Goal: Task Accomplishment & Management: Complete application form

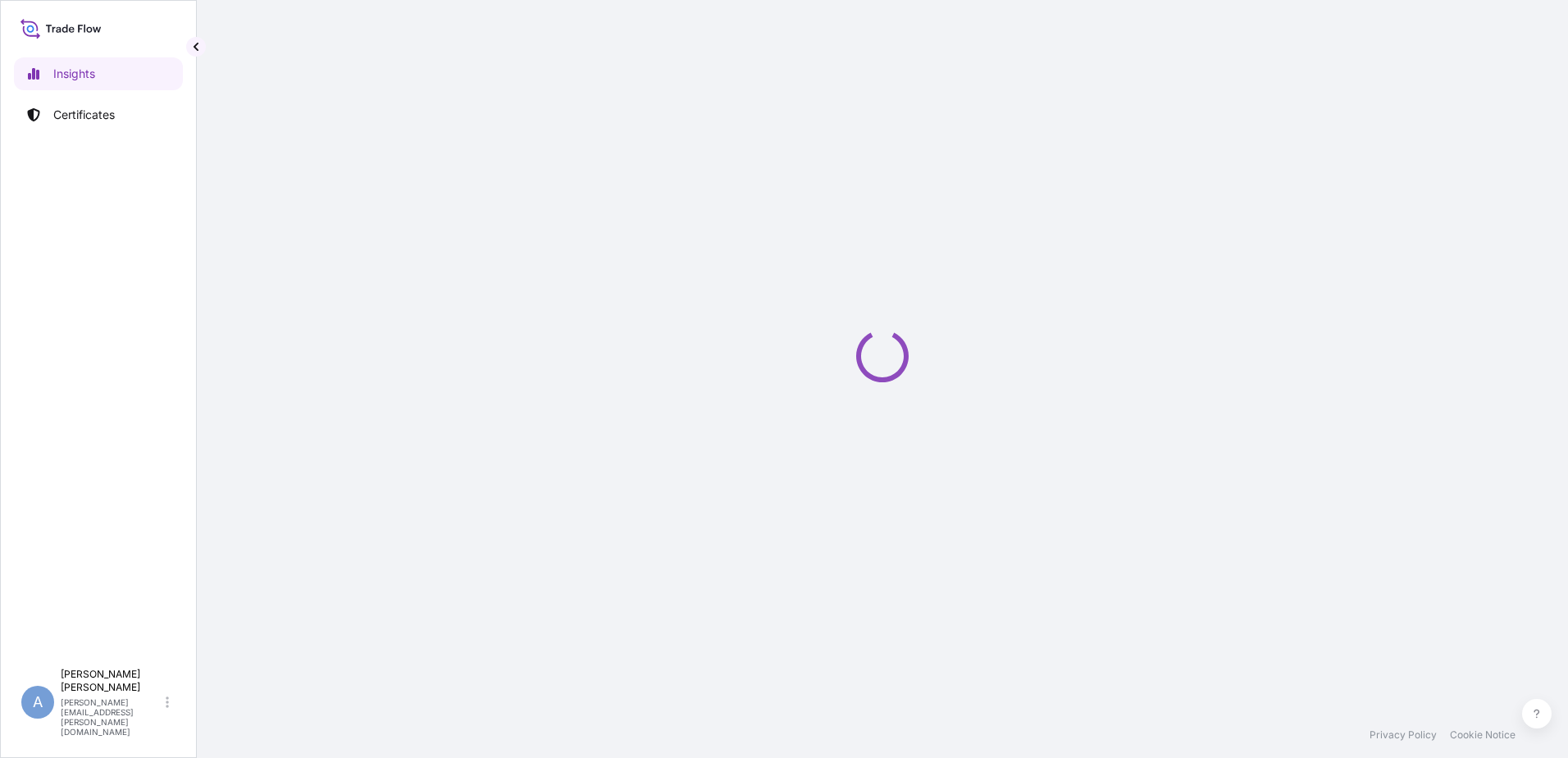
select select "2025"
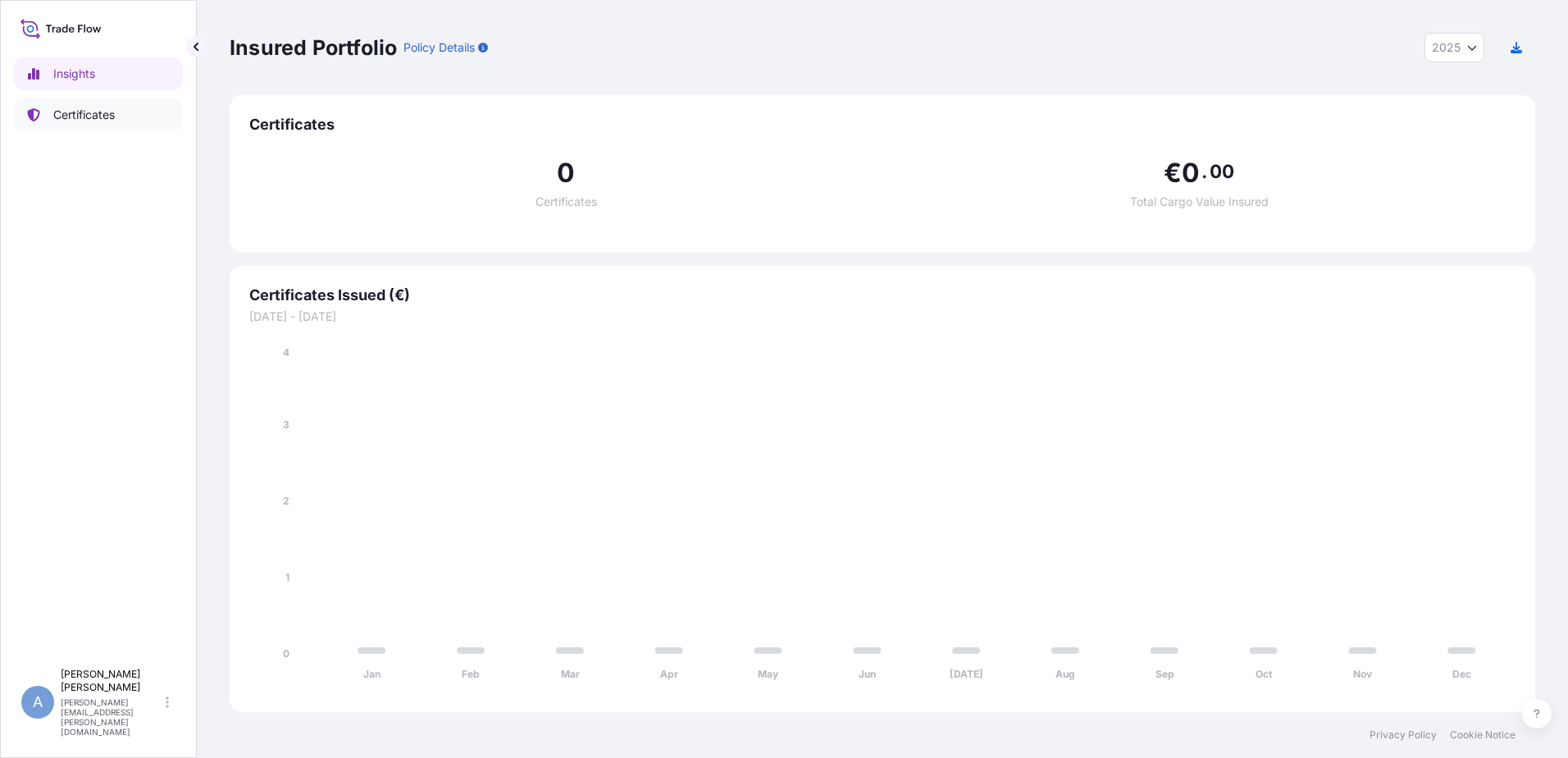
click at [128, 119] on link "Certificates" at bounding box center [98, 115] width 169 height 33
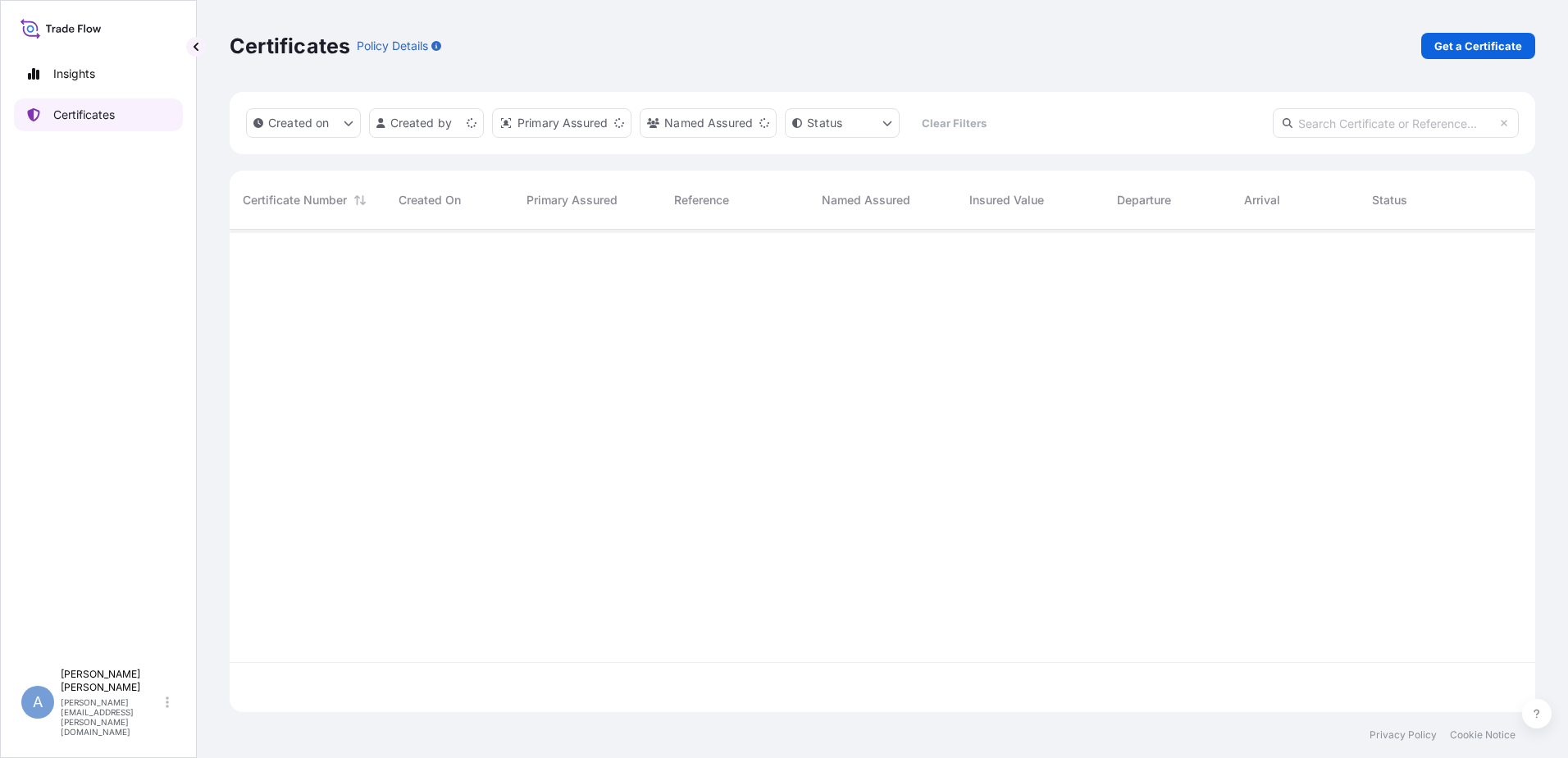
scroll to position [479, 1294]
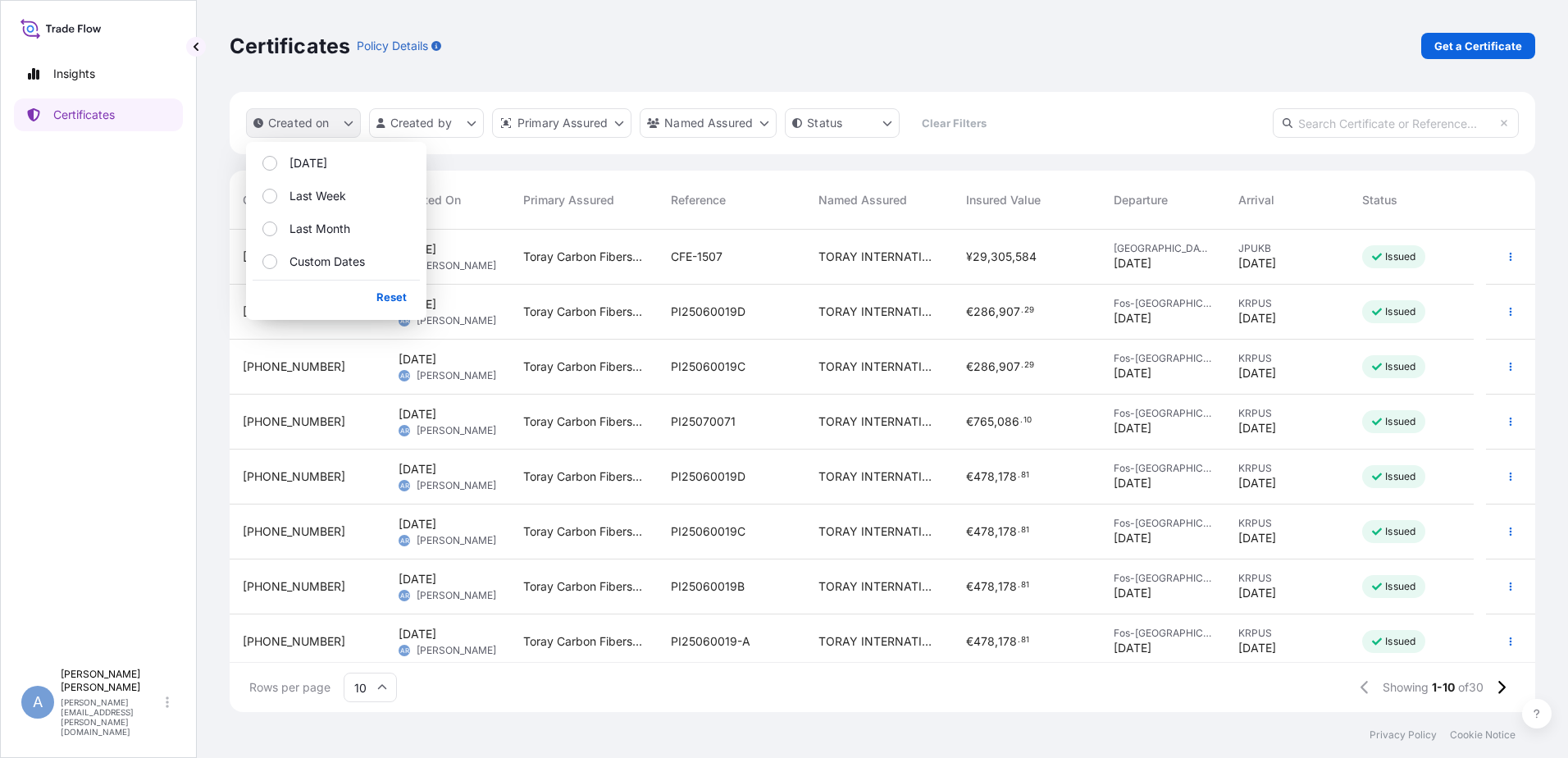
click at [348, 124] on icon "createdOn Filter options" at bounding box center [349, 124] width 9 height 5
click at [369, 61] on div "Certificates Policy Details Get a Certificate" at bounding box center [883, 45] width 1306 height 92
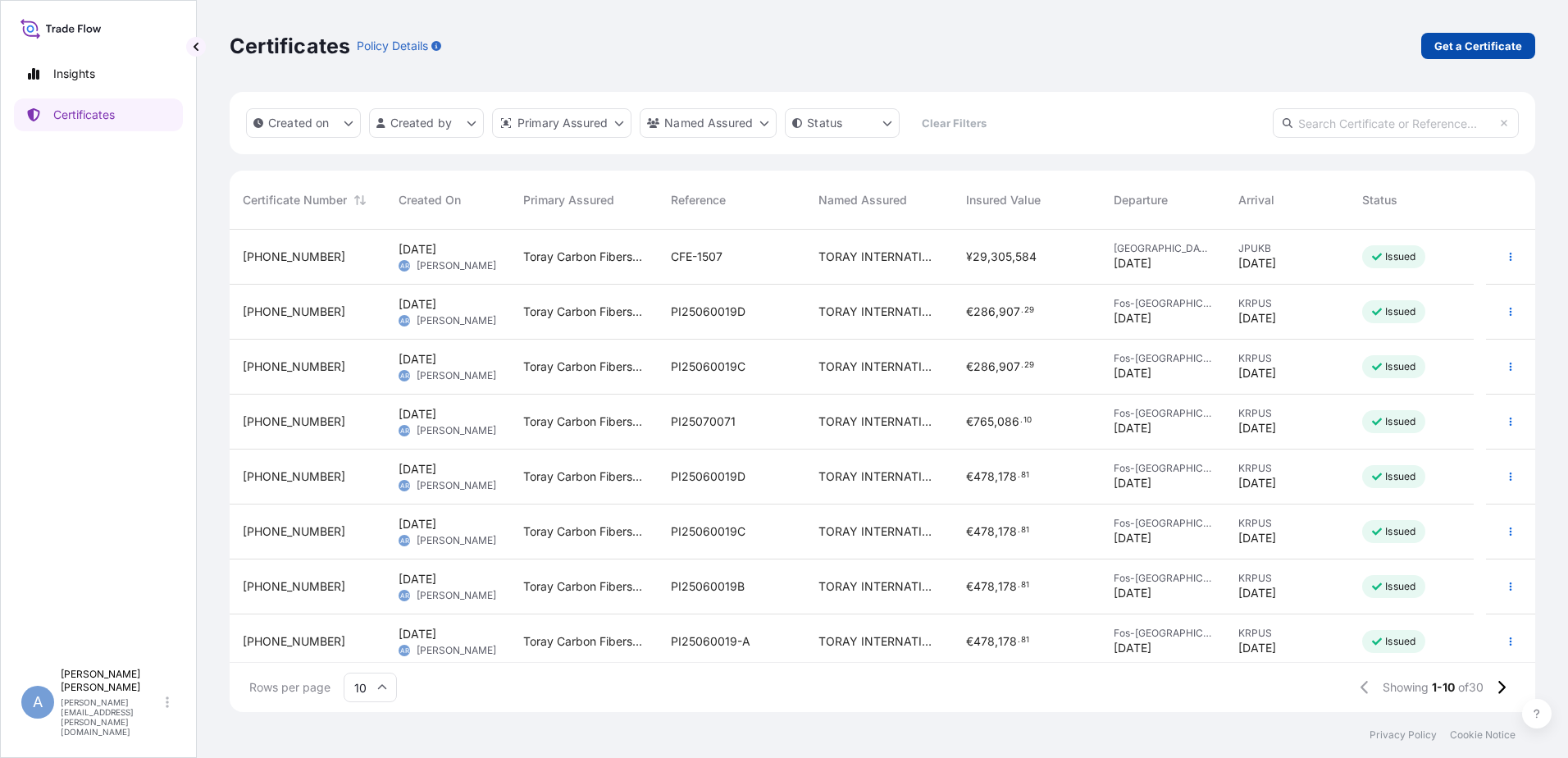
click at [1478, 53] on p "Get a Certificate" at bounding box center [1478, 46] width 88 height 17
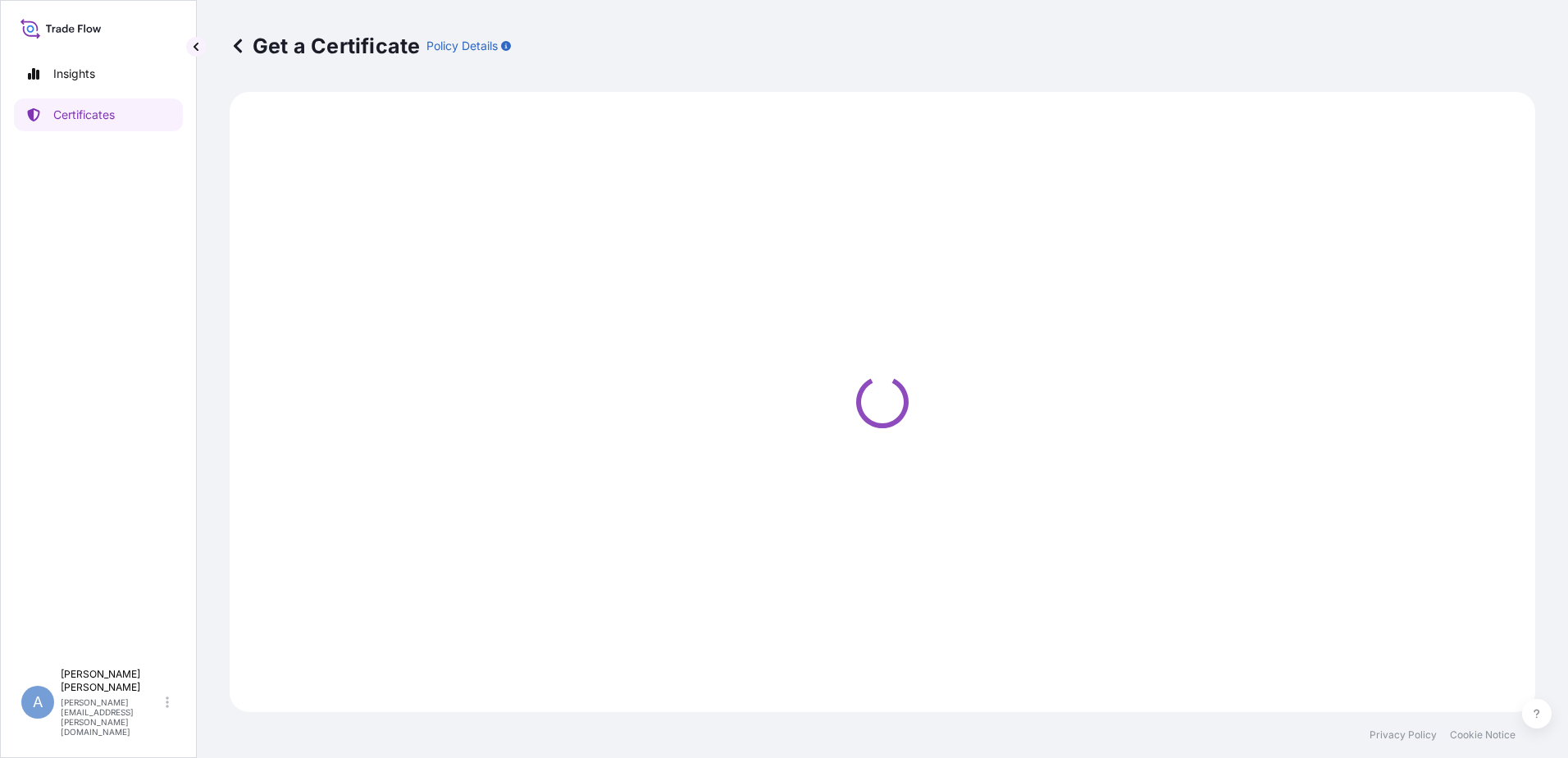
select select "Ocean Vessel"
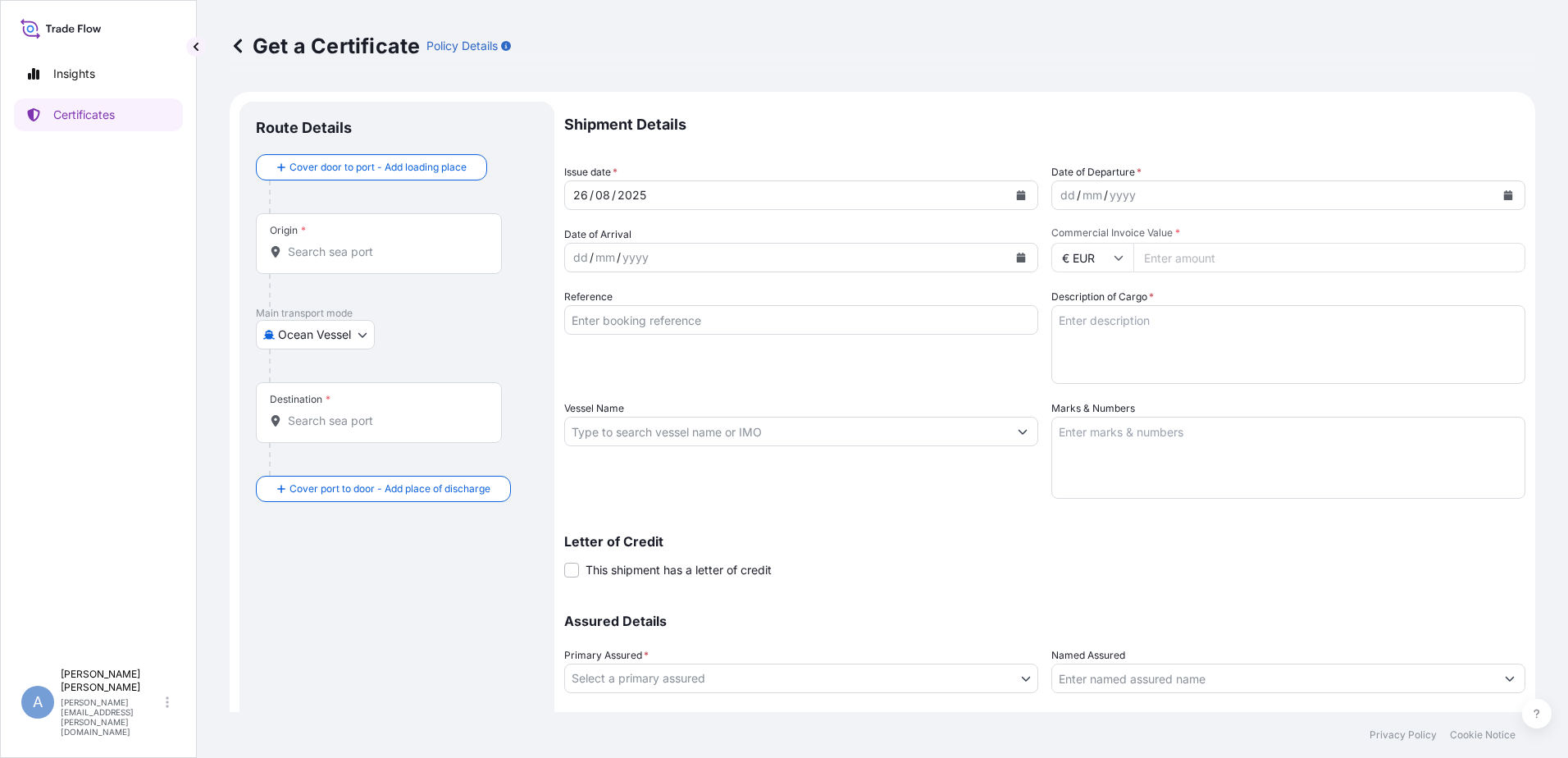
click at [293, 247] on input "Origin *" at bounding box center [384, 252] width 193 height 17
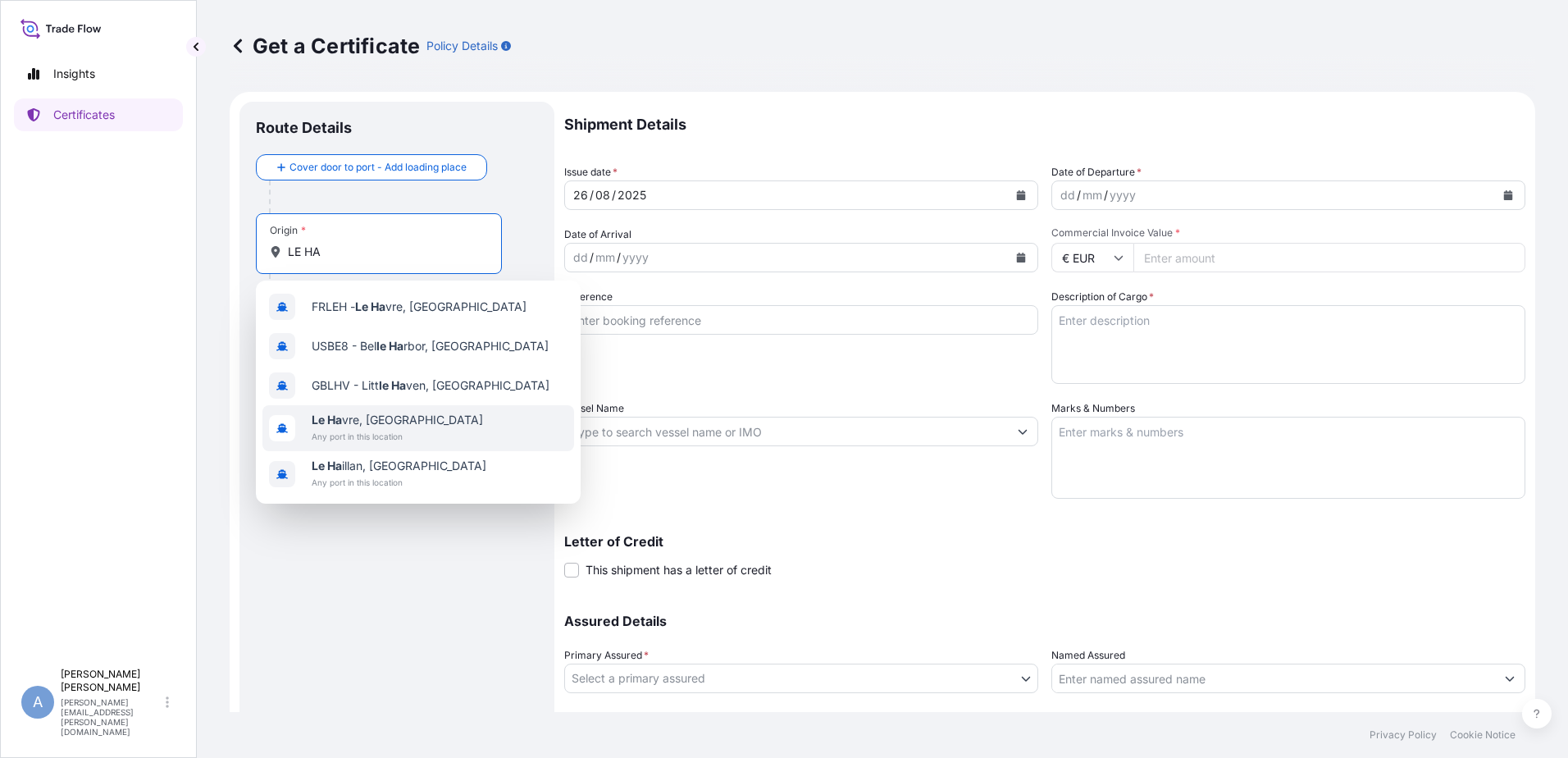
click at [395, 414] on span "Le Ha vre, France" at bounding box center [397, 420] width 171 height 17
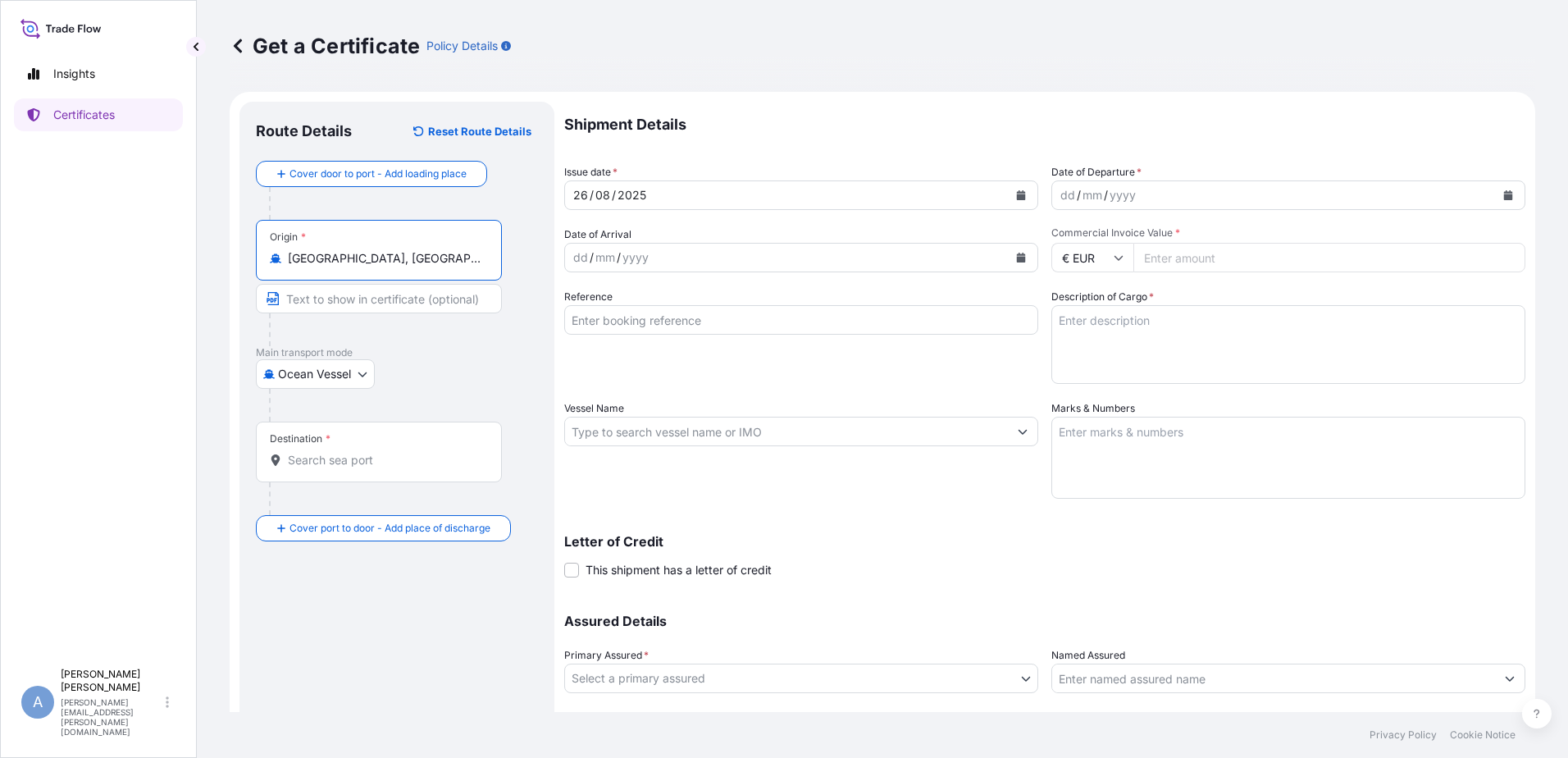
type input "Le Havre, France"
click at [362, 460] on input "Destination *" at bounding box center [384, 460] width 193 height 17
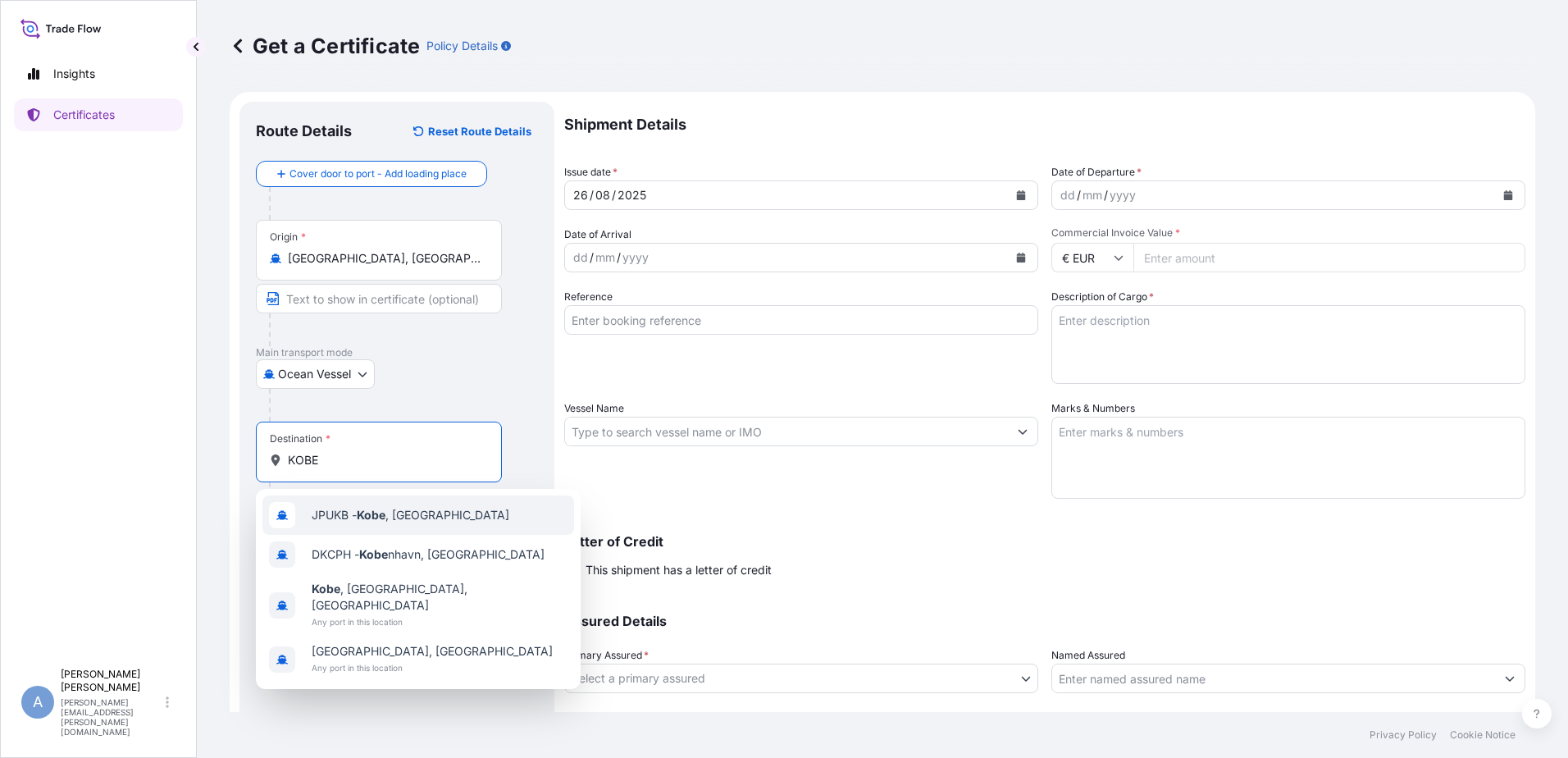
click at [418, 513] on span "JPUKB - Kobe , Japan" at bounding box center [410, 515] width 198 height 17
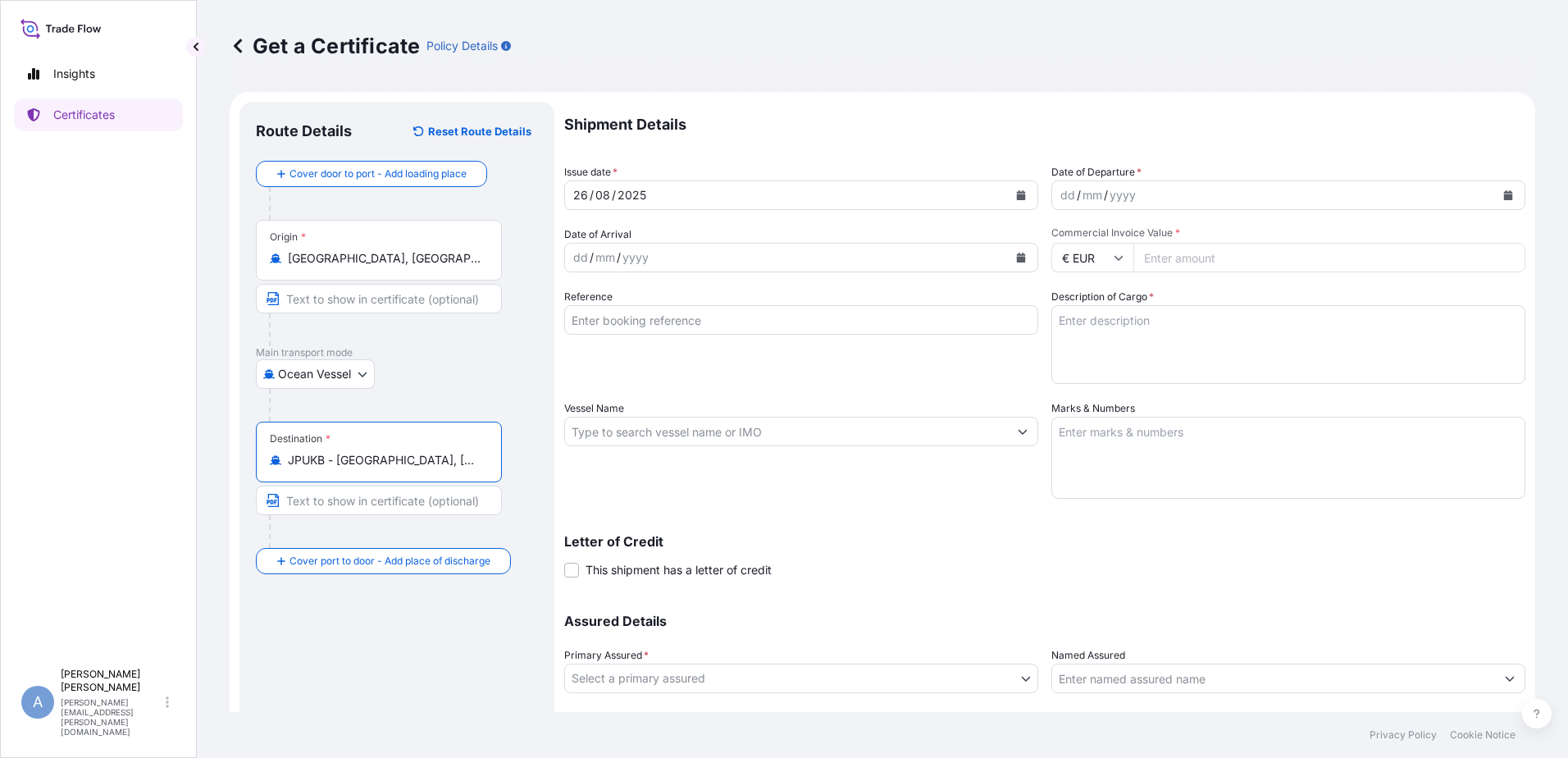
type input "JPUKB - Kobe, Japan"
click at [1495, 200] on button "Calendar" at bounding box center [1508, 195] width 26 height 26
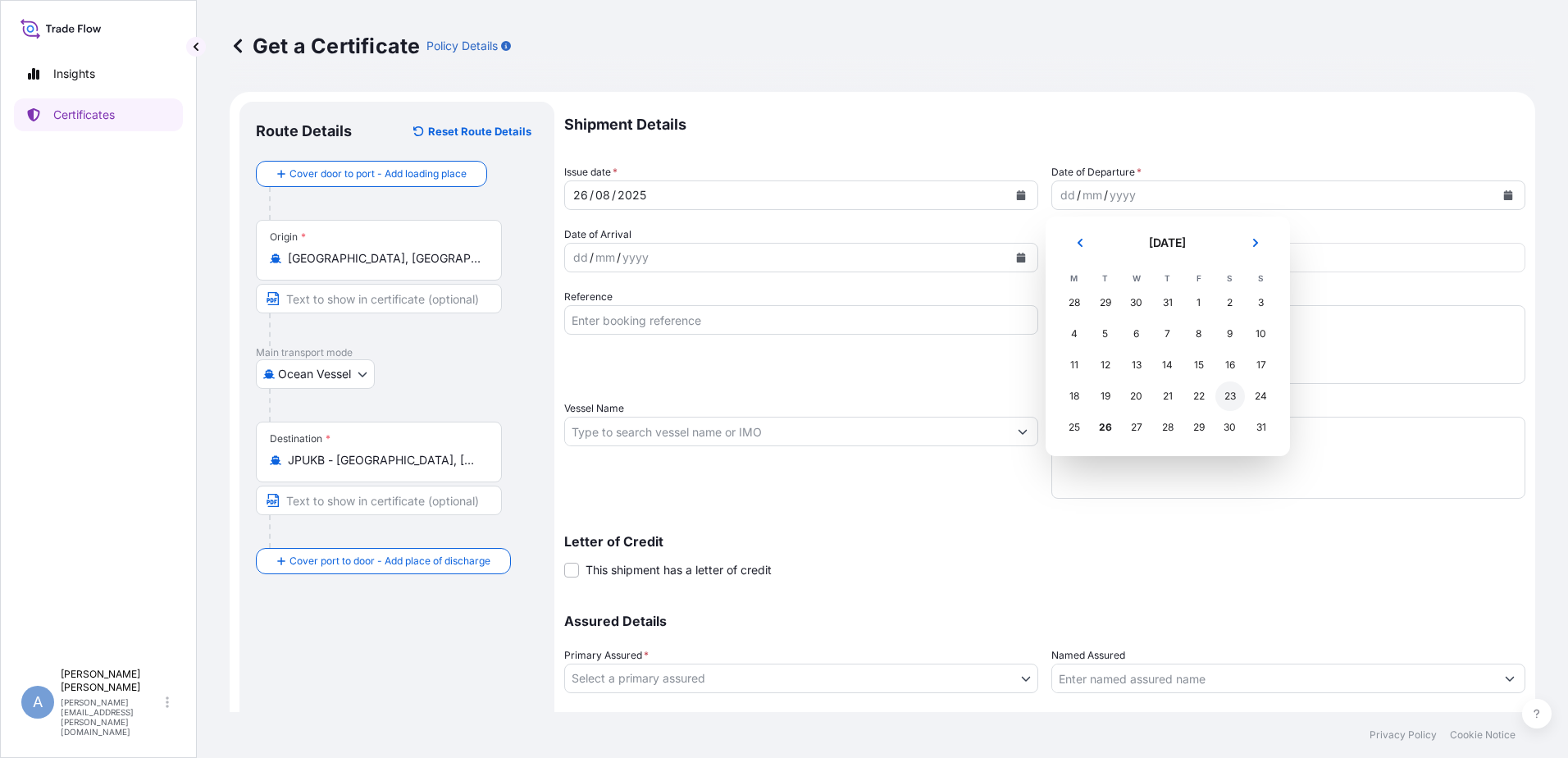
click at [1219, 403] on div "23" at bounding box center [1230, 396] width 30 height 30
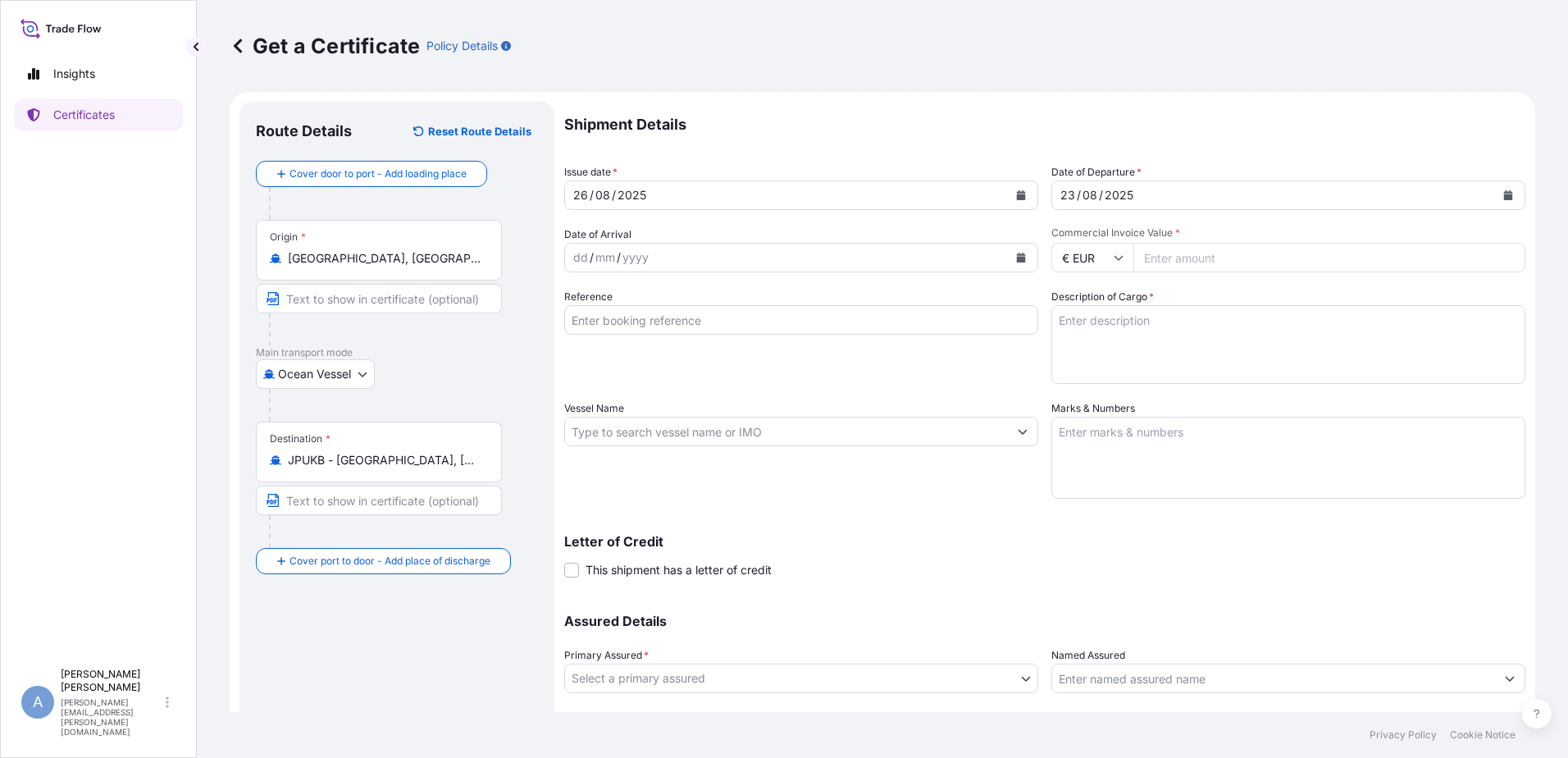
click at [1018, 261] on icon "Calendar" at bounding box center [1021, 258] width 9 height 10
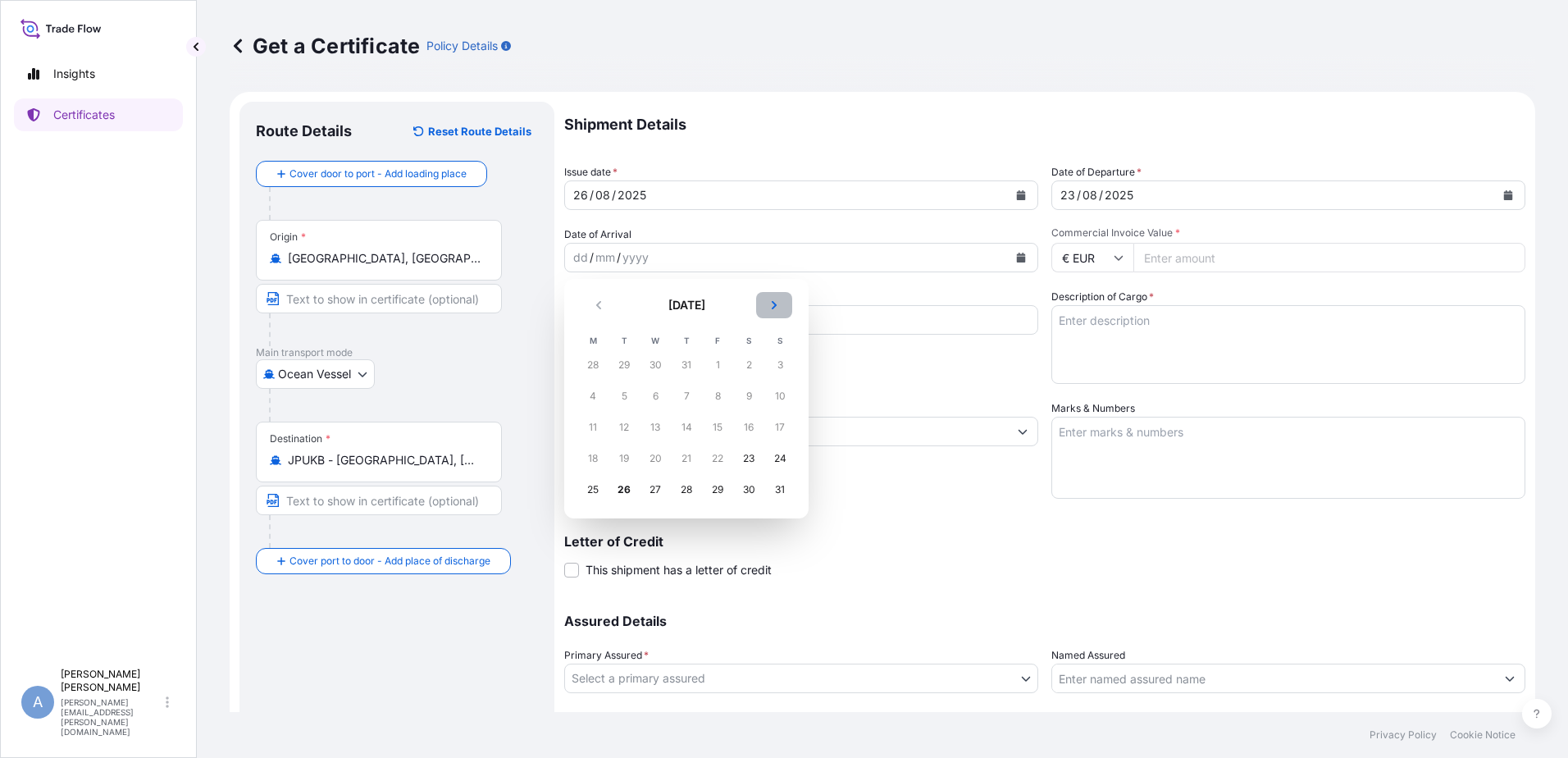
click at [784, 296] on button "Next" at bounding box center [774, 305] width 36 height 26
click at [784, 363] on div "5" at bounding box center [780, 365] width 30 height 30
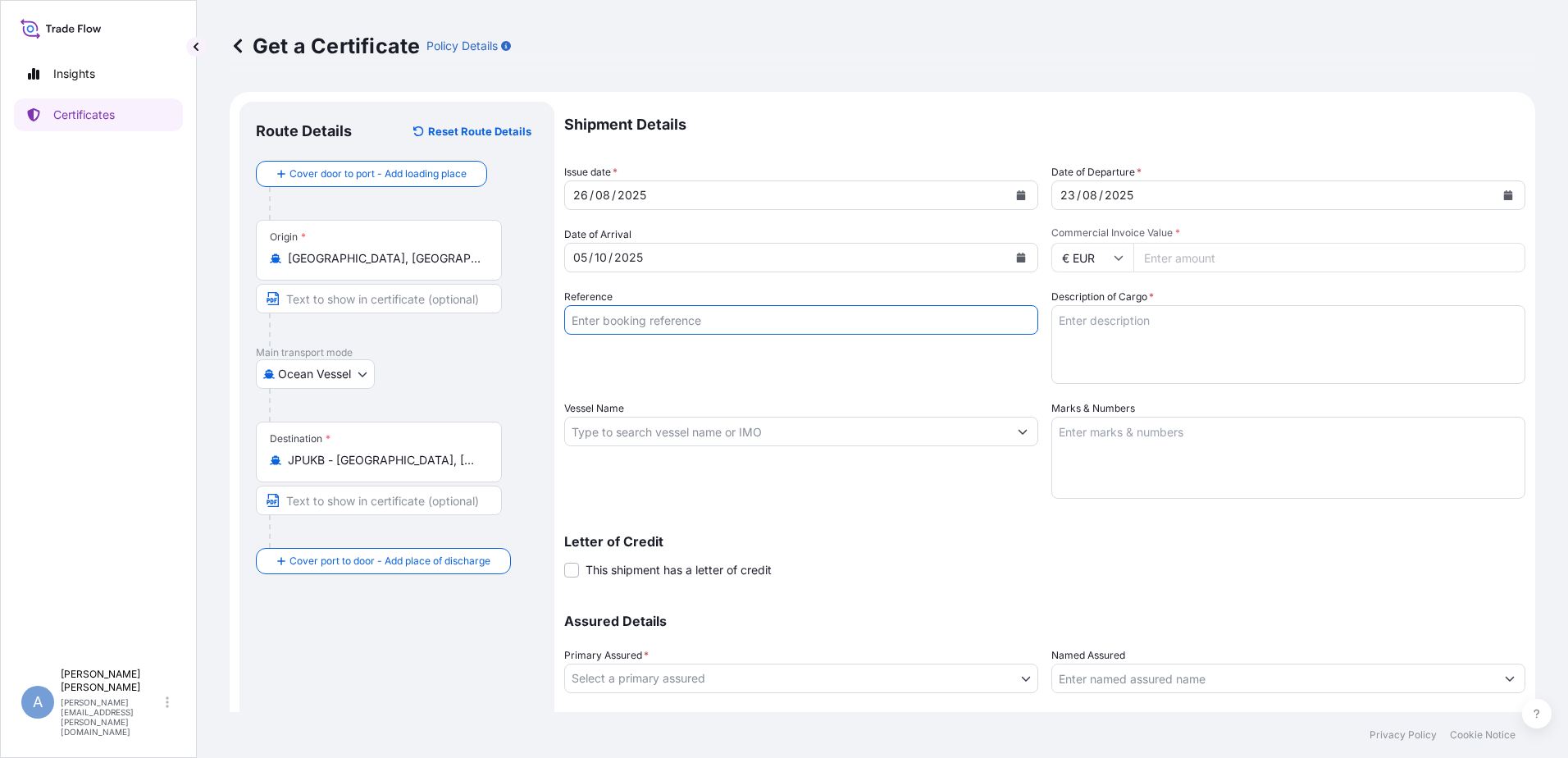
click at [841, 319] on input "Reference" at bounding box center [801, 320] width 474 height 30
click at [716, 326] on input "Reference" at bounding box center [801, 320] width 474 height 30
type input "CFE-1508"
click at [1236, 338] on textarea "Description of Cargo *" at bounding box center [1288, 344] width 474 height 79
click at [865, 444] on input "Vessel Name" at bounding box center [787, 431] width 443 height 30
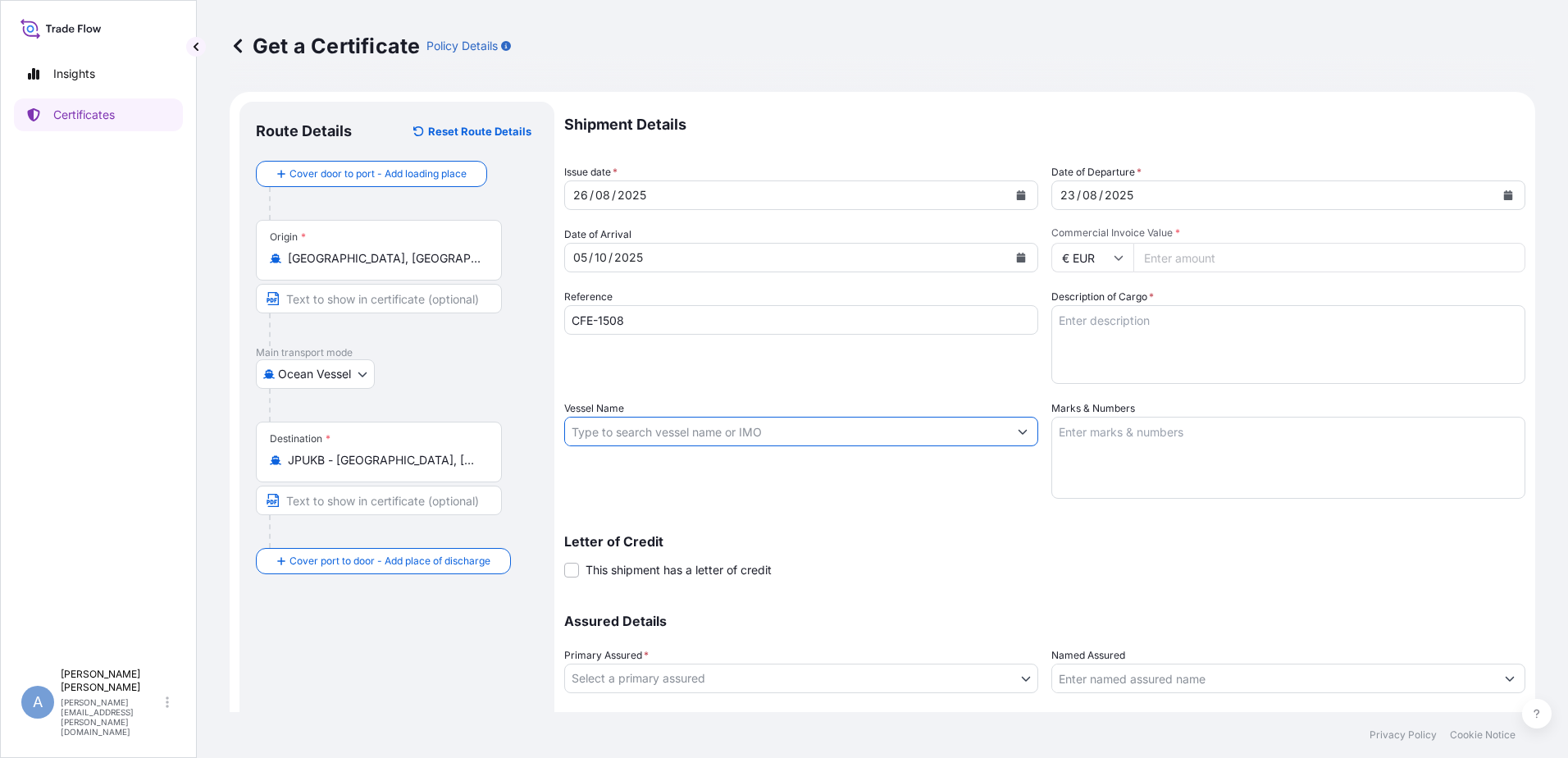
paste input "ONE HONG KONG / 086E"
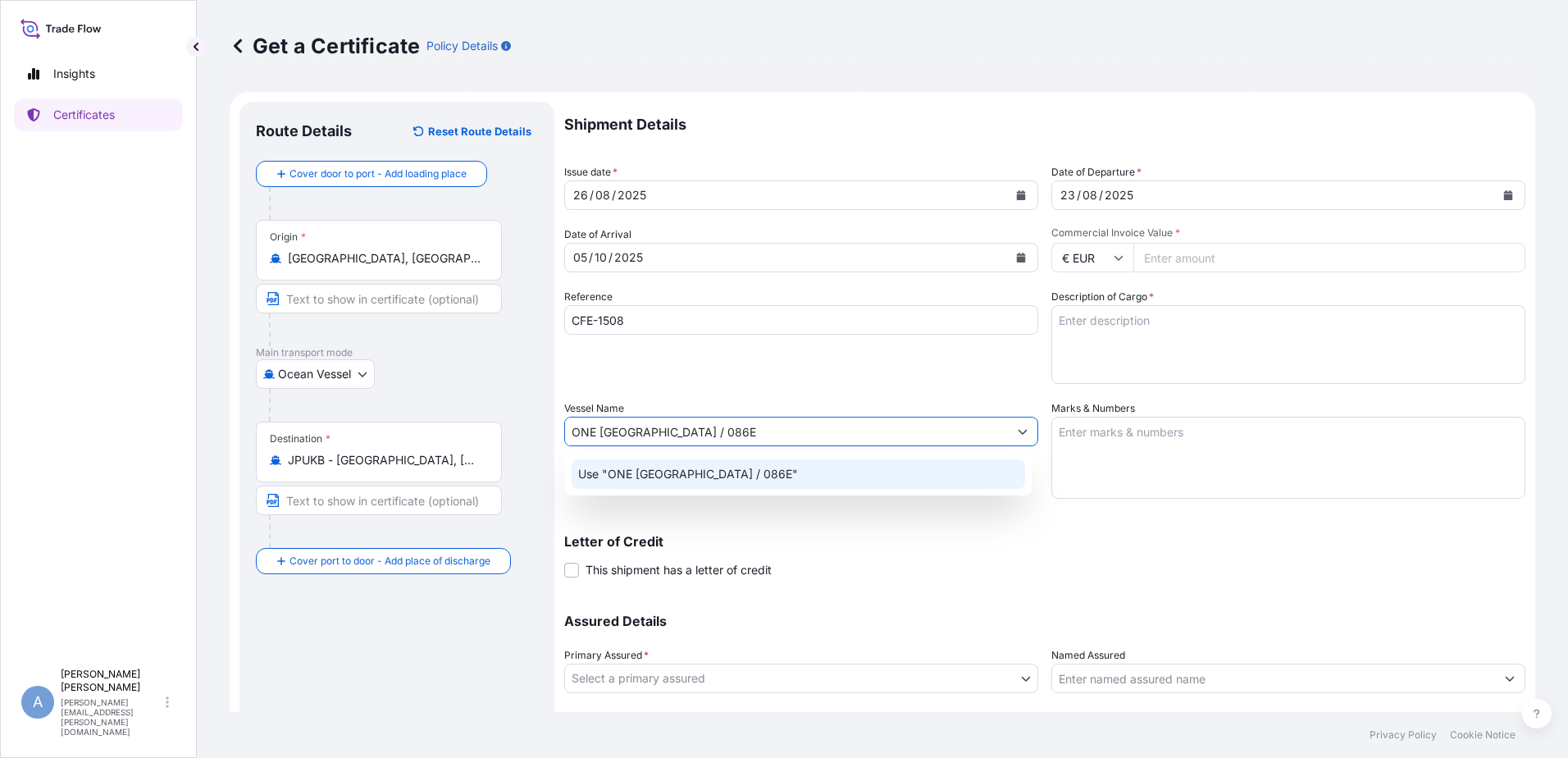
click at [787, 470] on div "Use "ONE HONG KONG / 086E"" at bounding box center [798, 474] width 454 height 30
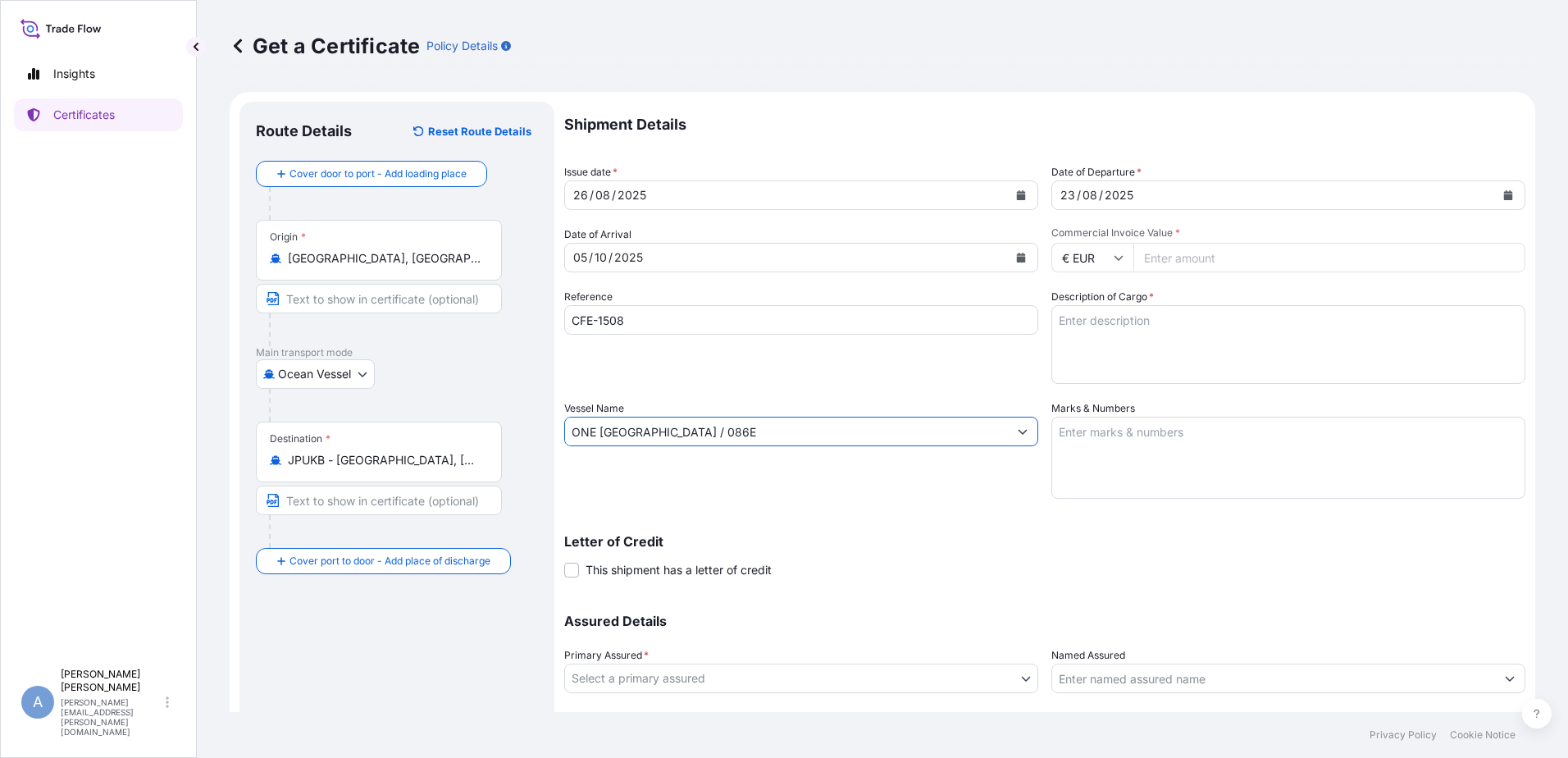
type input "ONE HONG KONG / 086E"
click at [1181, 360] on textarea "Description of Cargo *" at bounding box center [1288, 344] width 474 height 79
click at [1227, 351] on textarea "Description of Cargo *" at bounding box center [1288, 344] width 474 height 79
paste textarea "1 x 20GP CONTAINER 1674 KG 30 M3 STC 10 Pallet(s) TORAYCA CARBON FIBER MADE IN …"
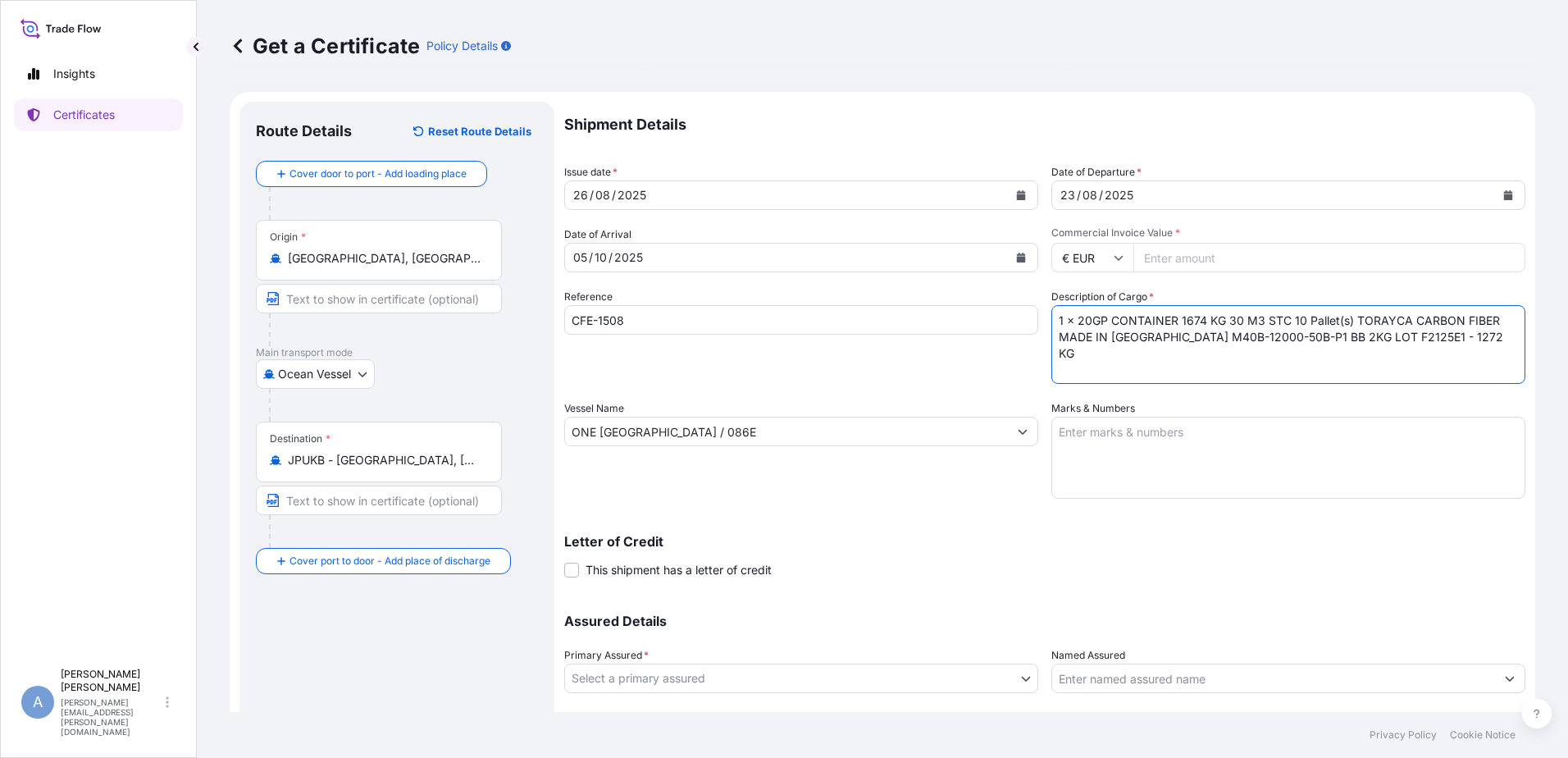
type textarea "1 x 20GP CONTAINER 1674 KG 30 M3 STC 10 Pallet(s) TORAYCA CARBON FIBER MADE IN …"
click at [1137, 478] on textarea "Marks & Numbers" at bounding box center [1288, 457] width 474 height 82
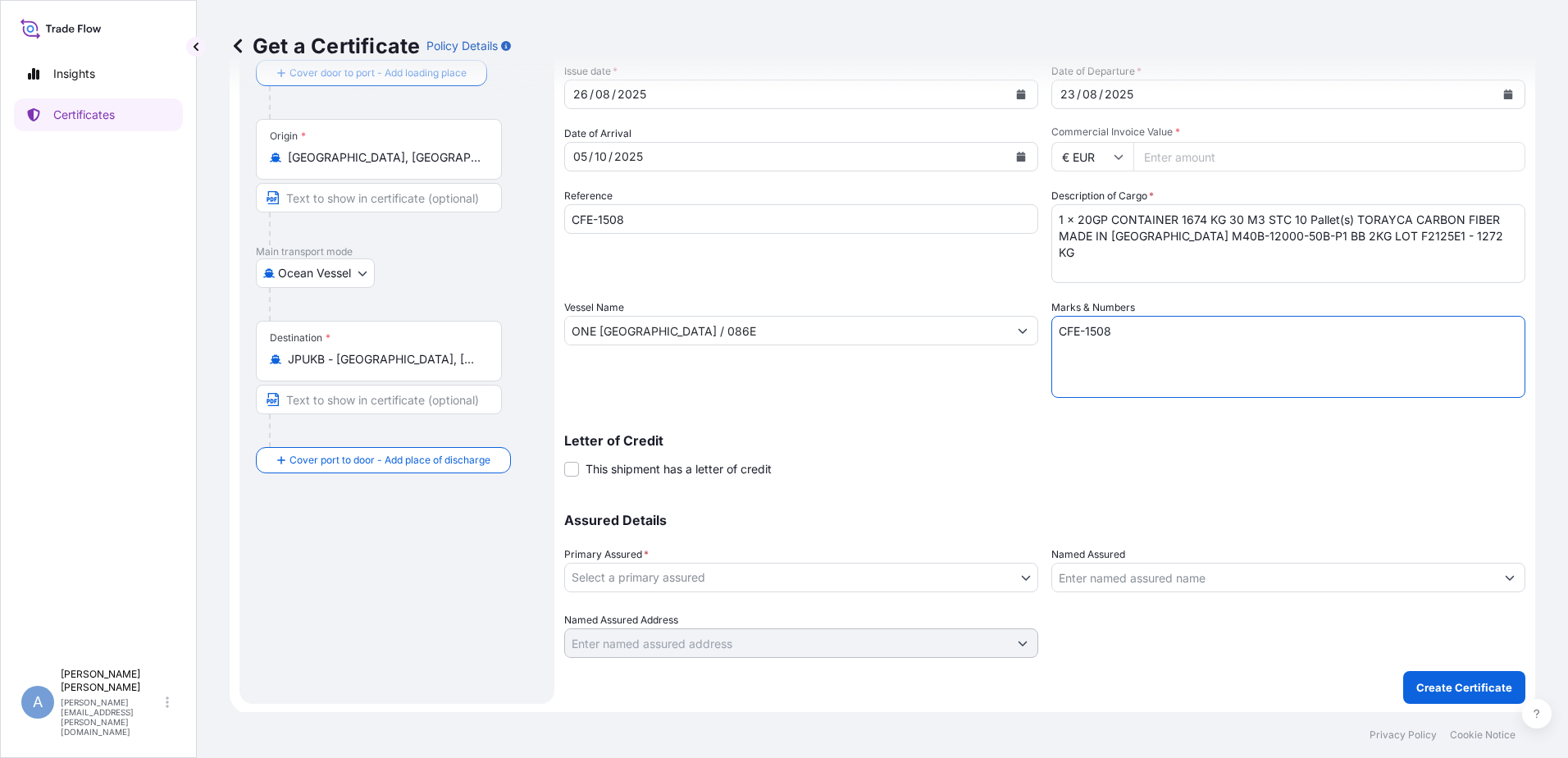
scroll to position [102, 0]
type textarea "CFE-1508"
click at [1113, 153] on icon at bounding box center [1118, 155] width 10 height 10
click at [1068, 155] on input "€ EUR" at bounding box center [1092, 155] width 82 height 30
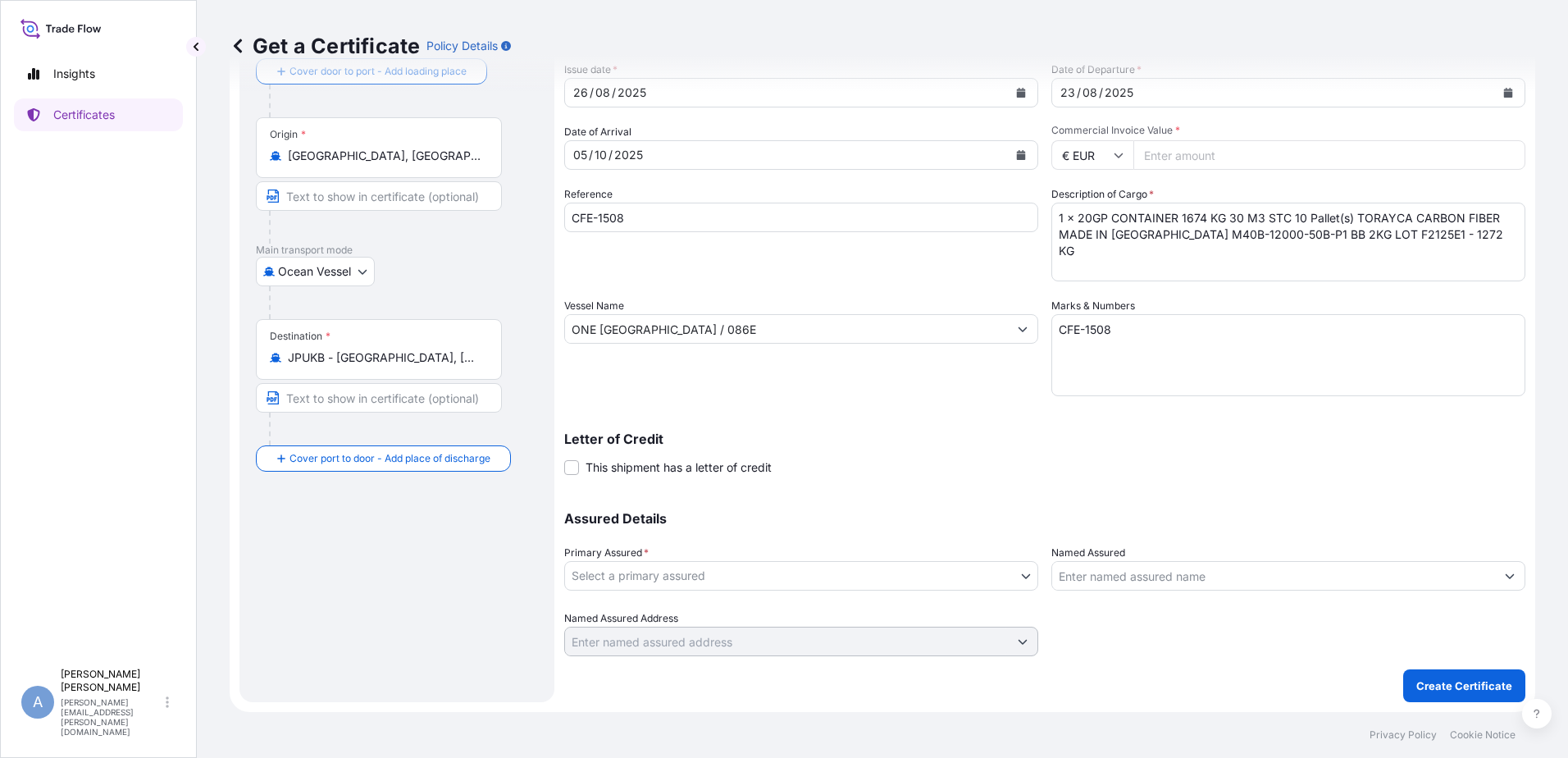
click at [1068, 154] on input "€ EUR" at bounding box center [1092, 155] width 82 height 30
click at [1159, 151] on input "Commercial Invoice Value *" at bounding box center [1329, 155] width 392 height 30
click at [1122, 148] on input "€ EUR" at bounding box center [1092, 155] width 82 height 30
click at [1093, 232] on div "¥ JPY" at bounding box center [1086, 217] width 69 height 31
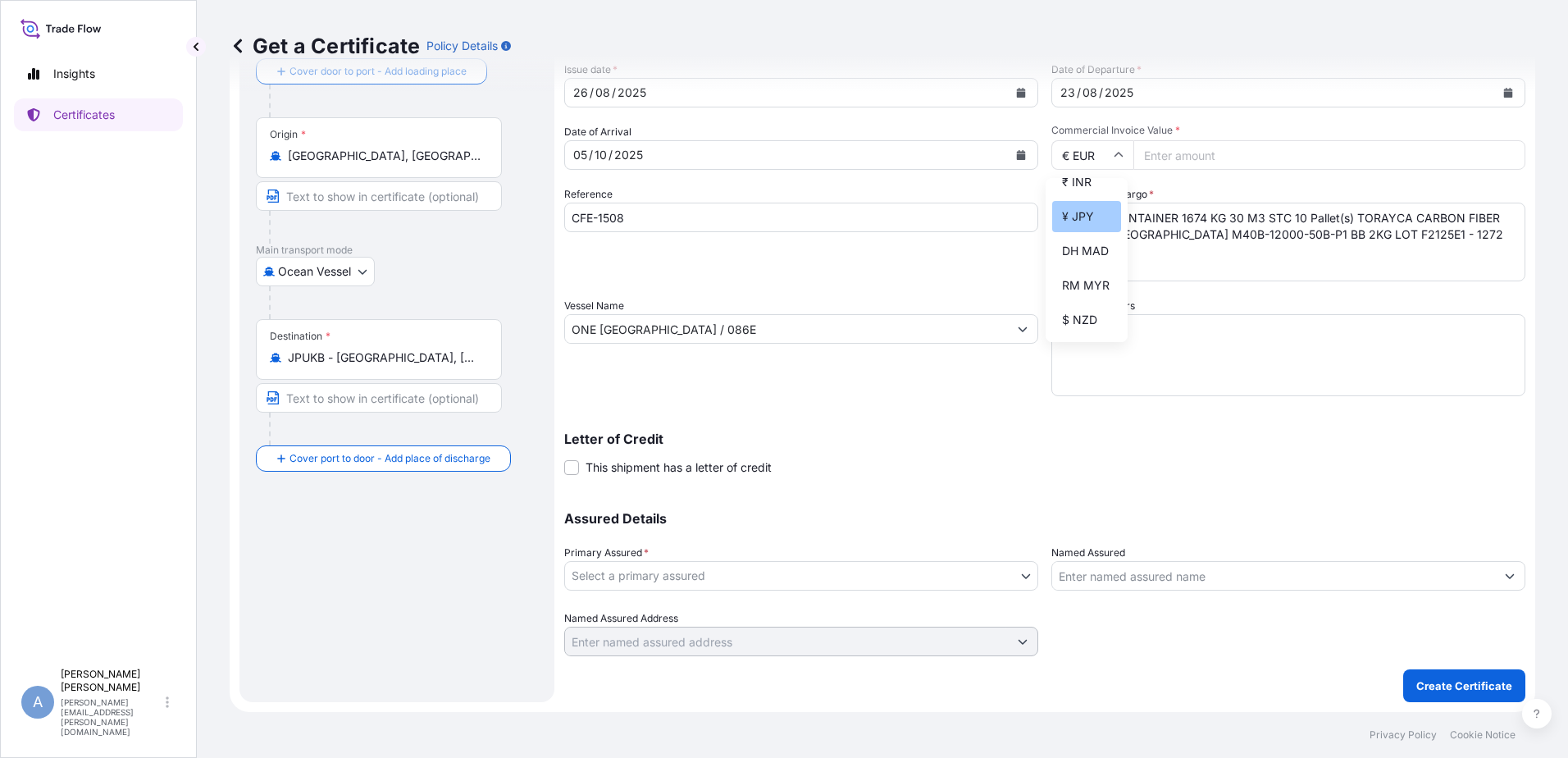
type input "¥ JPY"
click at [1261, 153] on input "Commercial Invoice Value *" at bounding box center [1329, 155] width 392 height 30
type input "16340112"
click at [1203, 384] on textarea "CFE-1508" at bounding box center [1288, 355] width 474 height 82
click at [1017, 578] on body "Insights Certificates A Anne-Lucie Rybacki anne-lucie.rybacki.d8@mail.toray Get…" at bounding box center [784, 379] width 1568 height 758
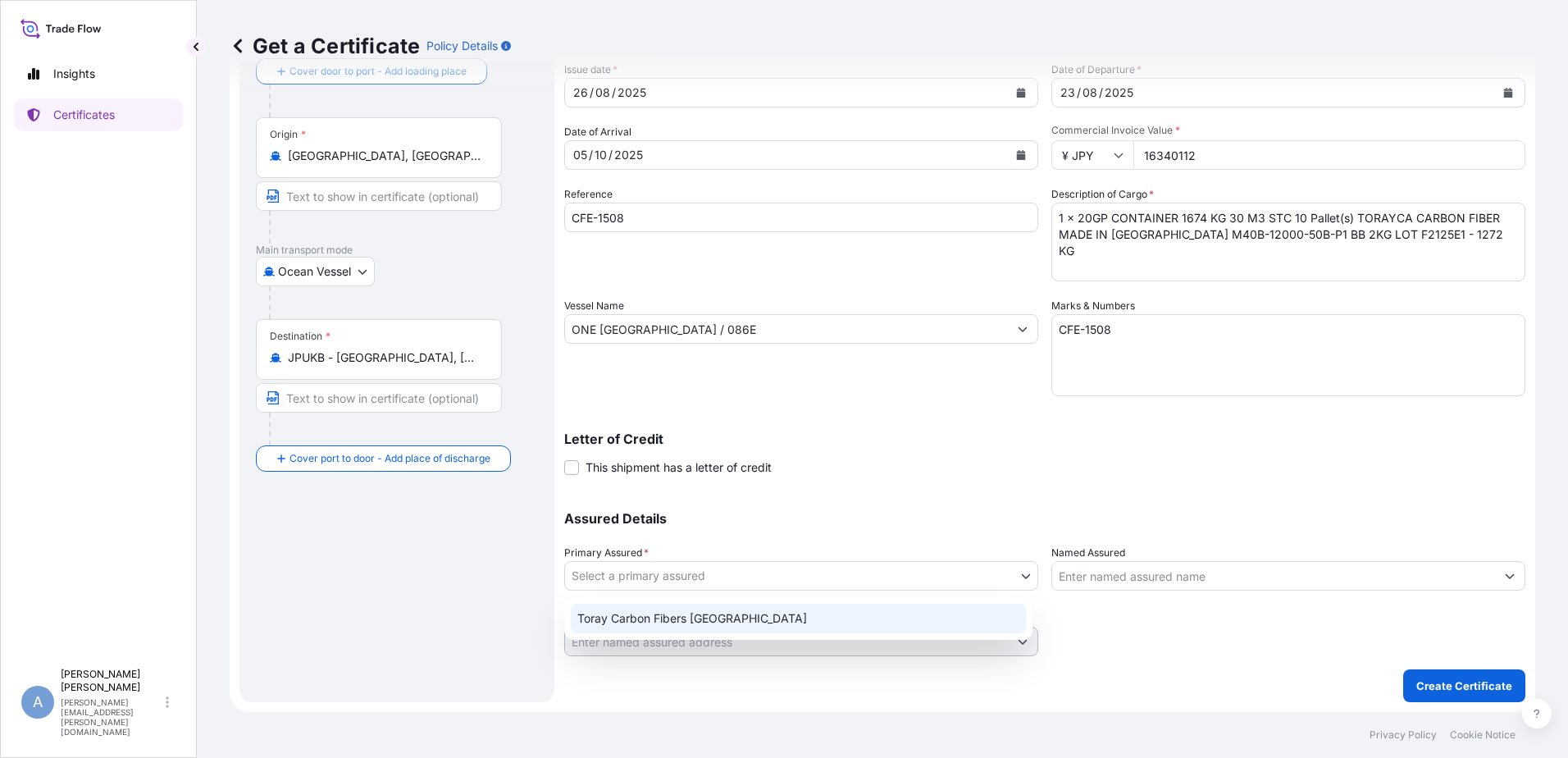
click at [969, 606] on div "Toray Carbon Fibers [GEOGRAPHIC_DATA]" at bounding box center [798, 618] width 455 height 30
select select "31817"
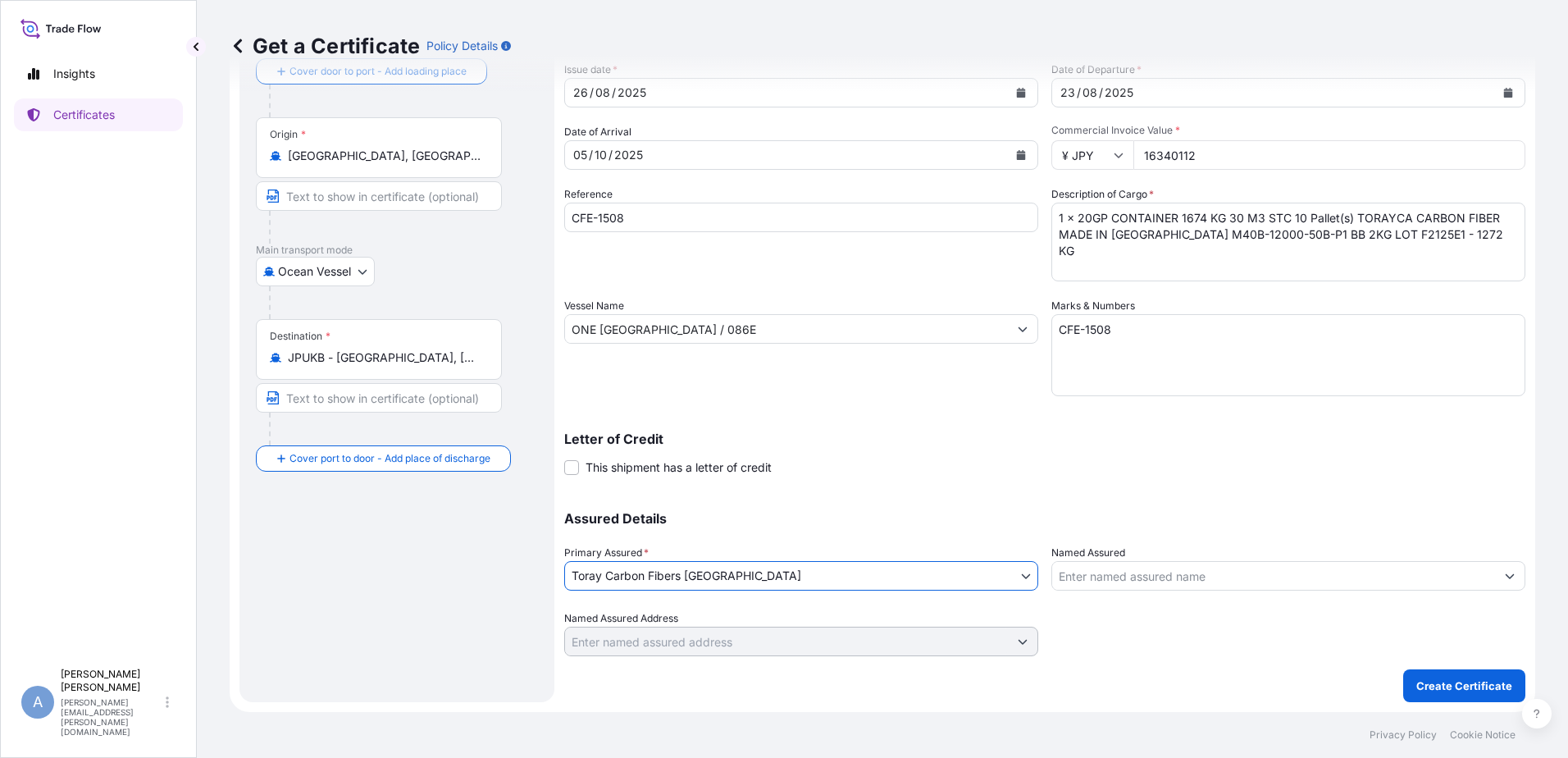
click at [1495, 579] on button "Show suggestions" at bounding box center [1510, 576] width 30 height 30
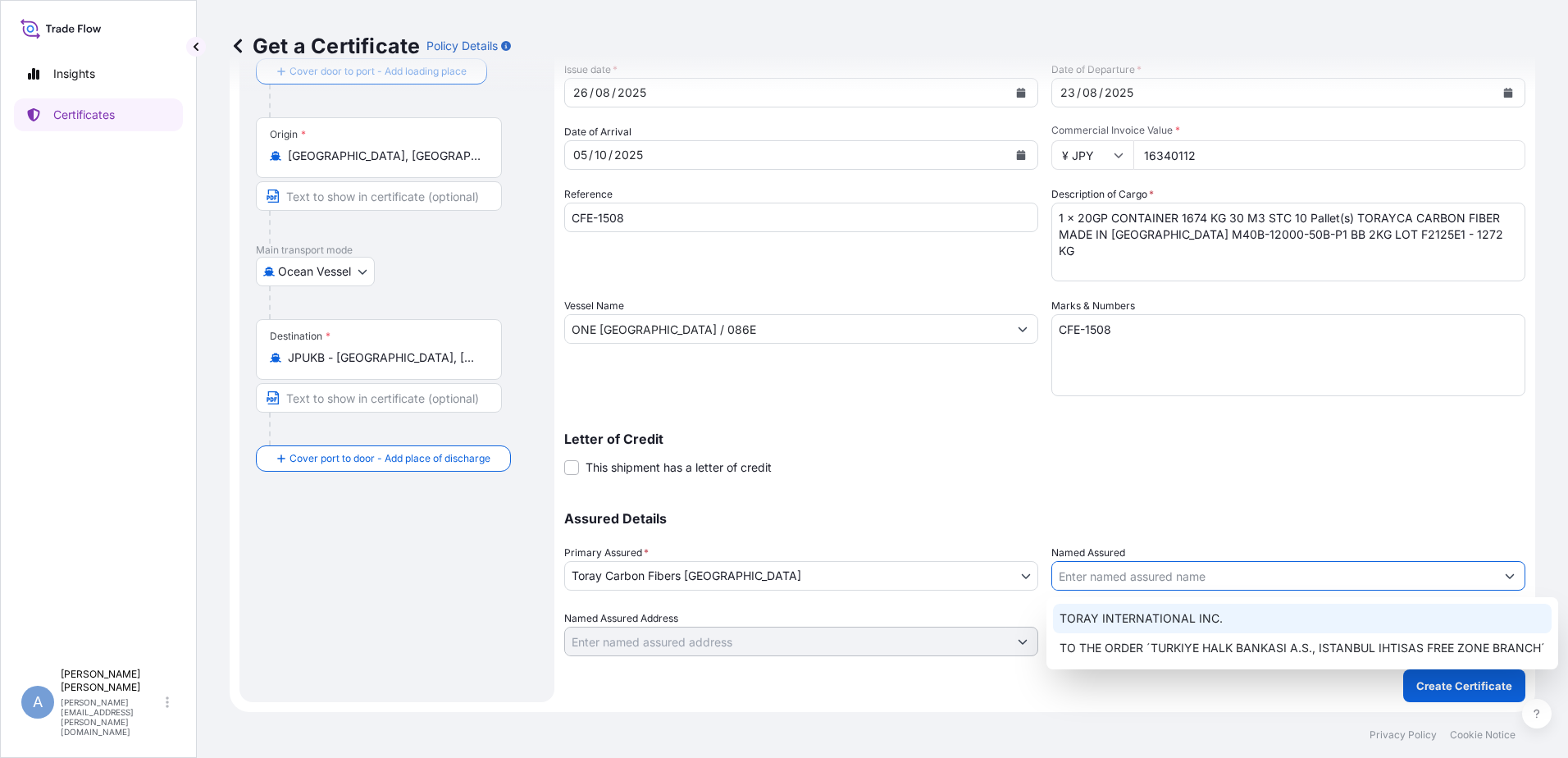
click at [1310, 632] on div "TORAY INTERNATIONAL INC." at bounding box center [1302, 618] width 498 height 30
type input "TORAY INTERNATIONAL INC."
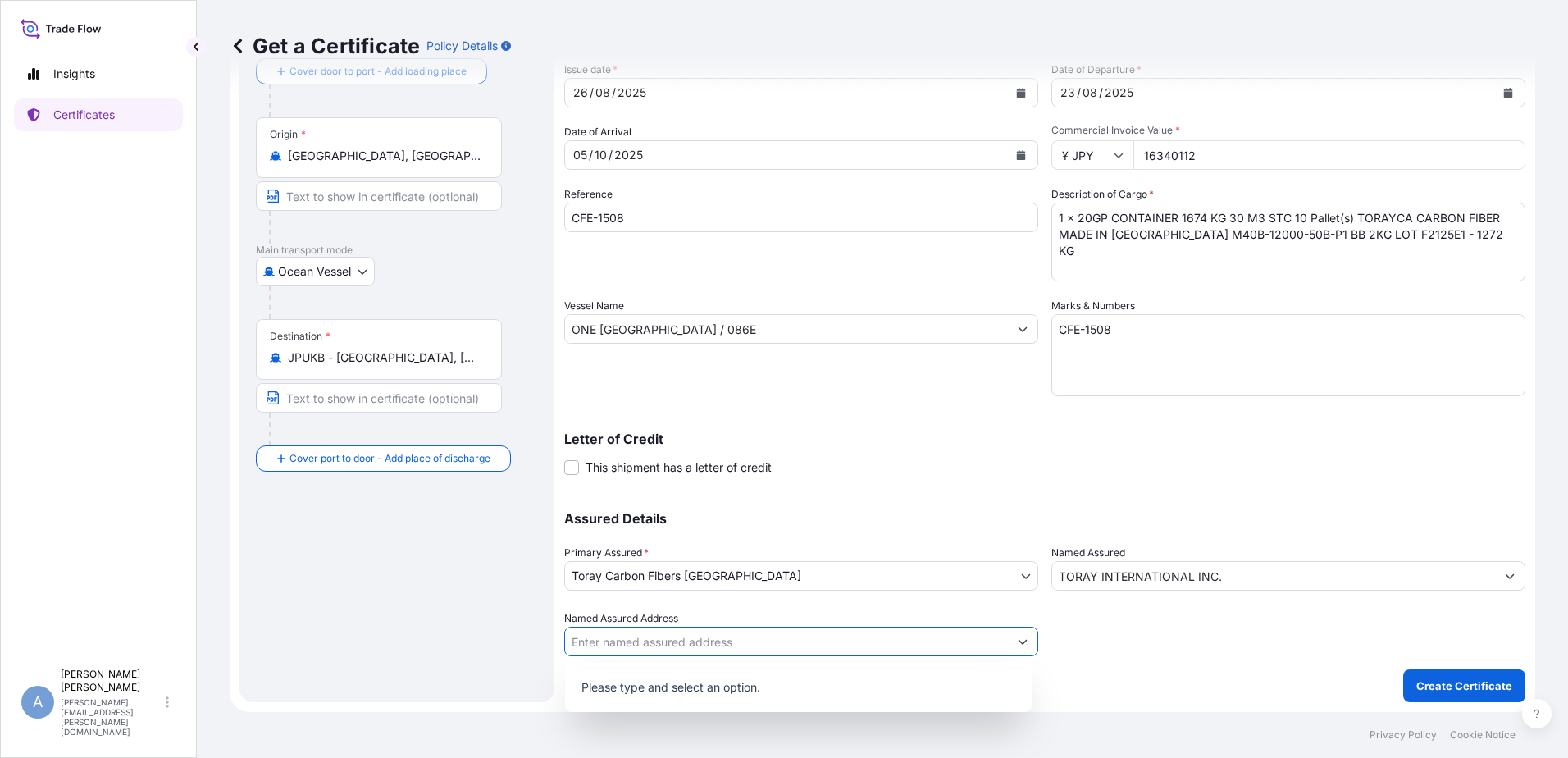
click at [1018, 640] on icon "Show suggestions" at bounding box center [1022, 641] width 10 height 10
click at [1126, 649] on div at bounding box center [1288, 633] width 474 height 46
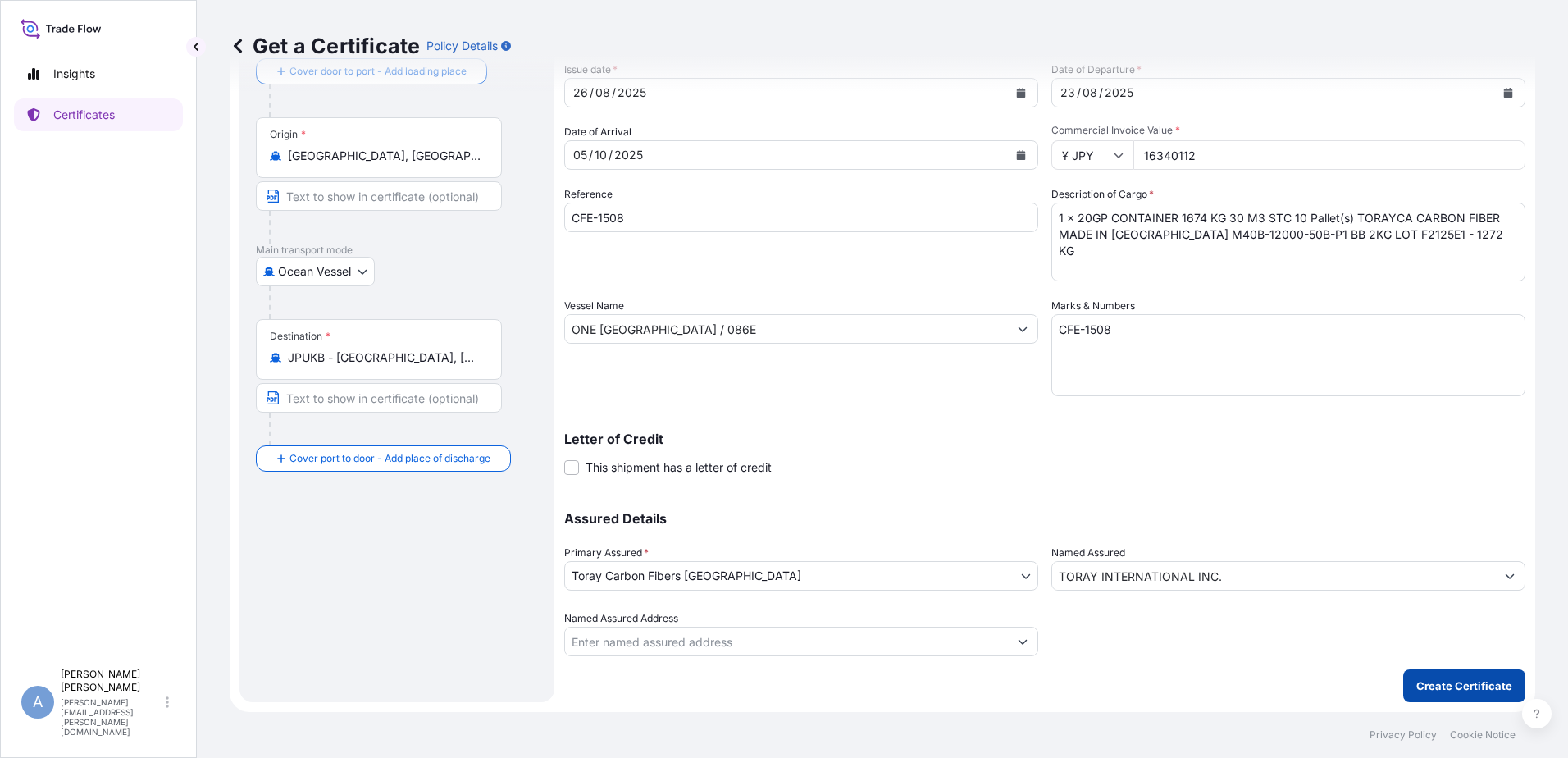
click at [1461, 679] on p "Create Certificate" at bounding box center [1465, 686] width 96 height 17
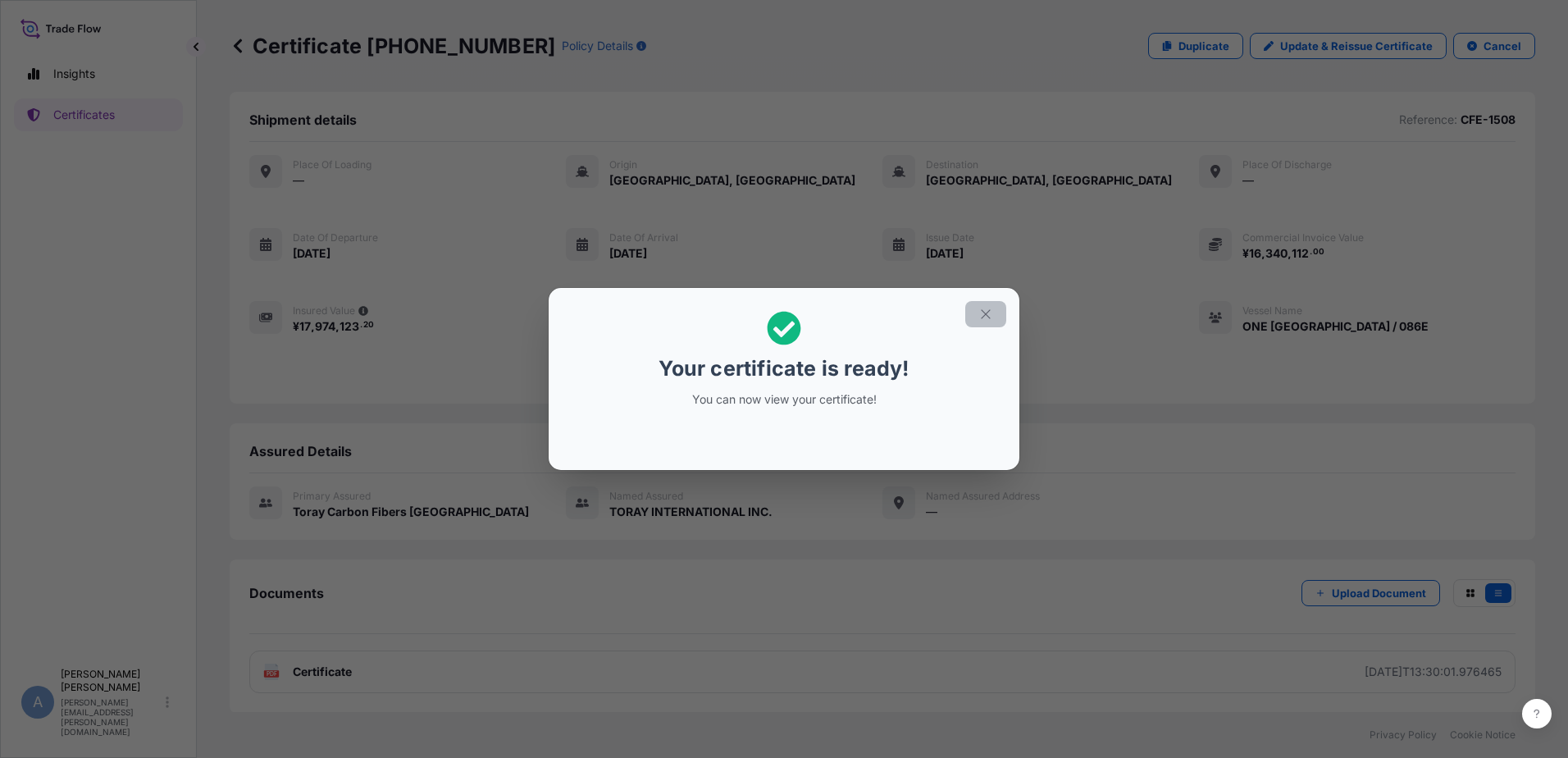
click at [977, 314] on button "button" at bounding box center [986, 314] width 41 height 26
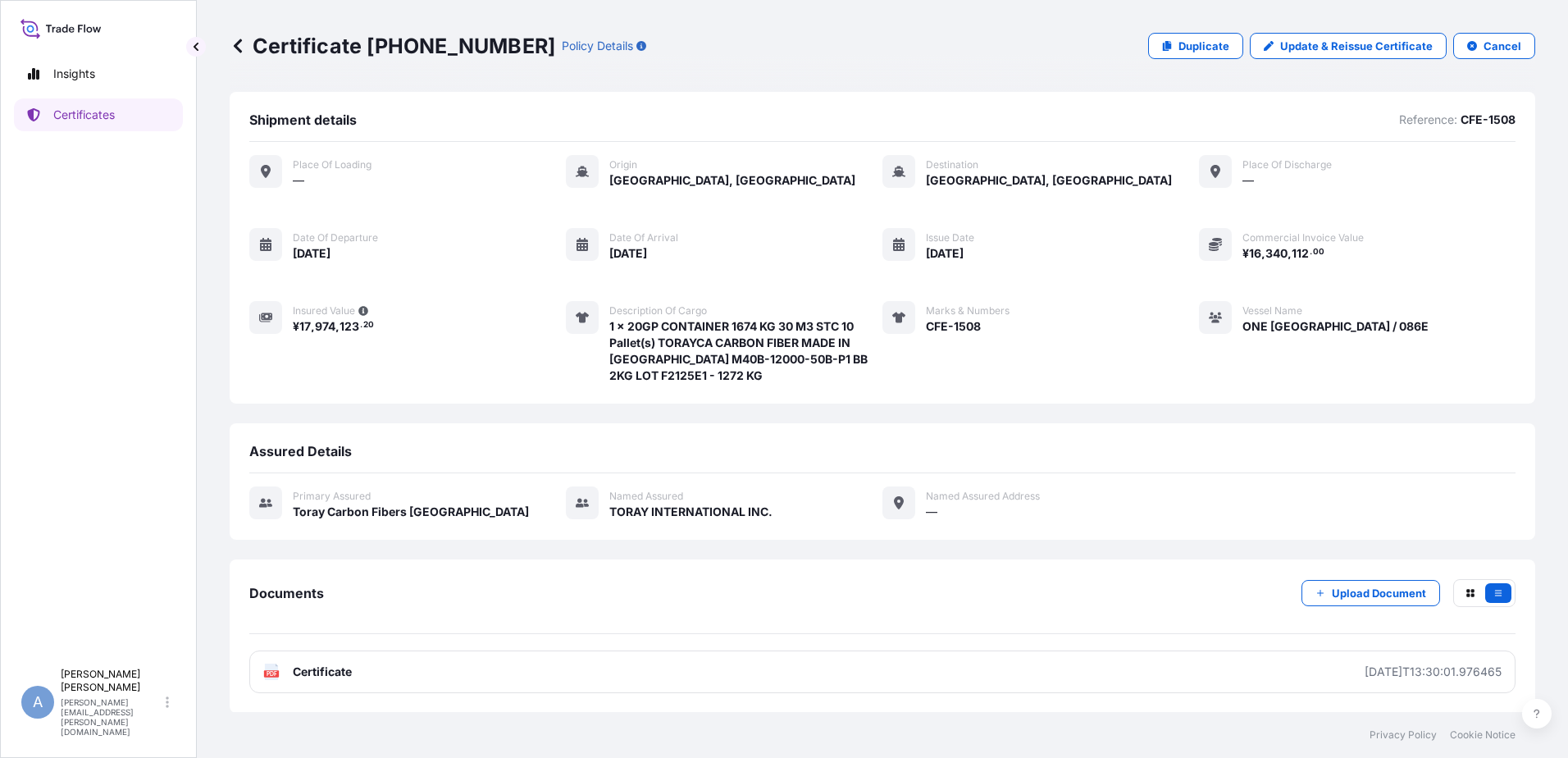
click at [307, 650] on div "Documents Upload Document PDF Certificate 2025-08-26T13:30:01.976465" at bounding box center [883, 636] width 1266 height 114
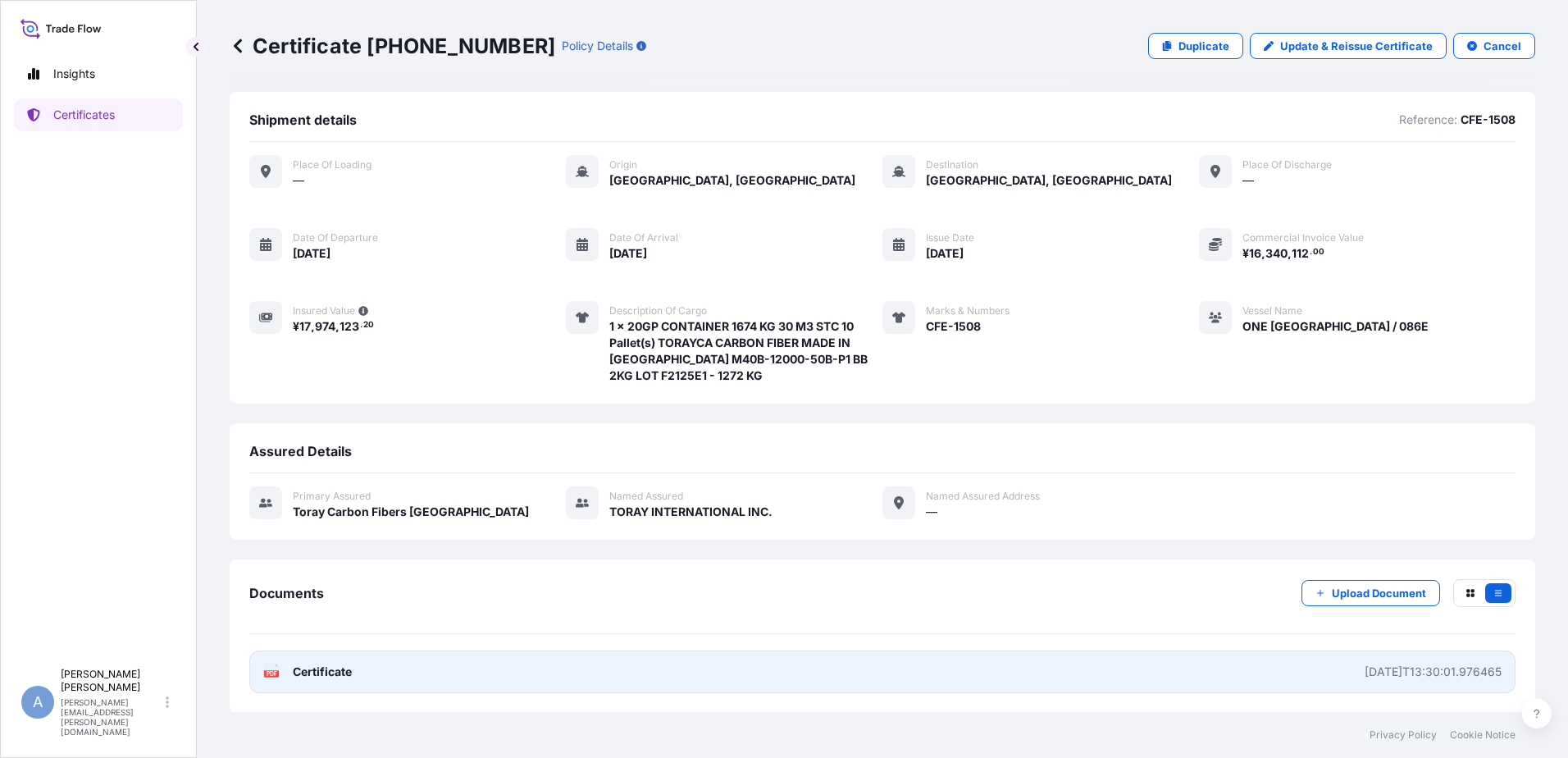
click at [324, 670] on span "Certificate" at bounding box center [322, 672] width 59 height 17
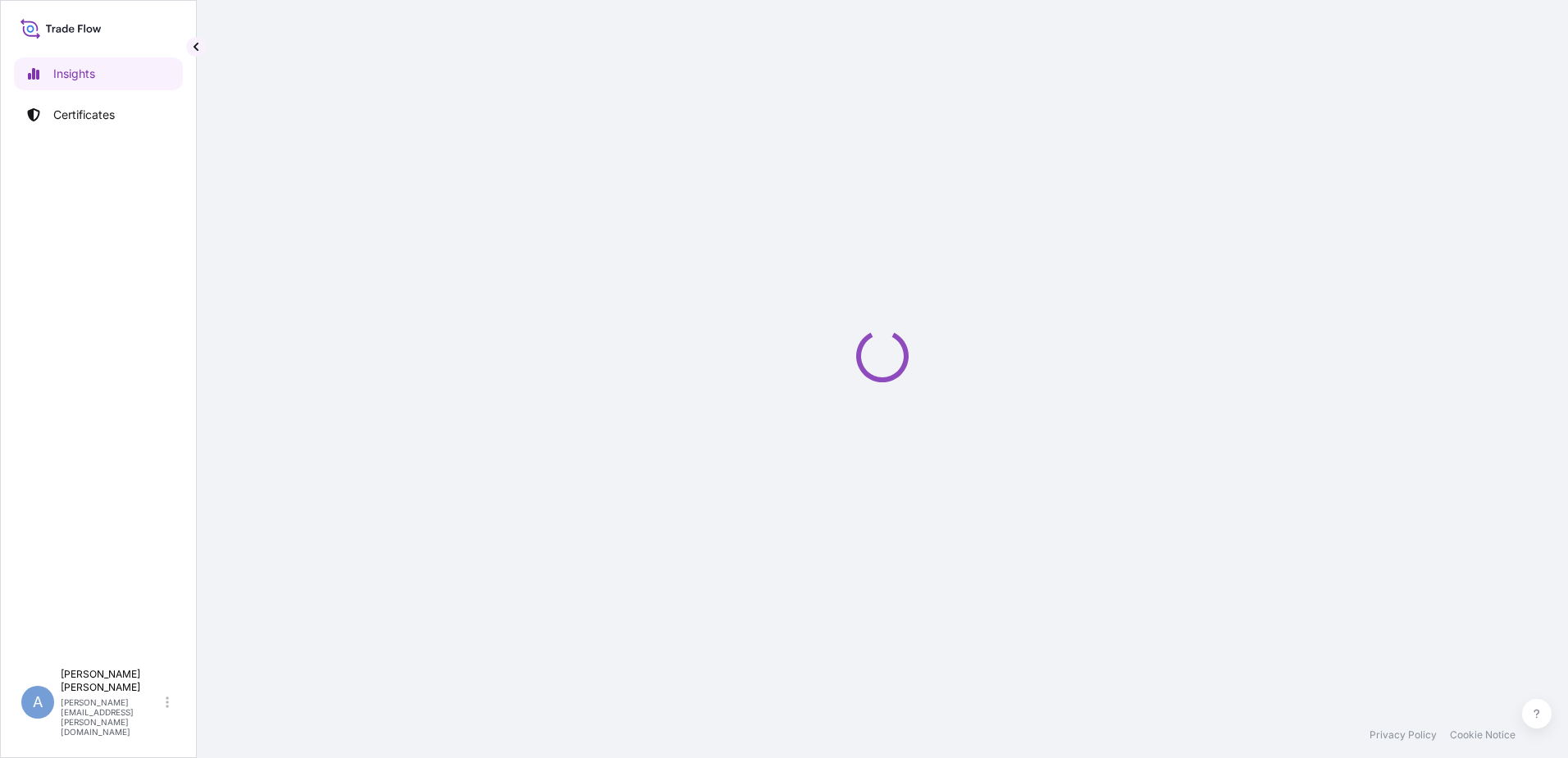
select select "2025"
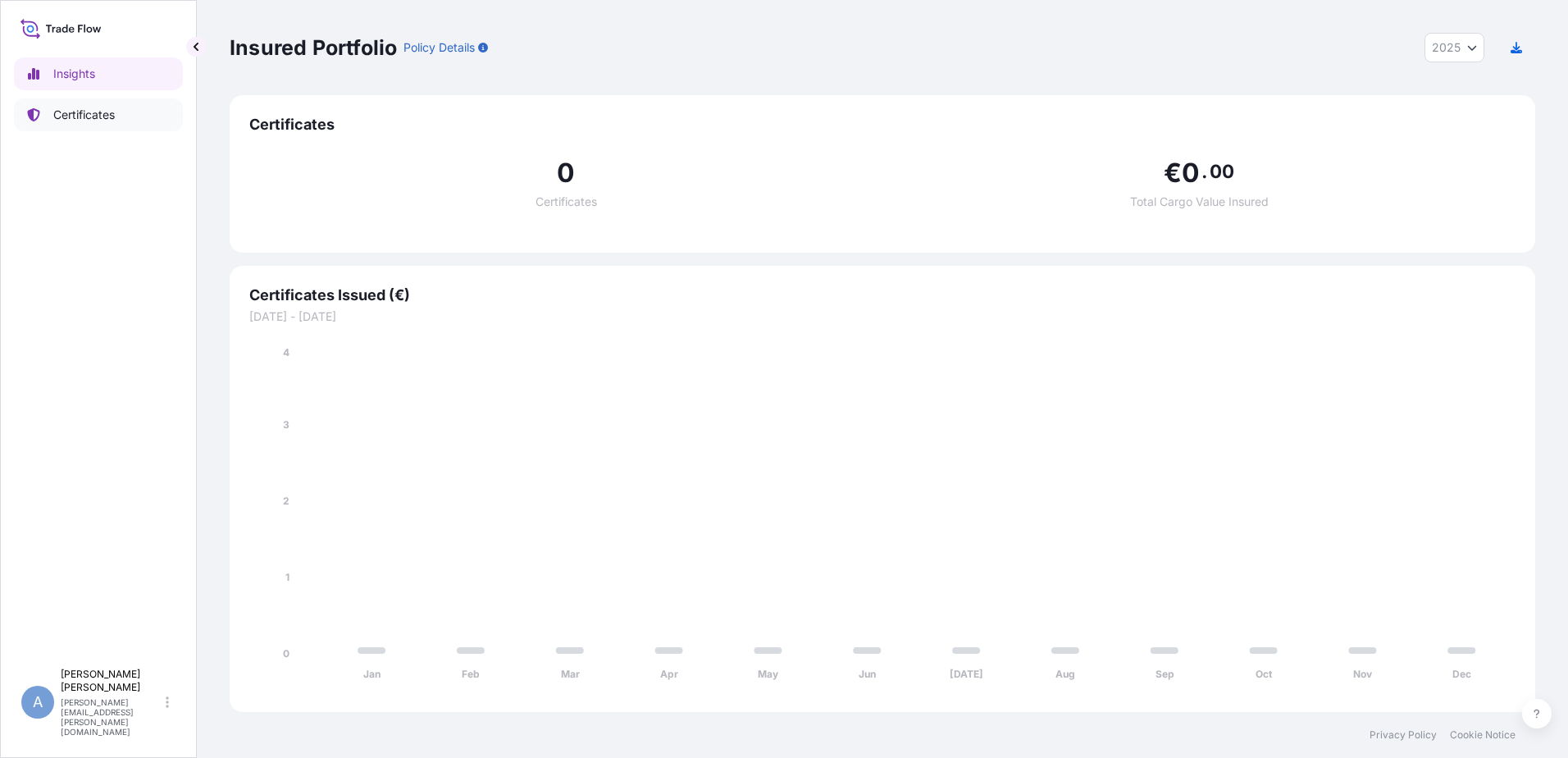
click at [102, 116] on p "Certificates" at bounding box center [83, 115] width 61 height 17
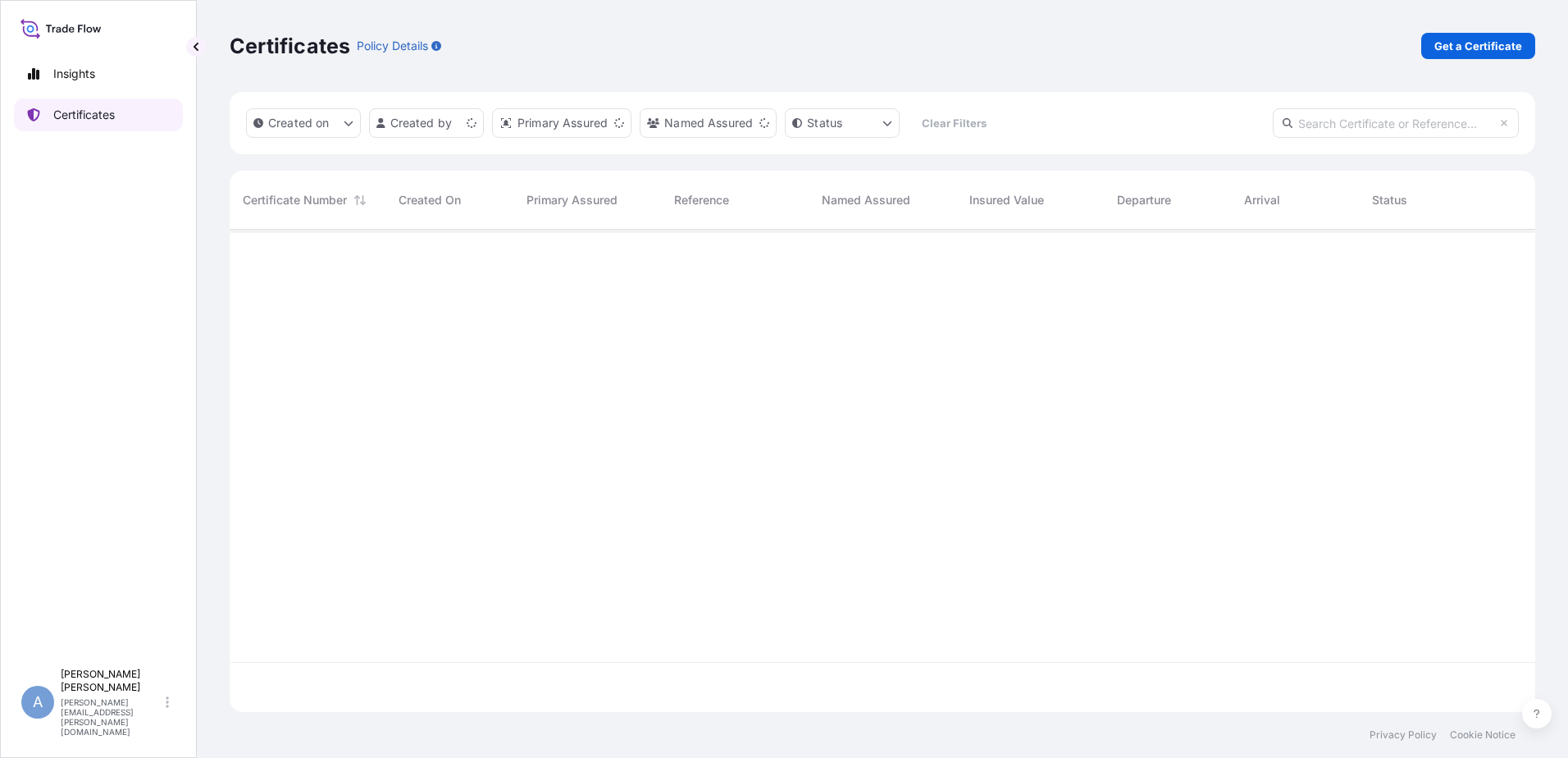
scroll to position [479, 1294]
click at [1490, 43] on p "Get a Certificate" at bounding box center [1478, 46] width 88 height 17
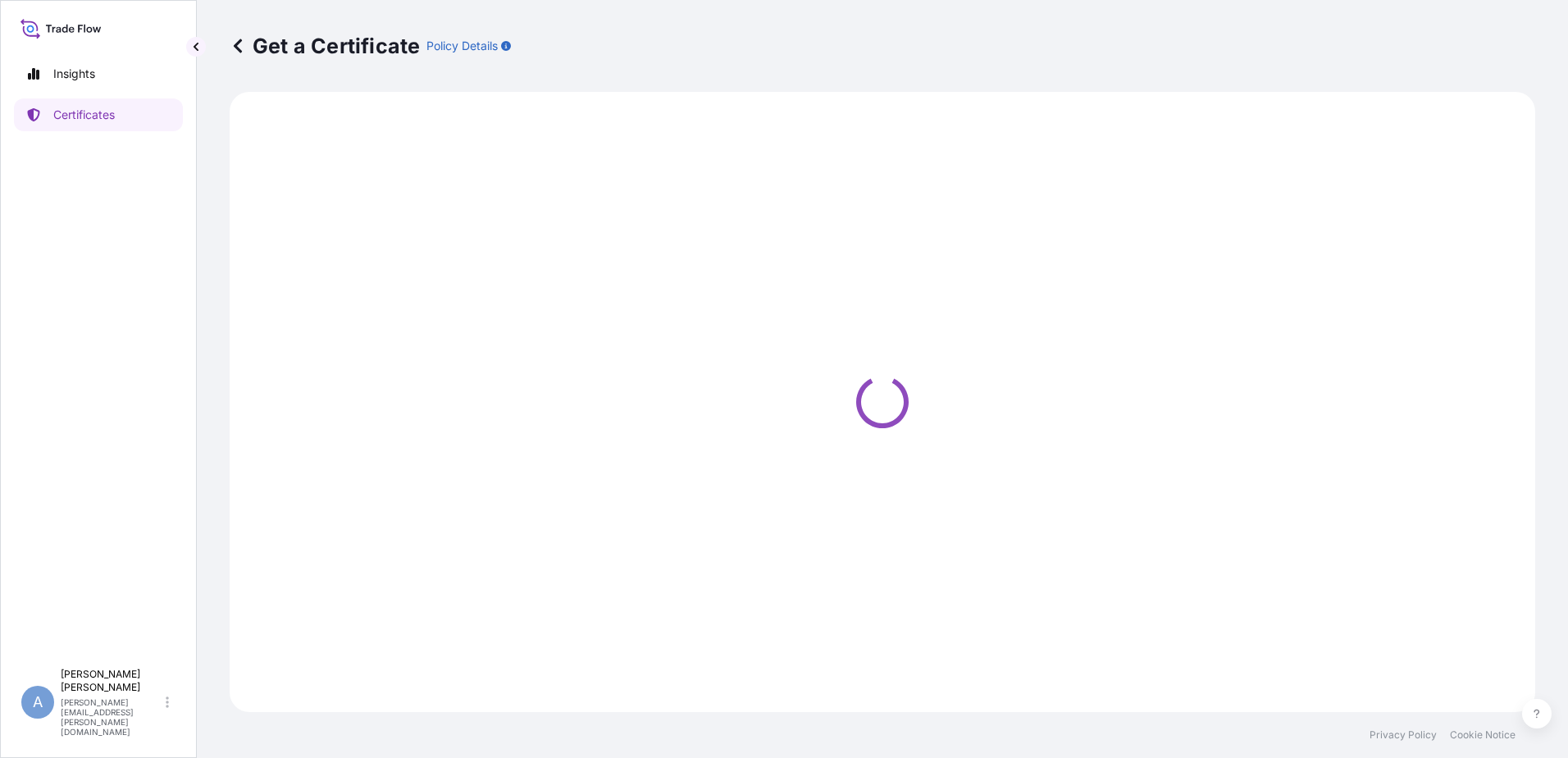
select select "Ocean Vessel"
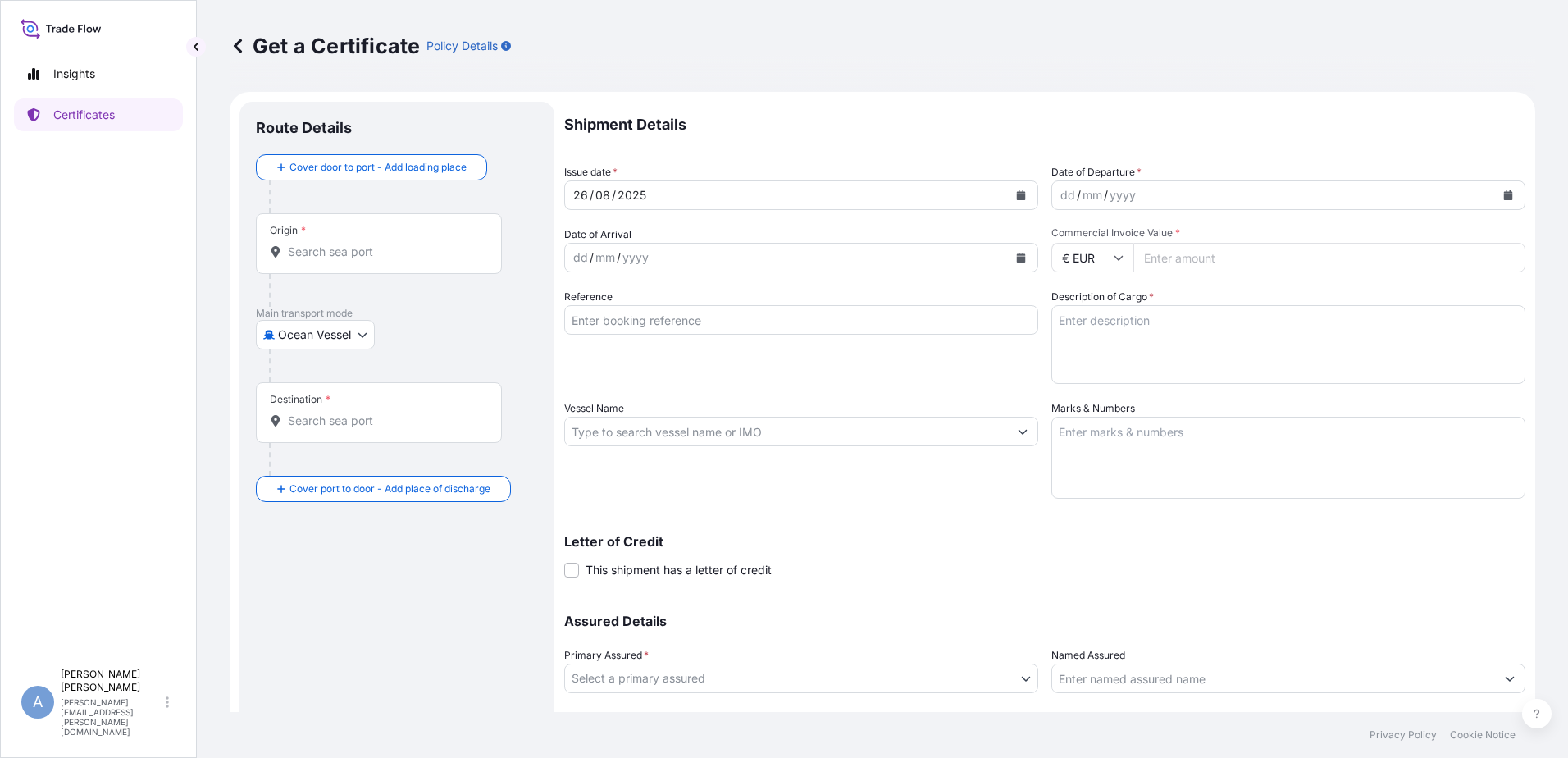
drag, startPoint x: 368, startPoint y: 566, endPoint x: 379, endPoint y: 583, distance: 20.2
click at [368, 566] on div "Route Details Cover door to port - Add loading place Place of loading Road / [G…" at bounding box center [397, 453] width 282 height 670
click at [346, 253] on input "Origin *" at bounding box center [384, 252] width 193 height 17
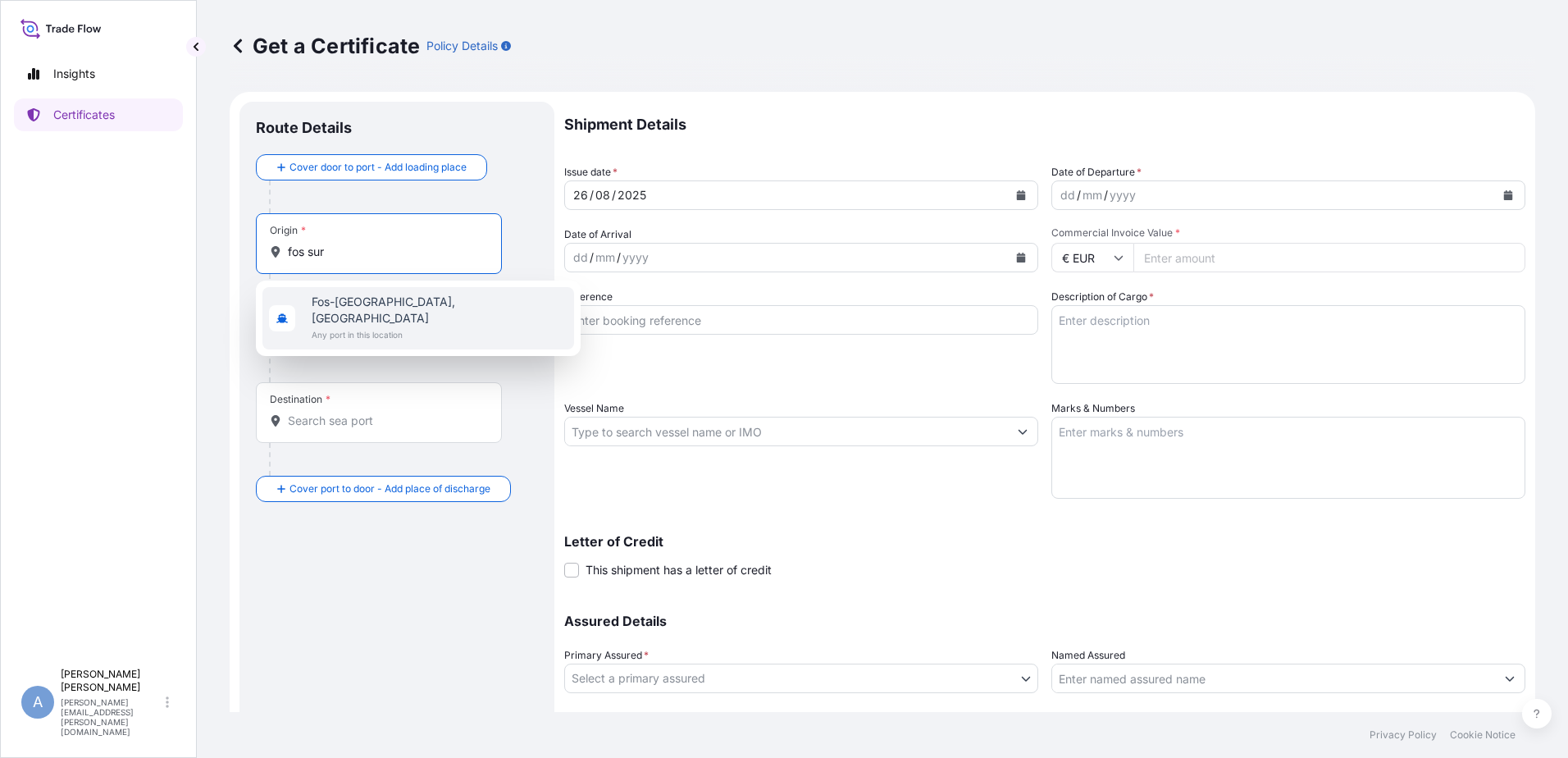
click at [436, 301] on div "[GEOGRAPHIC_DATA], [GEOGRAPHIC_DATA] Any port in this location" at bounding box center [418, 317] width 312 height 62
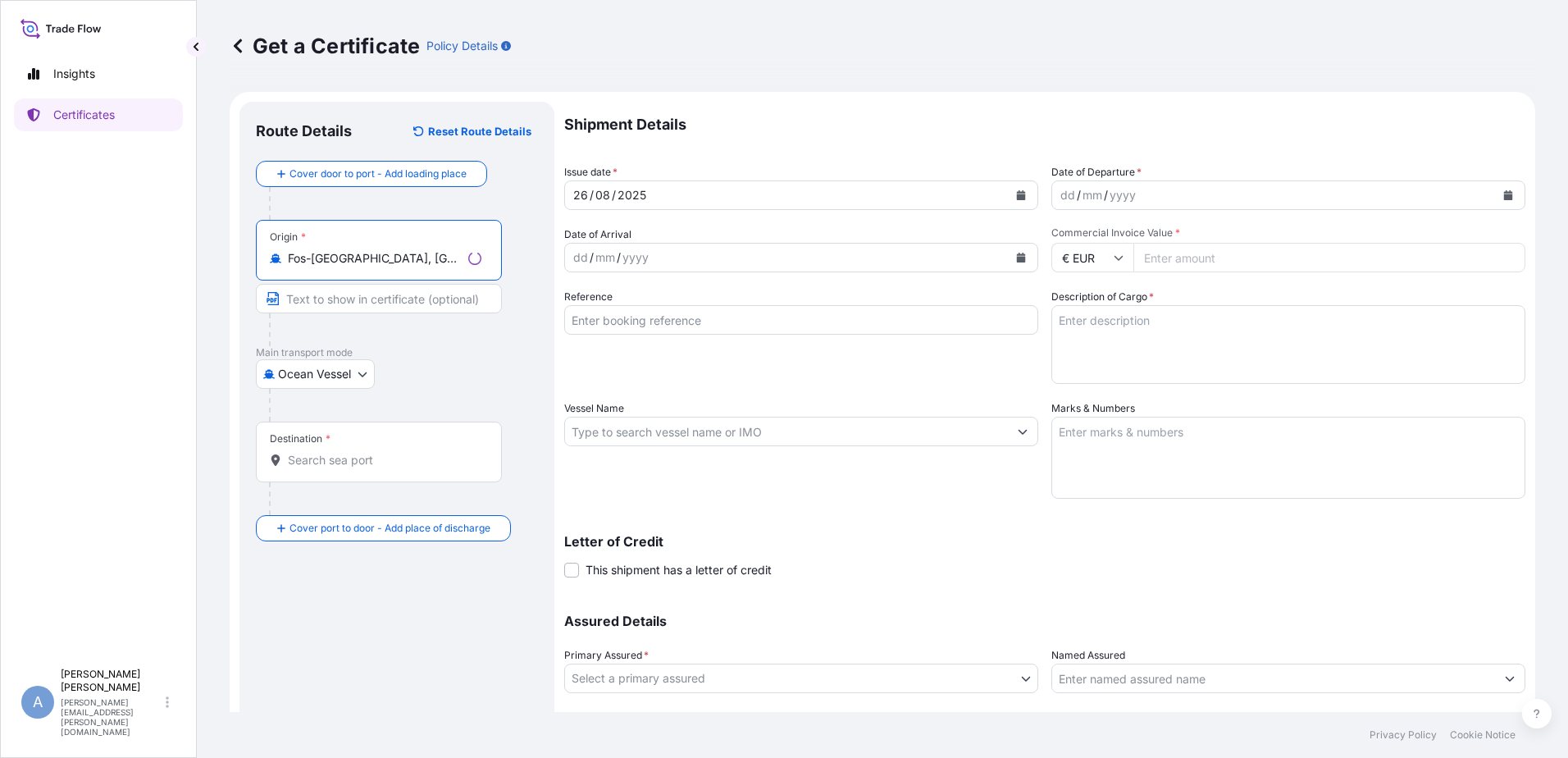
type input "Fos-[GEOGRAPHIC_DATA], [GEOGRAPHIC_DATA]"
click at [393, 445] on div "Destination *" at bounding box center [379, 451] width 246 height 60
click at [393, 452] on input "Destination *" at bounding box center [384, 460] width 193 height 17
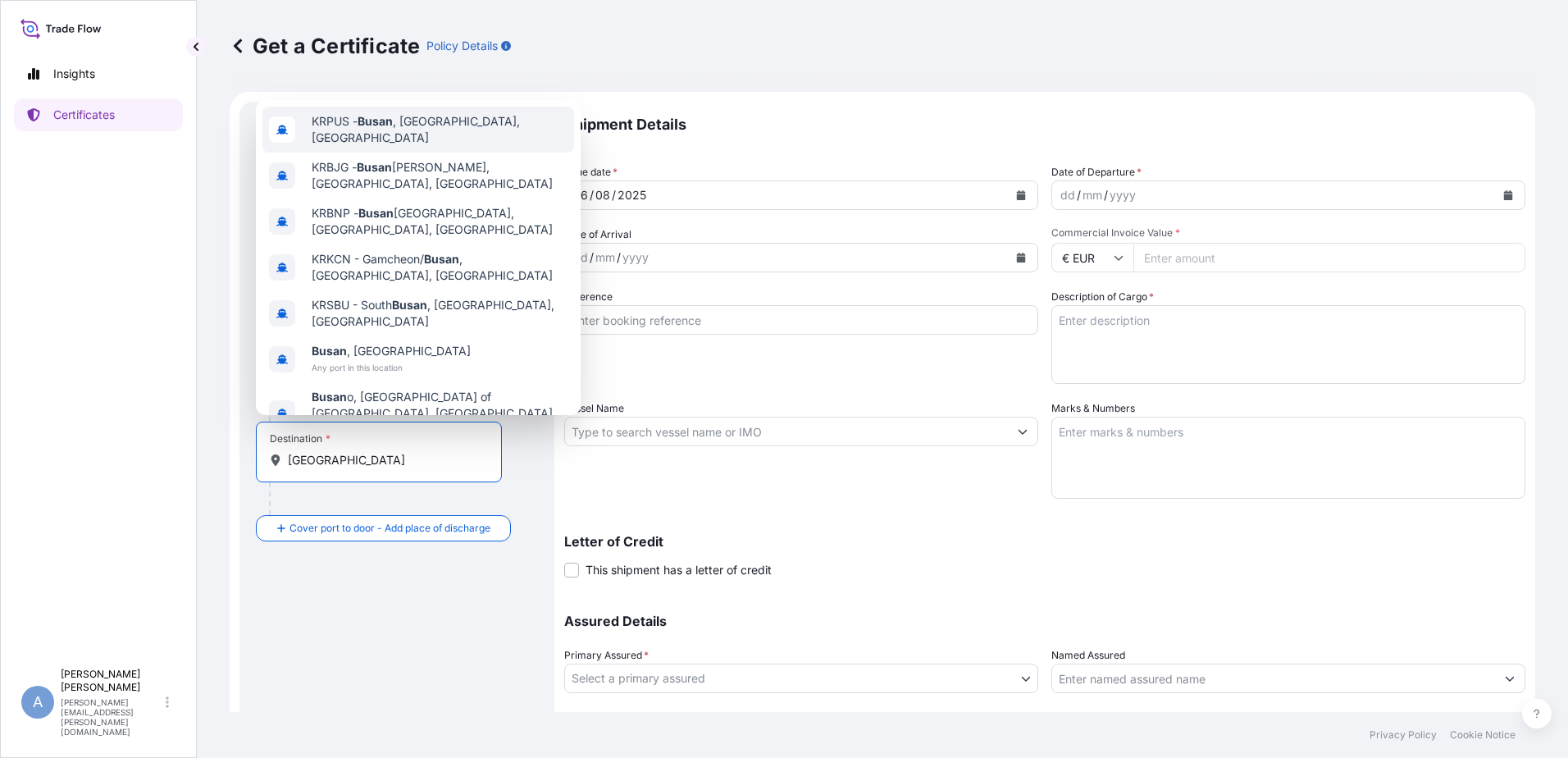
click at [446, 131] on span "KRPUS - [GEOGRAPHIC_DATA] , [GEOGRAPHIC_DATA], [GEOGRAPHIC_DATA]" at bounding box center [440, 130] width 256 height 33
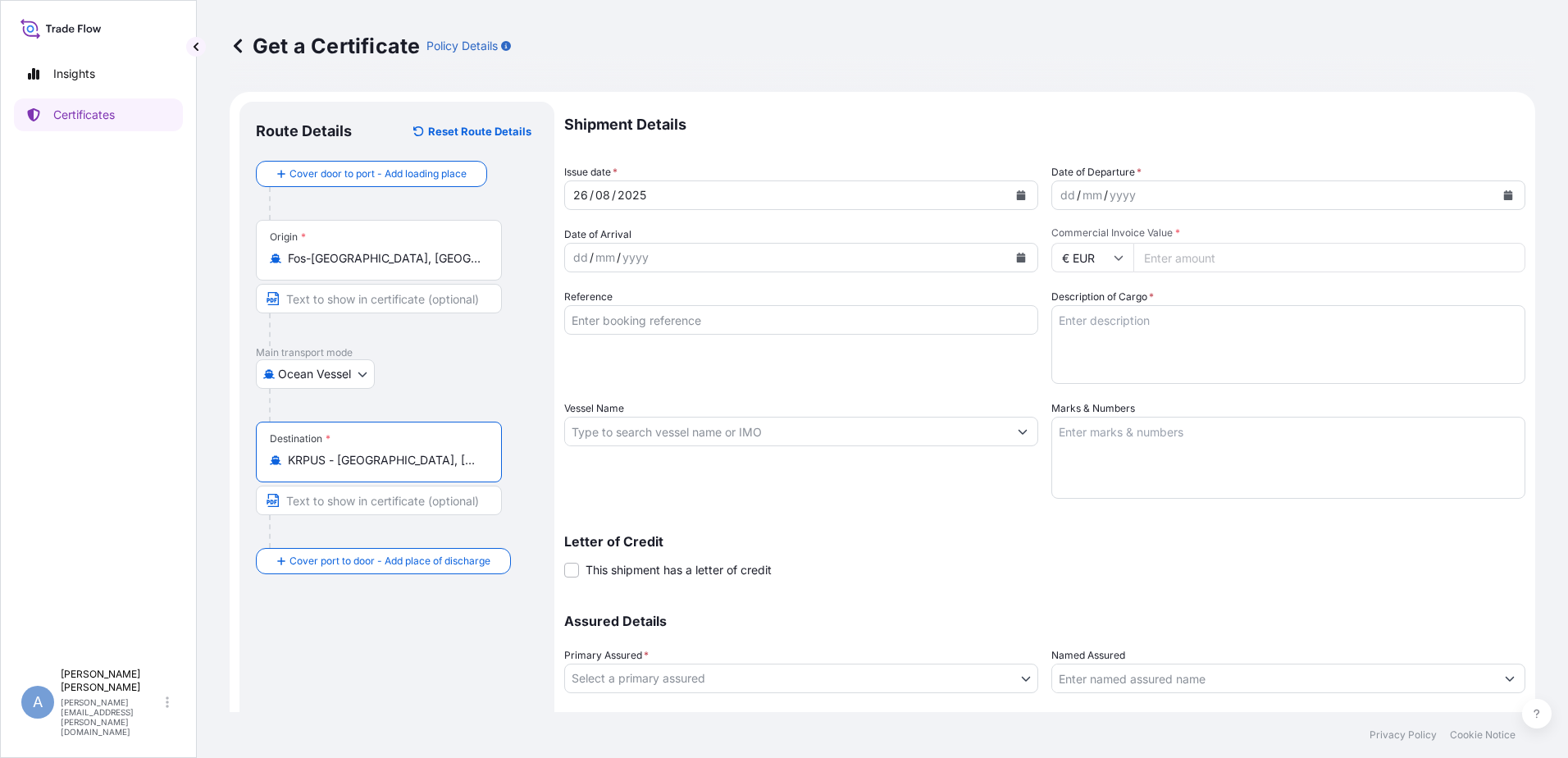
type input "KRPUS - [GEOGRAPHIC_DATA], [GEOGRAPHIC_DATA], [GEOGRAPHIC_DATA]"
click at [1141, 195] on div "dd / mm / yyyy" at bounding box center [1274, 195] width 443 height 30
click at [1504, 194] on icon "Calendar" at bounding box center [1508, 195] width 9 height 10
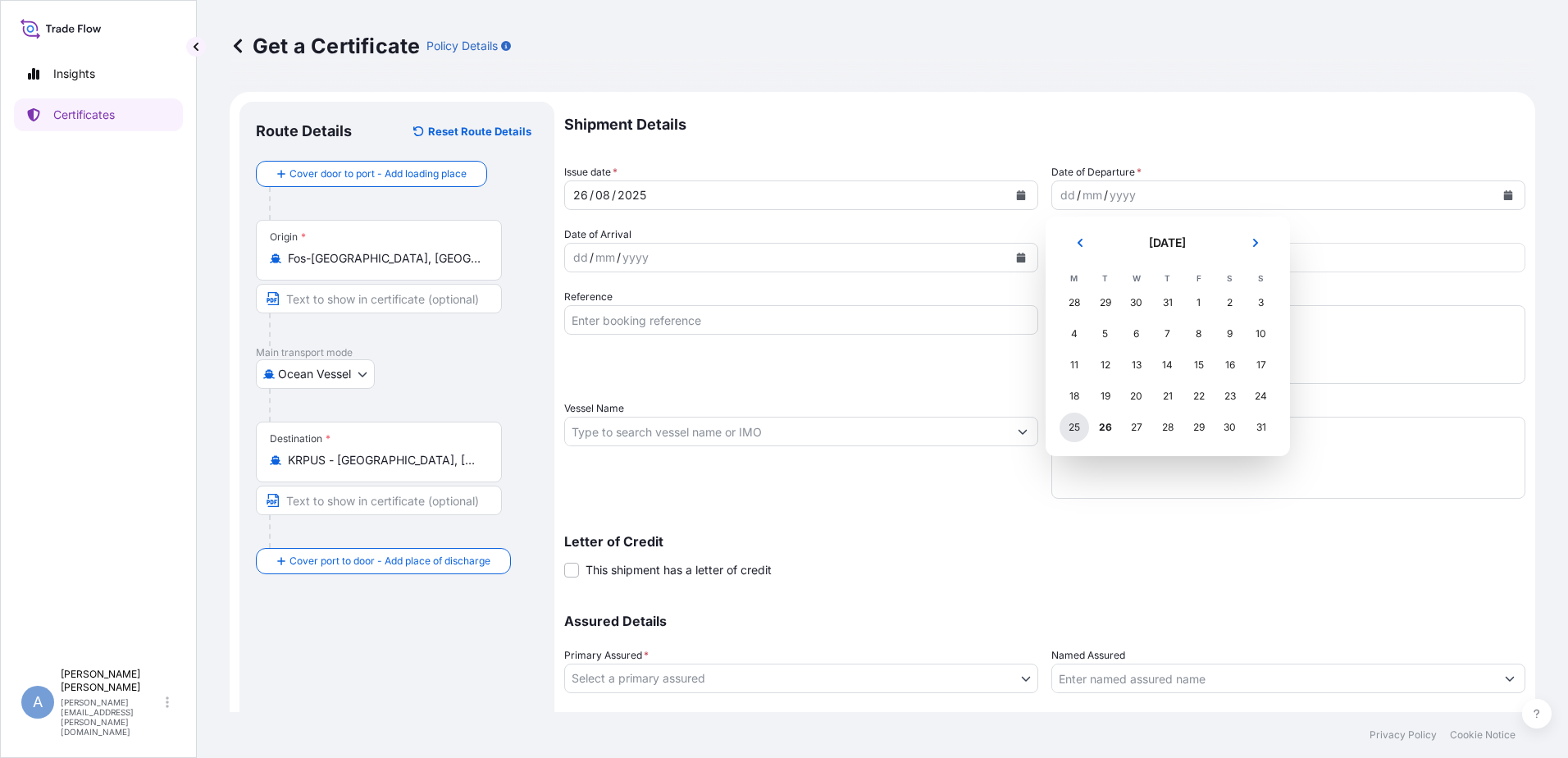
click at [1067, 429] on div "25" at bounding box center [1075, 427] width 30 height 30
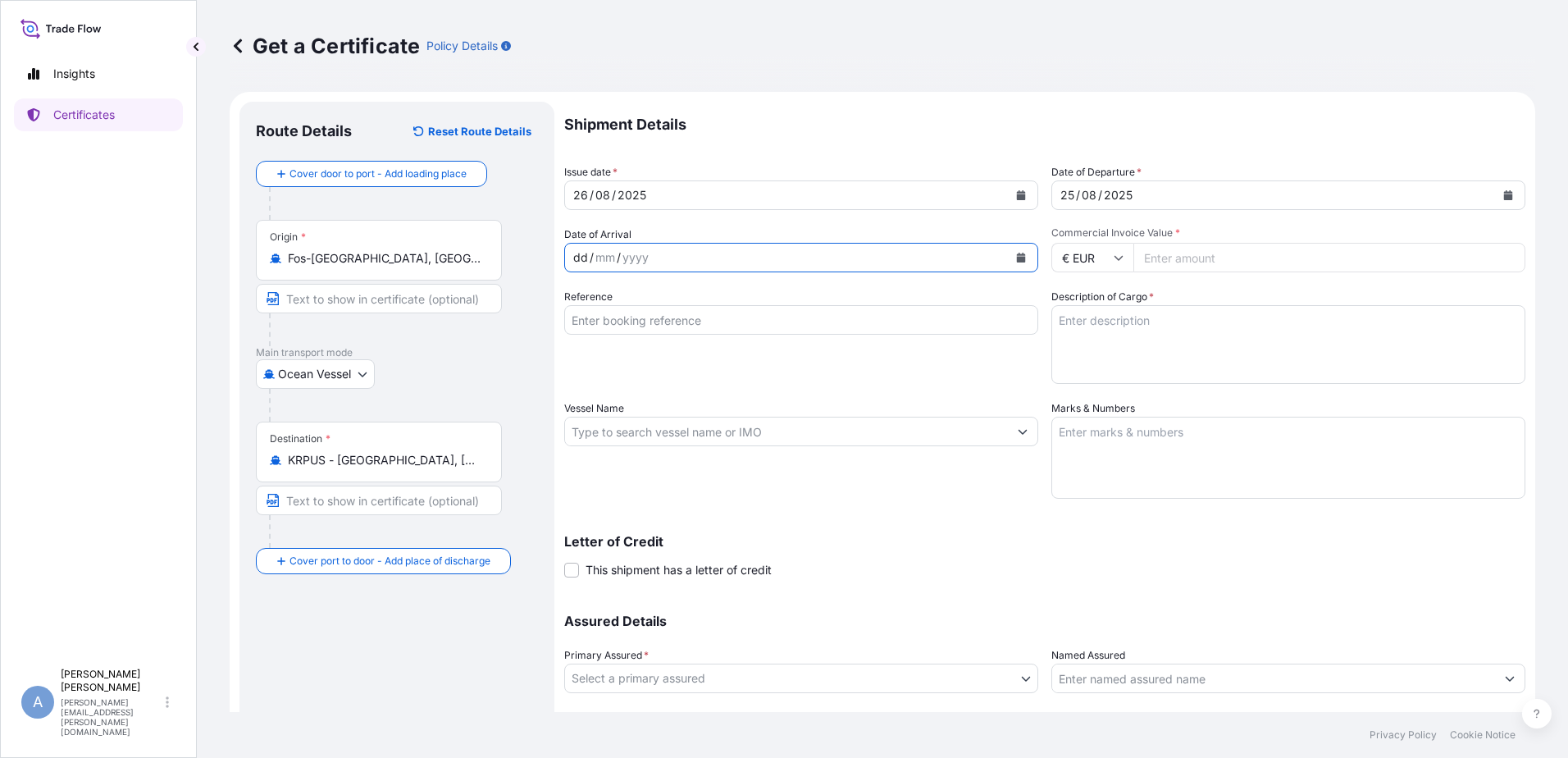
click at [774, 260] on div "dd / mm / yyyy" at bounding box center [787, 258] width 443 height 30
click at [796, 253] on div "dd / mm / yyyy" at bounding box center [787, 258] width 443 height 30
click at [1013, 265] on button "Calendar" at bounding box center [1021, 258] width 26 height 26
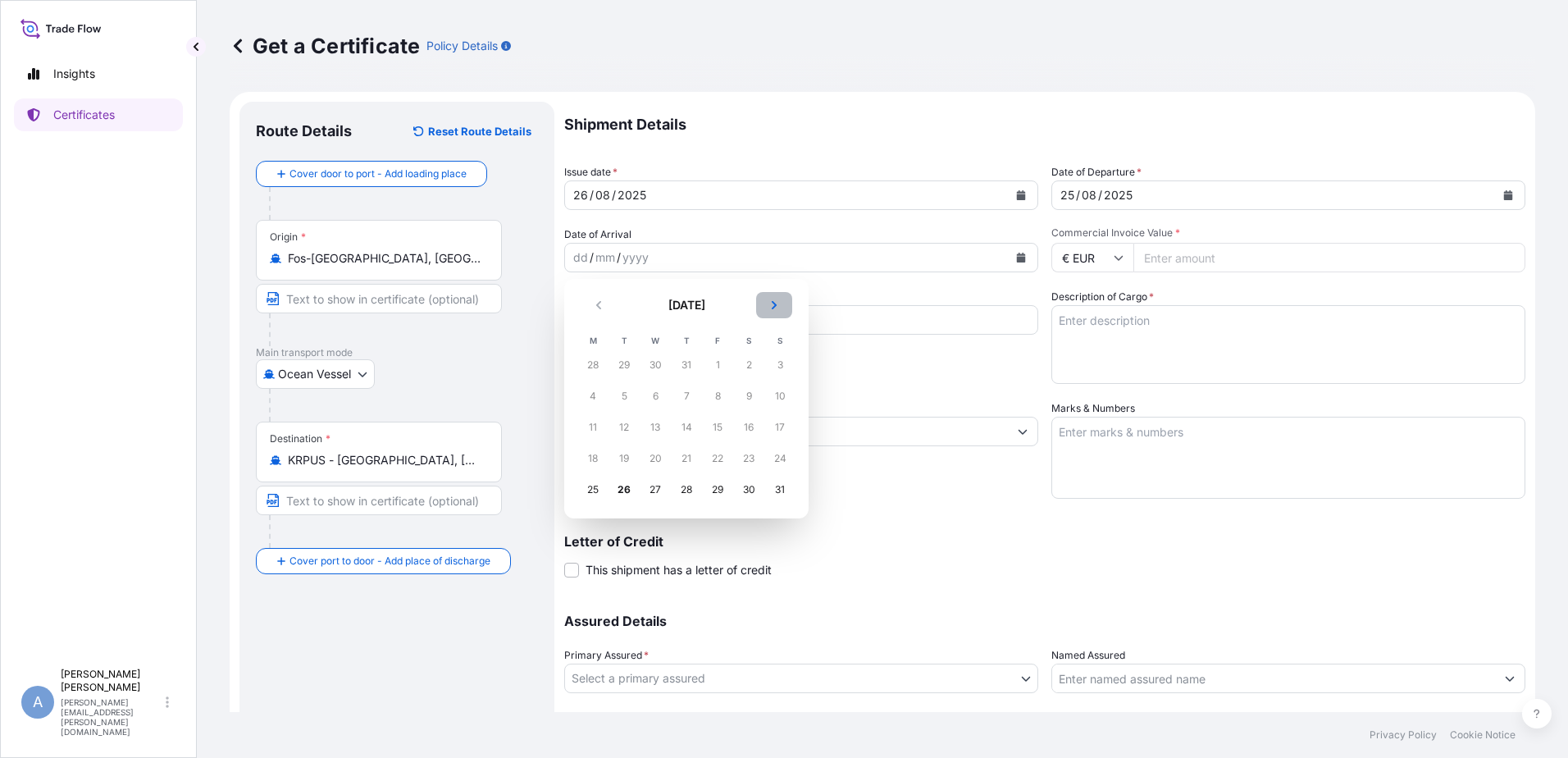
click at [773, 310] on button "Next" at bounding box center [774, 305] width 36 height 26
click at [656, 427] on div "15" at bounding box center [655, 427] width 30 height 30
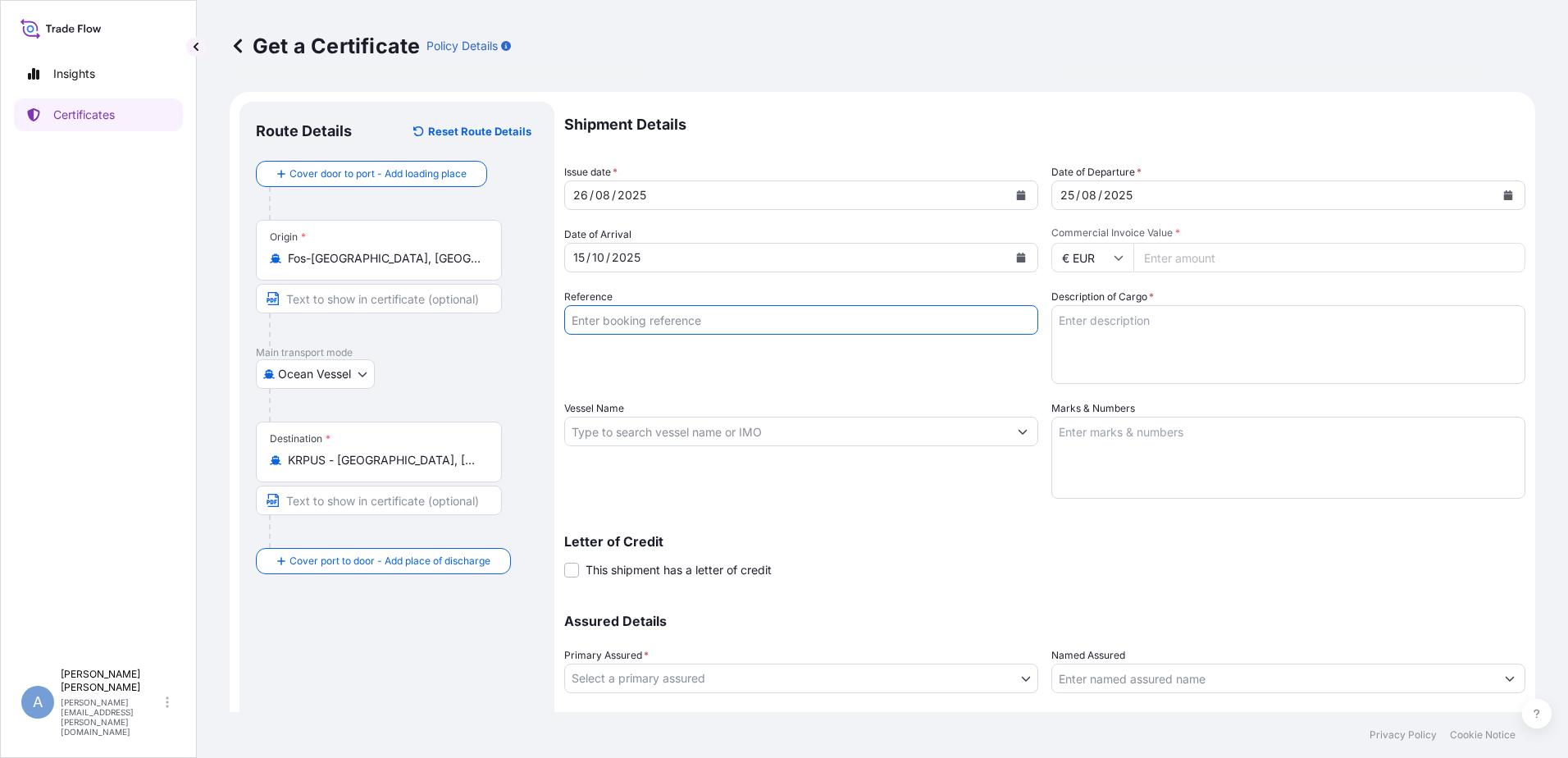
click at [700, 314] on input "Reference" at bounding box center [801, 320] width 474 height 30
paste input "PI25070072"
type input "PI25070072"
click at [737, 441] on input "Vessel Name" at bounding box center [787, 431] width 443 height 30
paste input "ONE FORWARD / 005E"
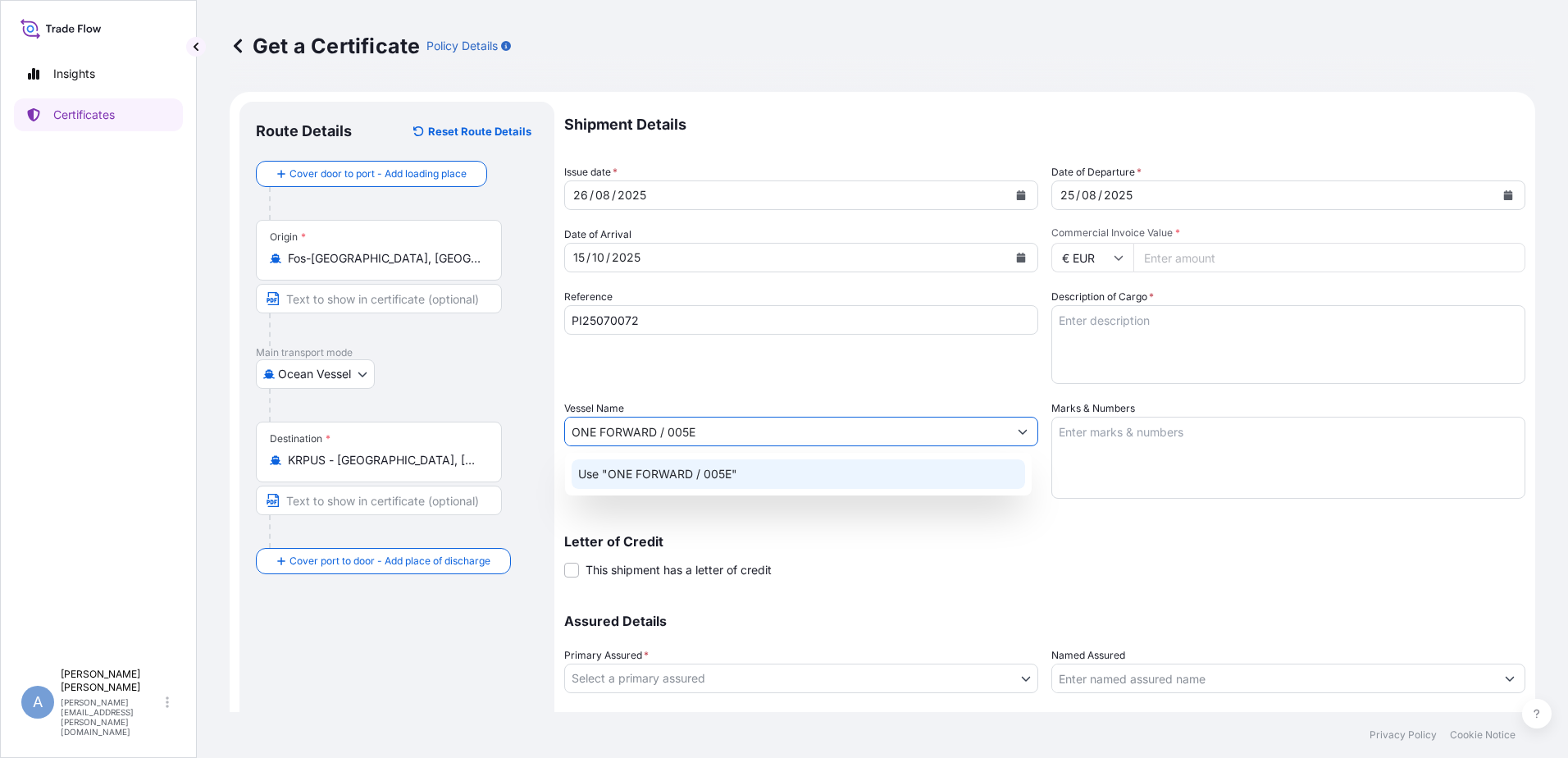
click at [675, 480] on p "Use "ONE FORWARD / 005E"" at bounding box center [657, 474] width 159 height 17
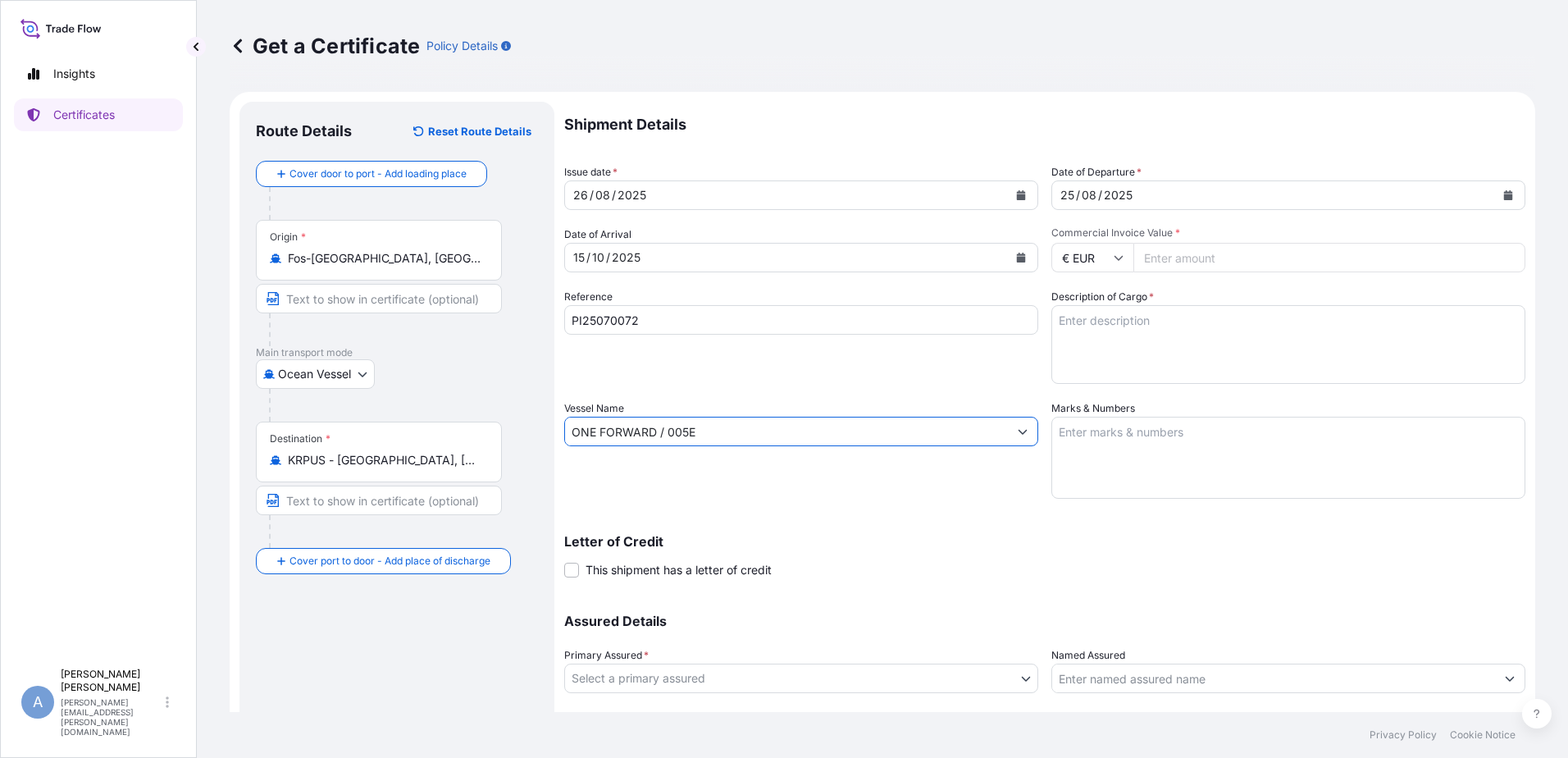
type input "ONE FORWARD / 005E"
click at [1135, 318] on textarea "Description of Cargo *" at bounding box center [1288, 344] width 474 height 79
paste textarea "8 x 40HC CONTAINER 155548.24 KG 400 M3 STC 176 Pallet(s) CARBON FIBER PRECURSOR…"
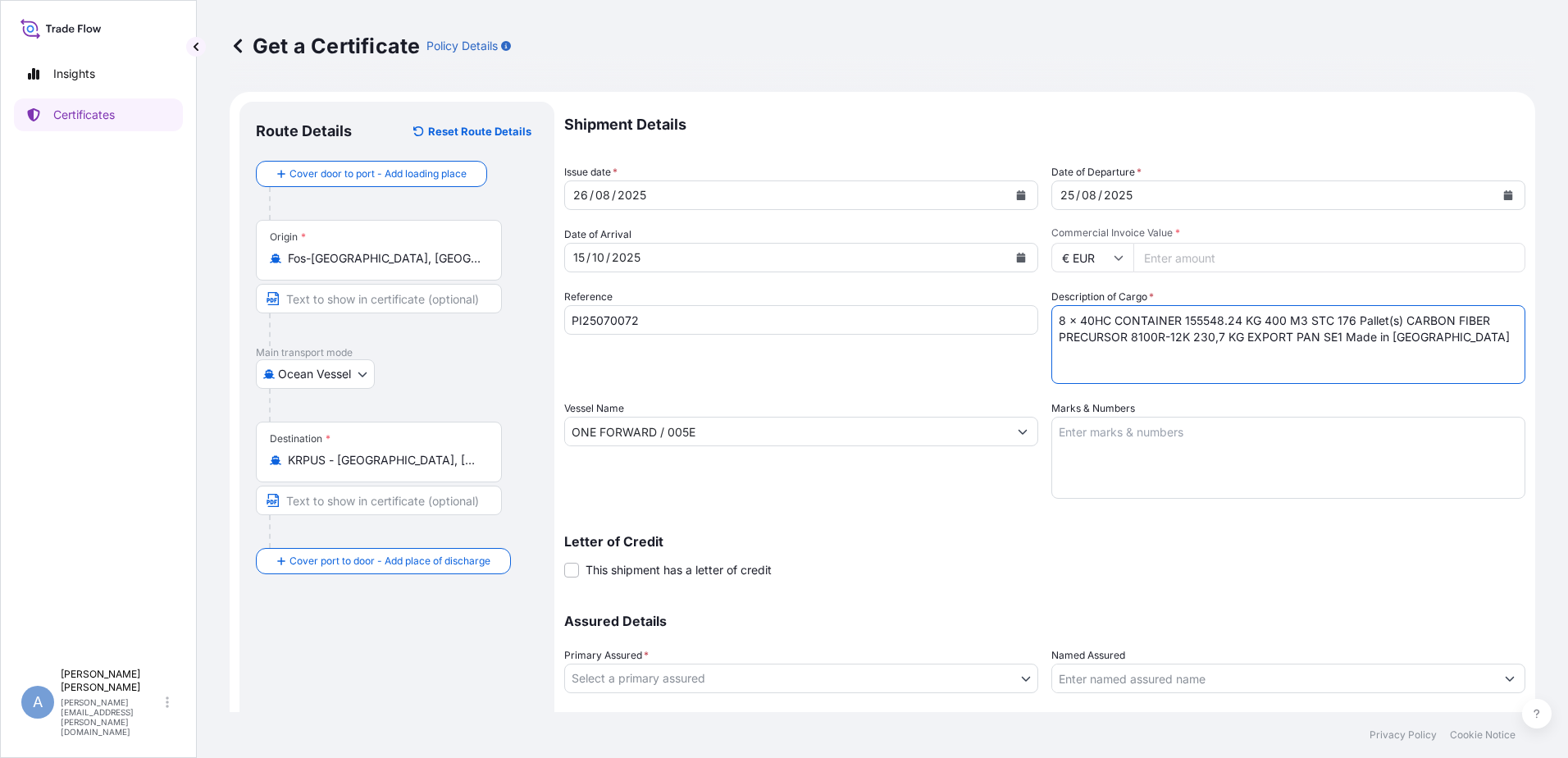
type textarea "8 x 40HC CONTAINER 155548.24 KG 400 M3 STC 176 Pallet(s) CARBON FIBER PRECURSOR…"
click at [625, 316] on input "PI25070072" at bounding box center [801, 320] width 474 height 30
click at [1156, 452] on textarea "Marks & Numbers" at bounding box center [1288, 457] width 474 height 82
paste textarea "PI25070072"
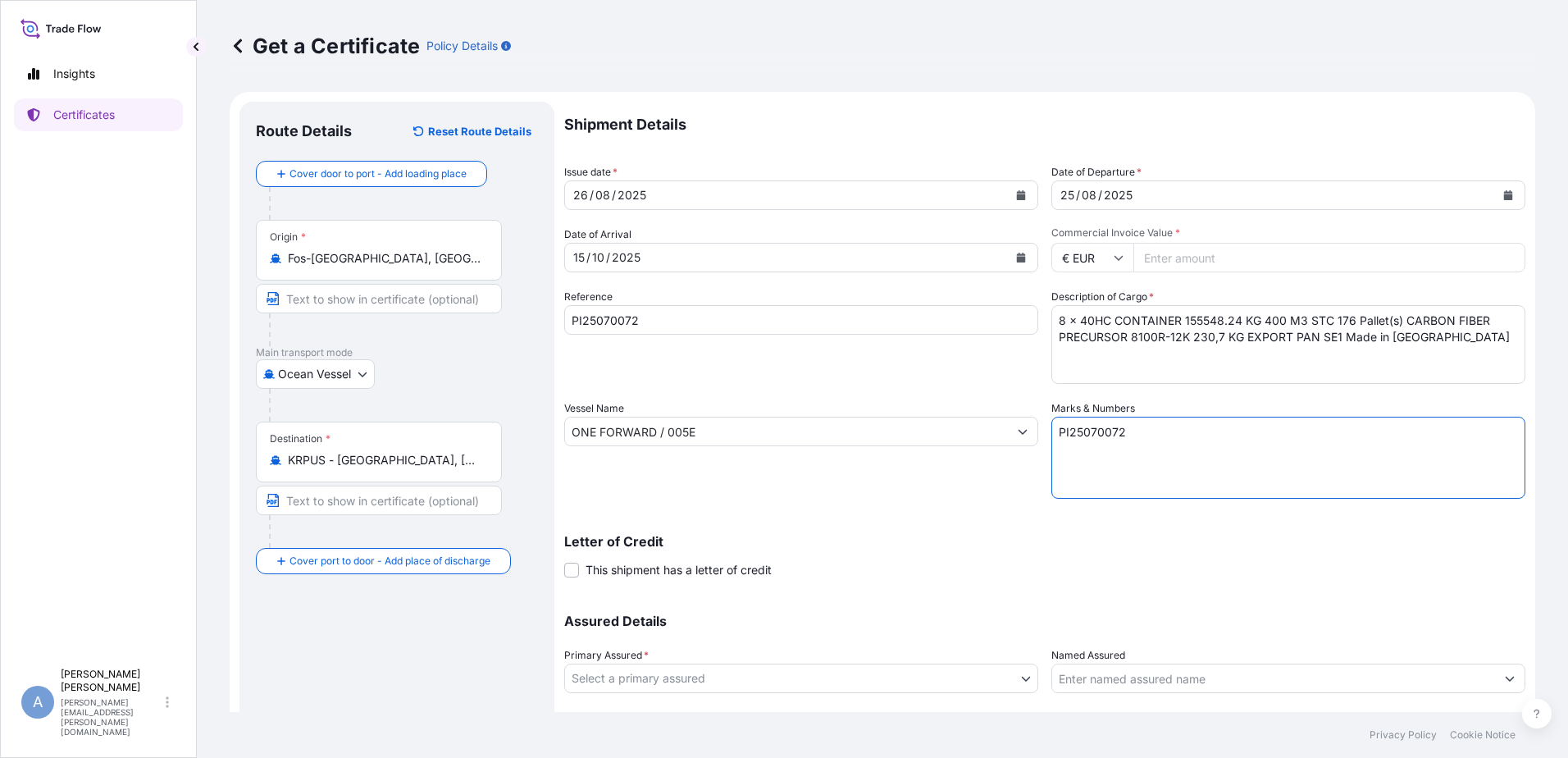
type textarea "PI25070072"
click at [954, 535] on p "Letter of Credit" at bounding box center [1045, 541] width 961 height 13
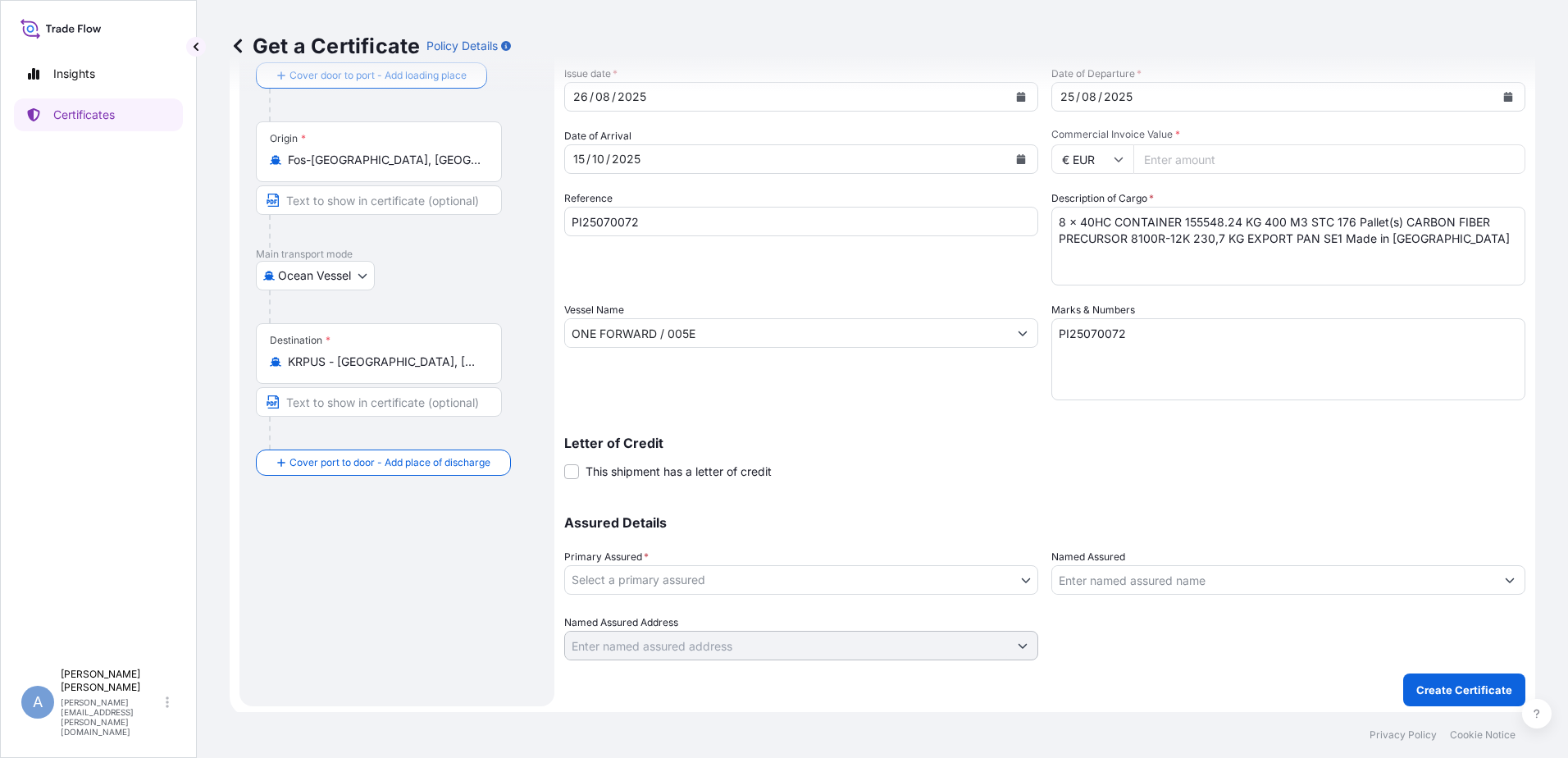
scroll to position [102, 0]
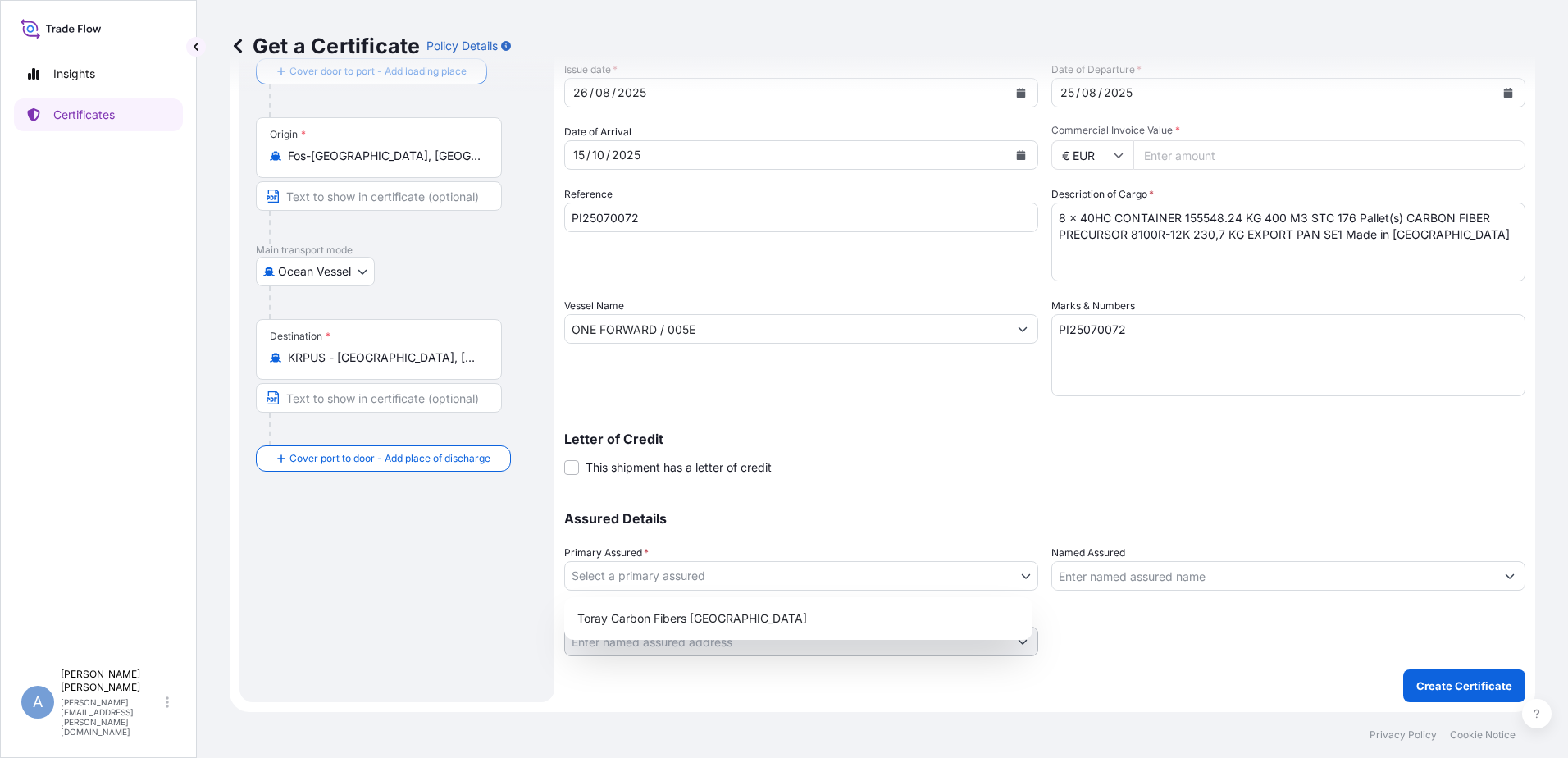
click at [1007, 571] on body "Insights Certificates A [PERSON_NAME] Rybacki [EMAIL_ADDRESS][PERSON_NAME][DOMA…" at bounding box center [784, 379] width 1568 height 758
click at [873, 619] on div "Toray Carbon Fibers [GEOGRAPHIC_DATA]" at bounding box center [798, 618] width 455 height 30
select select "31817"
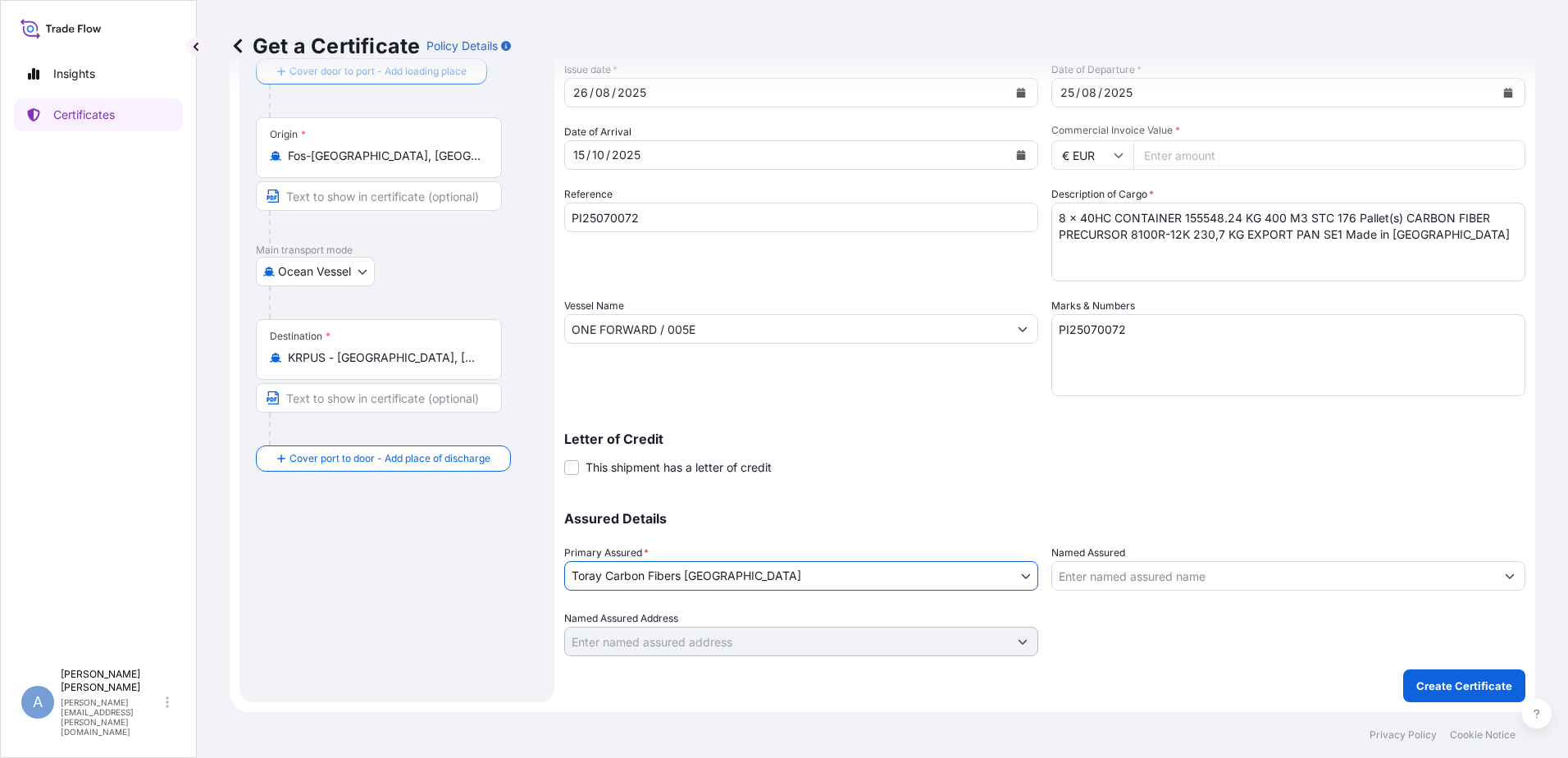
click at [1141, 584] on input "Named Assured" at bounding box center [1274, 576] width 443 height 30
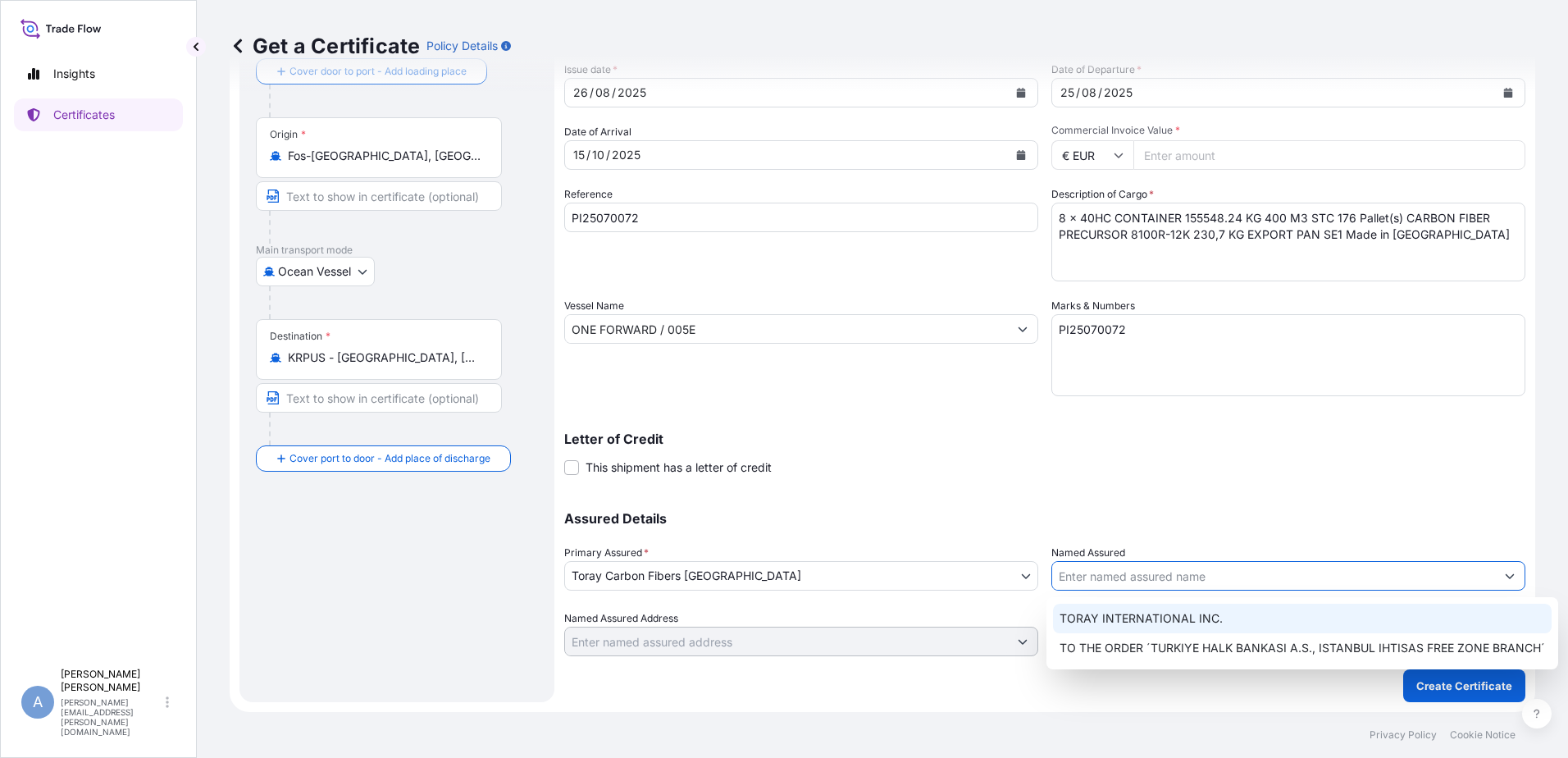
click at [1151, 619] on span "TORAY INTERNATIONAL INC." at bounding box center [1141, 618] width 163 height 17
type input "TORAY INTERNATIONAL INC."
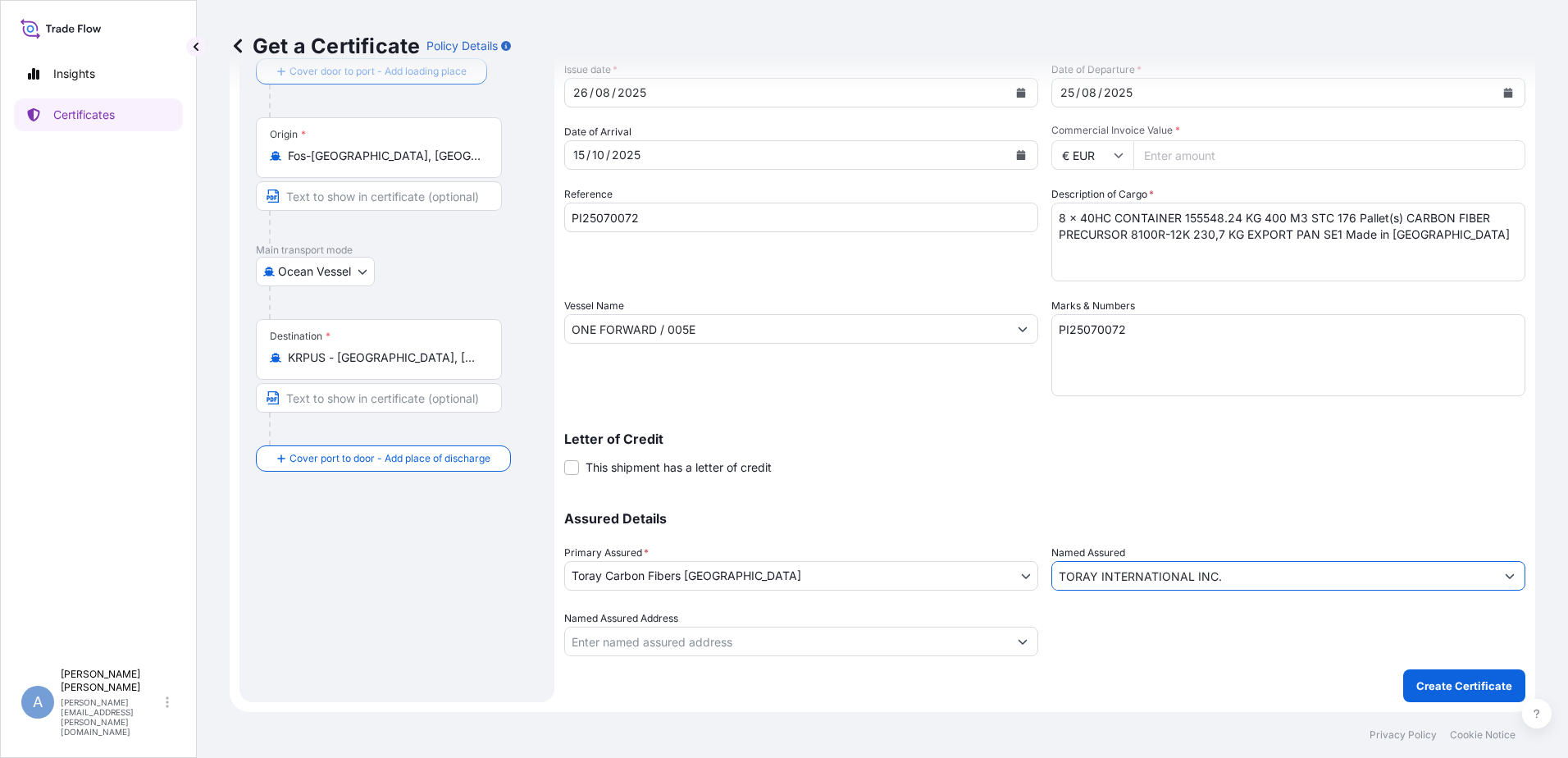
click at [1156, 578] on input "TORAY INTERNATIONAL INC." at bounding box center [1274, 576] width 443 height 30
click at [1505, 579] on icon "Show suggestions" at bounding box center [1510, 576] width 10 height 10
click at [1274, 590] on div "Assured Details Primary Assured * Toray Carbon Fibers Europe Toray Carbon Fiber…" at bounding box center [1045, 574] width 961 height 164
drag, startPoint x: 1268, startPoint y: 579, endPoint x: 795, endPoint y: 622, distance: 475.0
click at [798, 622] on div "Assured Details Primary Assured * Toray Carbon Fibers Europe Toray Carbon Fiber…" at bounding box center [1045, 574] width 961 height 164
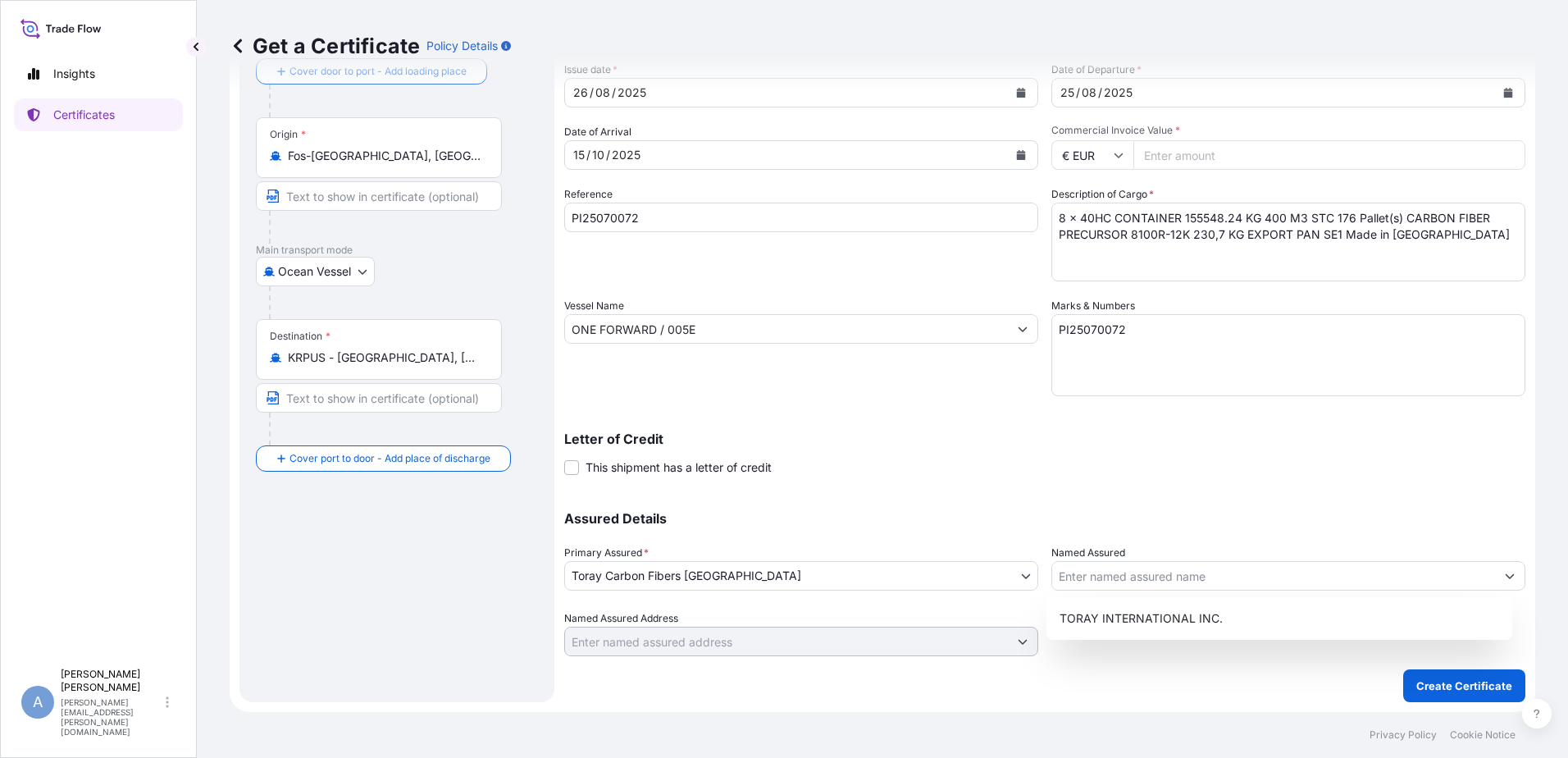
click at [1396, 508] on div "Assured Details Primary Assured * Toray Carbon Fibers Europe Toray Carbon Fiber…" at bounding box center [1045, 574] width 961 height 164
click at [1506, 576] on icon "Show suggestions" at bounding box center [1510, 577] width 9 height 5
click at [1230, 446] on div "Letter of Credit This shipment has a letter of credit Letter of credit * Letter…" at bounding box center [1045, 454] width 961 height 44
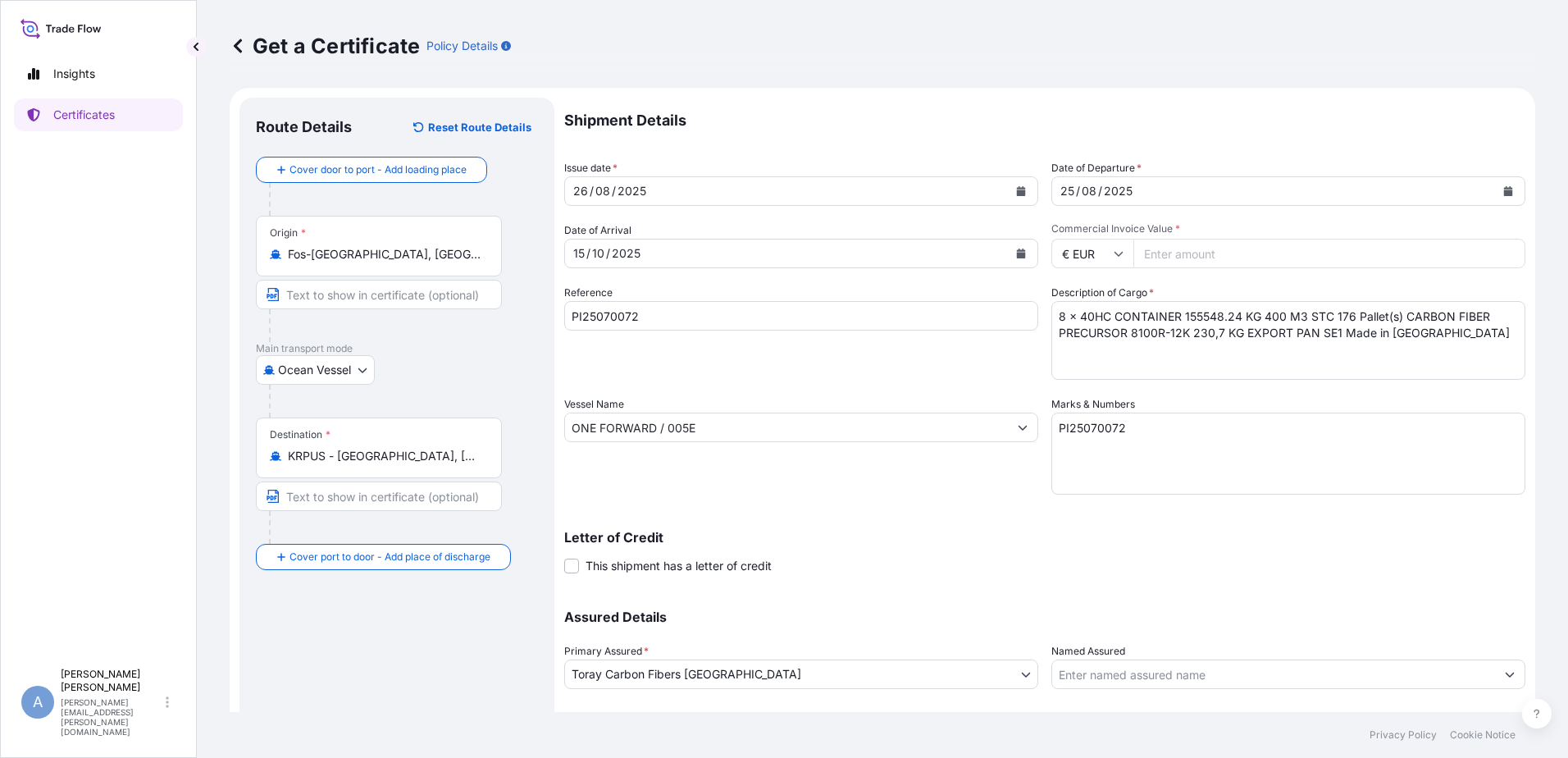
scroll to position [0, 0]
click at [1113, 260] on icon at bounding box center [1118, 258] width 10 height 10
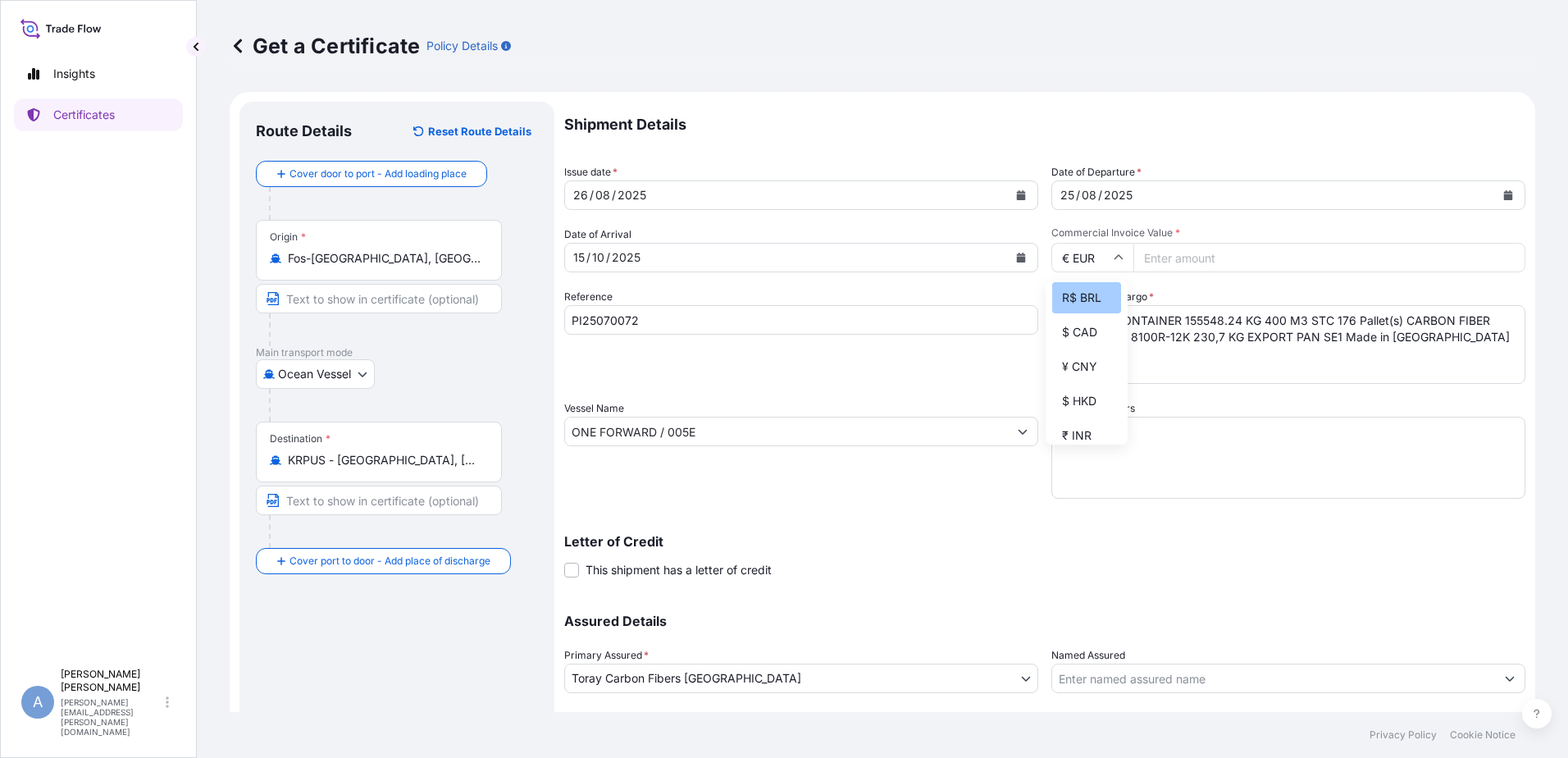
scroll to position [246, 0]
click at [1091, 410] on div "¥ JPY" at bounding box center [1086, 401] width 69 height 31
click at [1119, 254] on input "¥ JPY" at bounding box center [1092, 258] width 82 height 30
click at [1089, 305] on div "€ EUR" at bounding box center [1086, 303] width 69 height 31
type input "€ EUR"
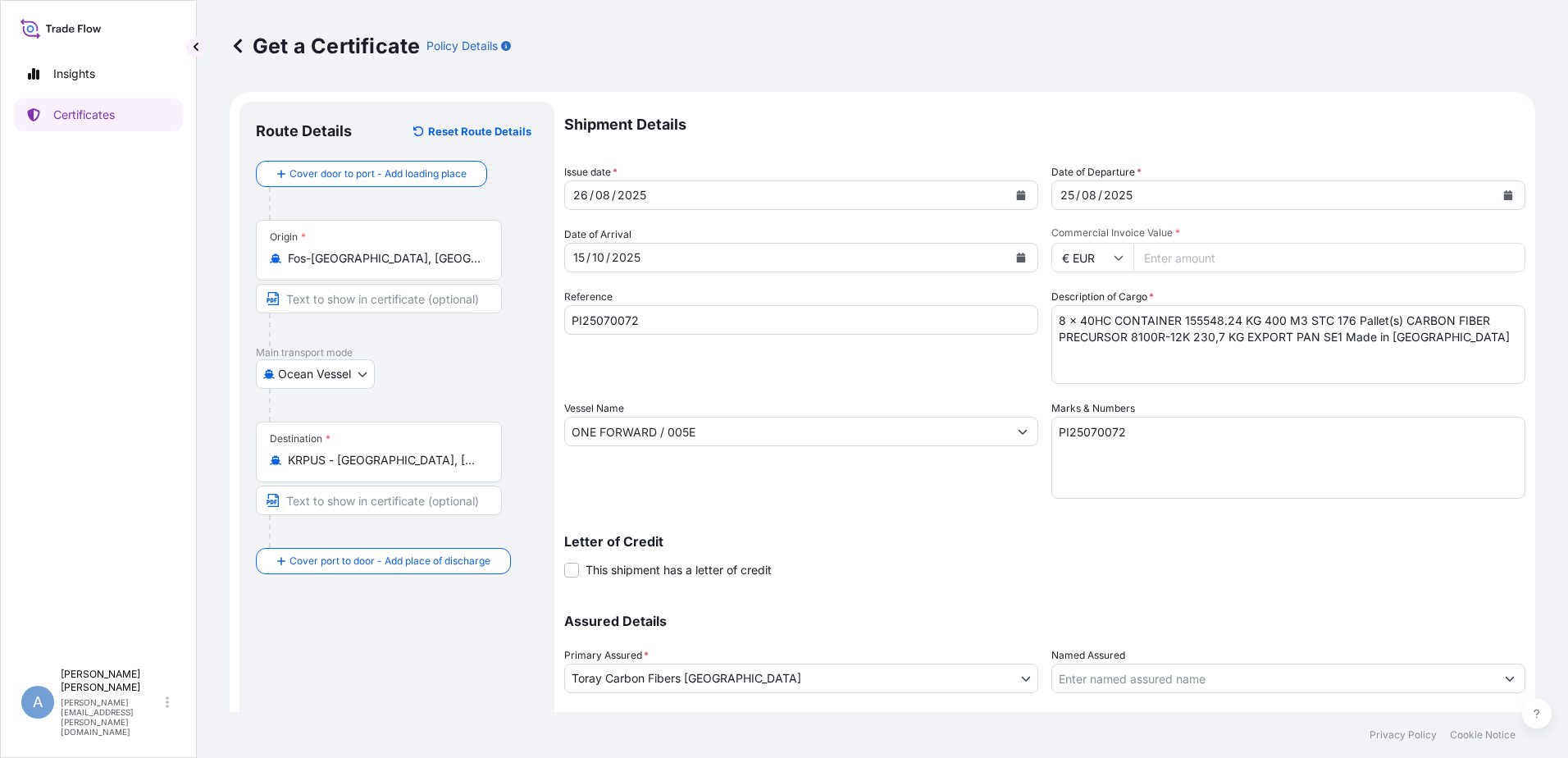
click at [1190, 262] on input "Commercial Invoice Value *" at bounding box center [1329, 258] width 392 height 30
type input "695532"
type input "695532.82"
click at [1084, 536] on p "Letter of Credit" at bounding box center [1045, 541] width 961 height 13
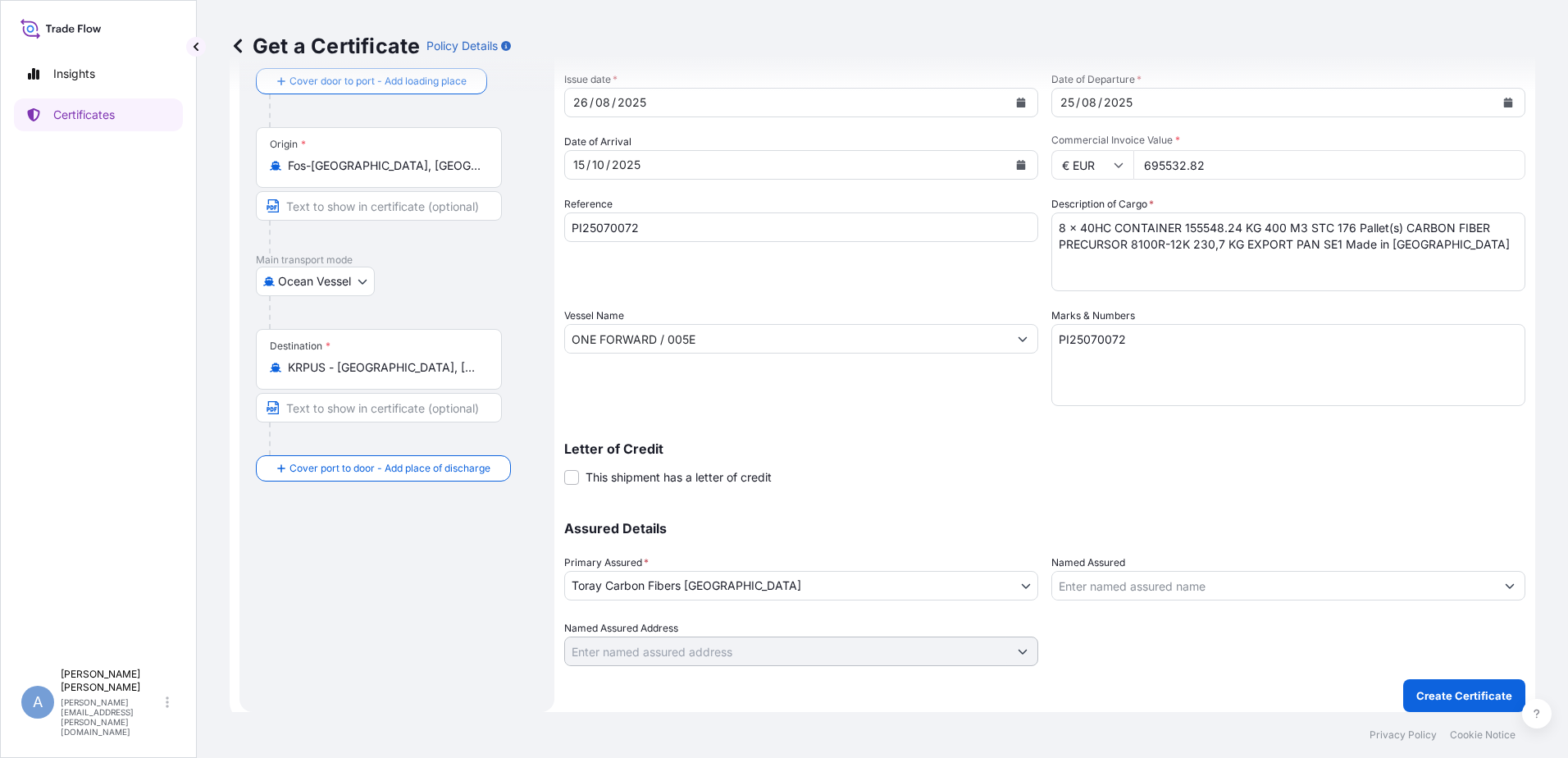
scroll to position [102, 0]
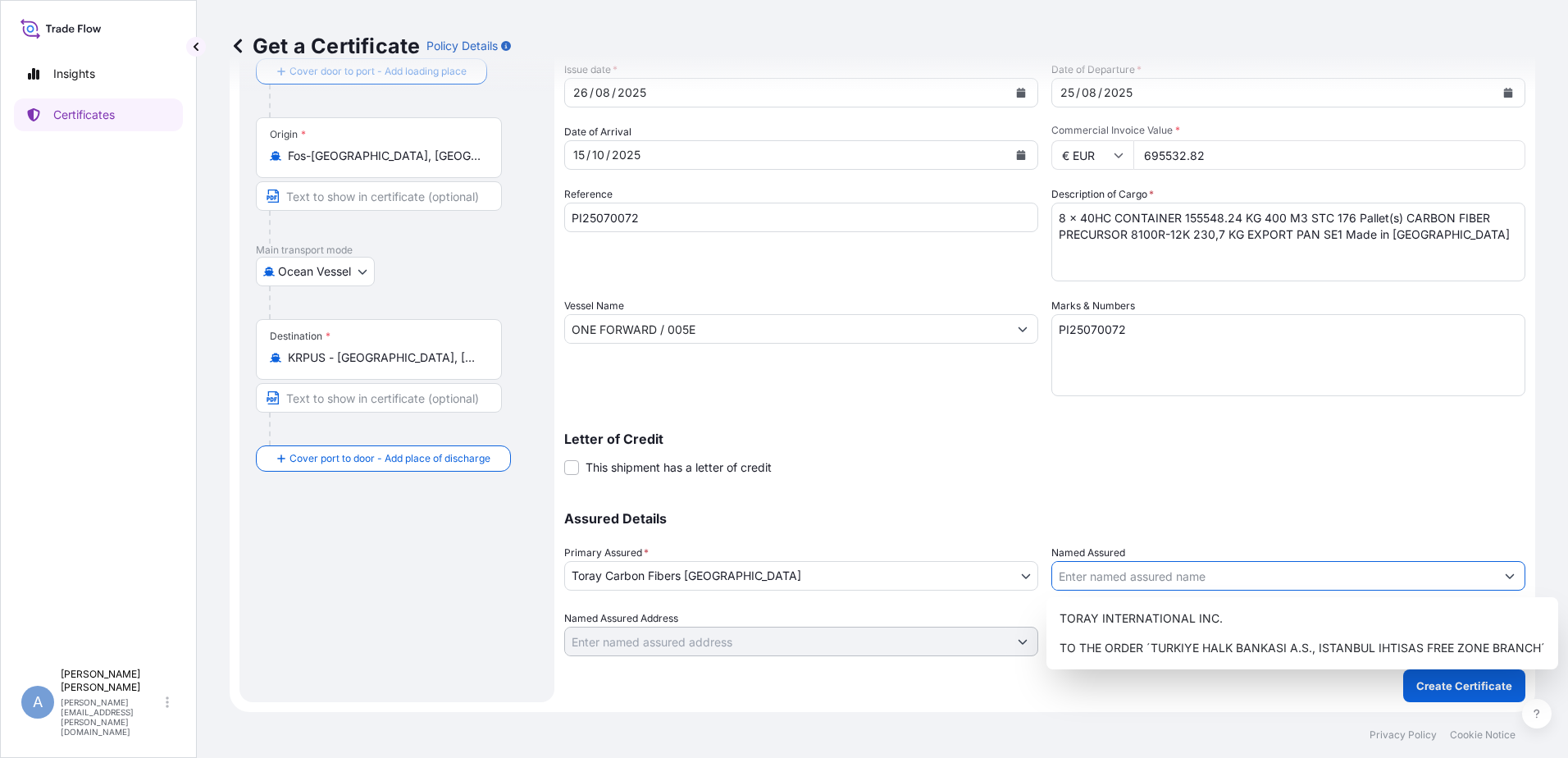
click at [1506, 575] on icon "Show suggestions" at bounding box center [1510, 577] width 9 height 5
click at [1262, 614] on div "TORAY INTERNATIONAL INC." at bounding box center [1302, 618] width 498 height 30
type input "TORAY INTERNATIONAL INC."
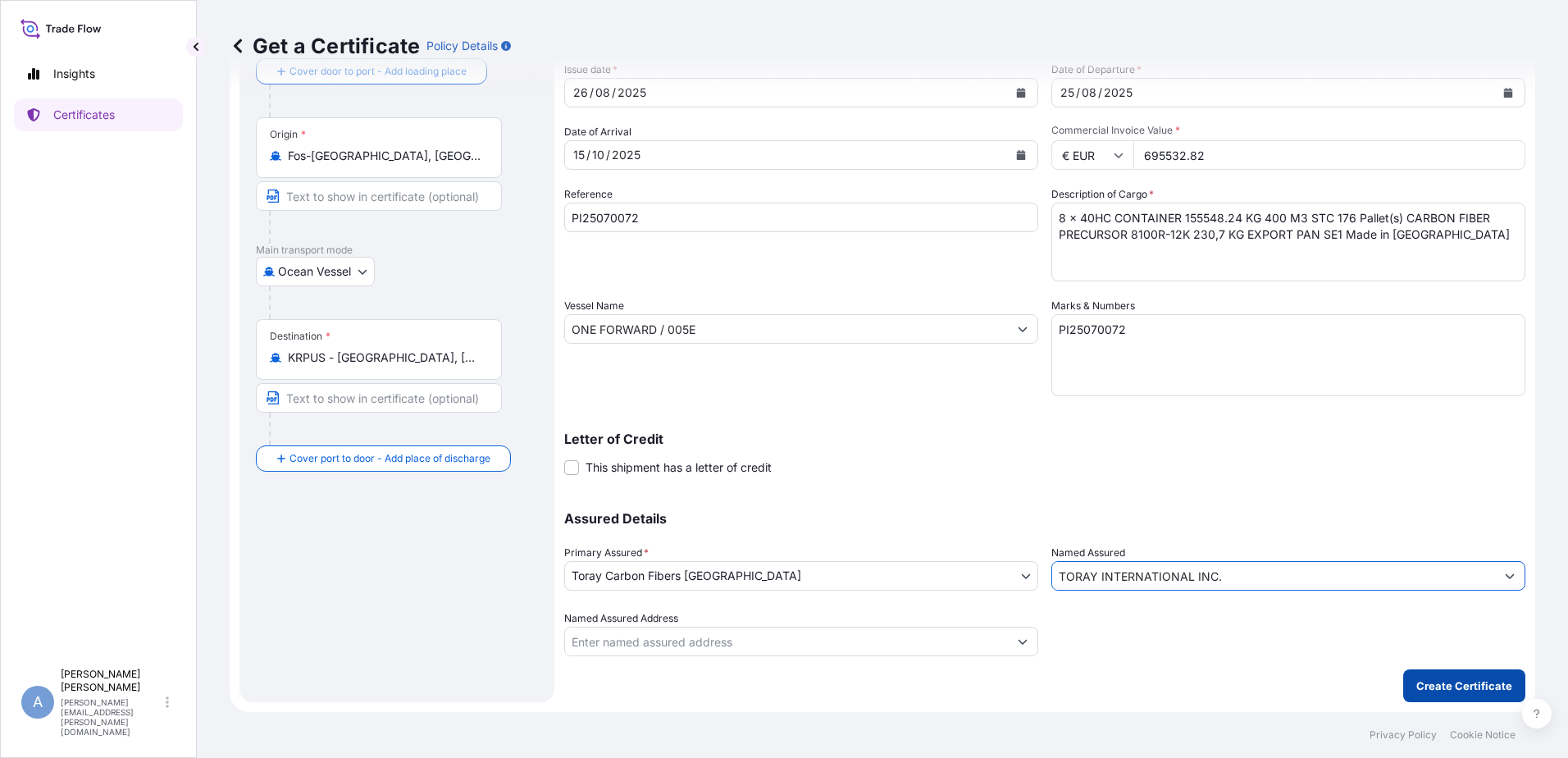
click at [1459, 679] on p "Create Certificate" at bounding box center [1465, 686] width 96 height 17
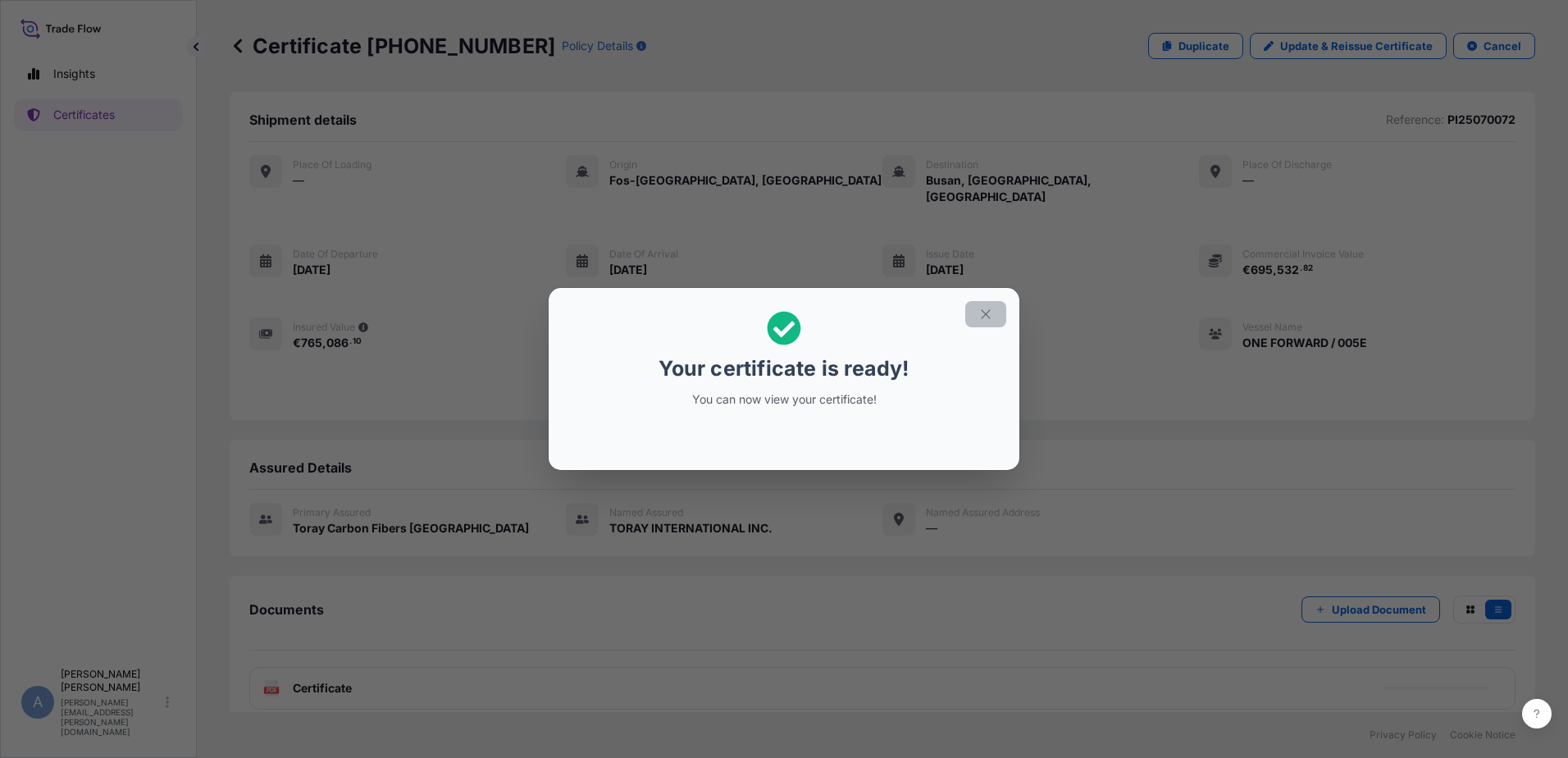
click at [995, 314] on button "button" at bounding box center [986, 314] width 41 height 26
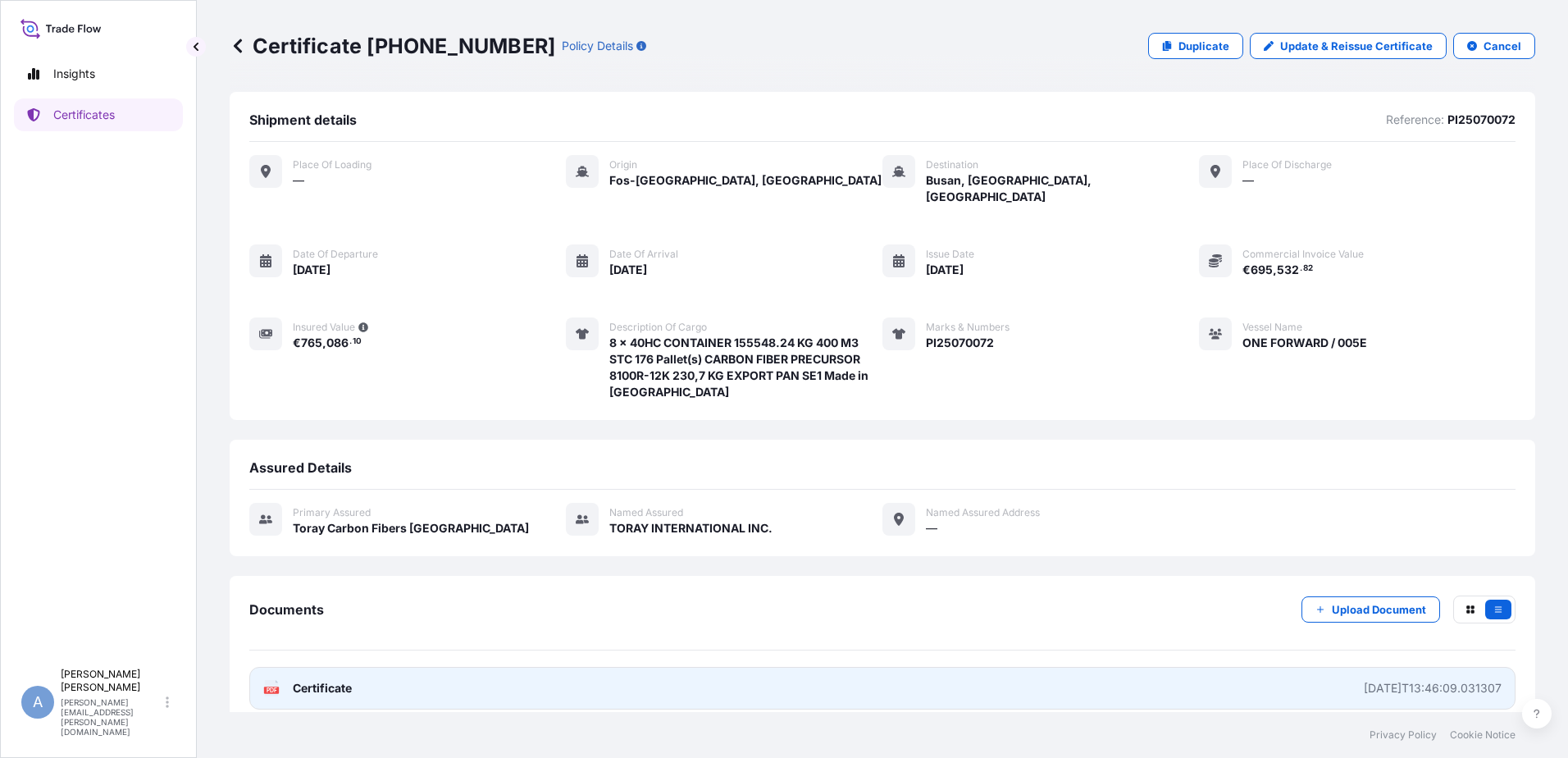
click at [306, 667] on link "PDF Certificate [DATE]T13:46:09.031307" at bounding box center [883, 689] width 1266 height 43
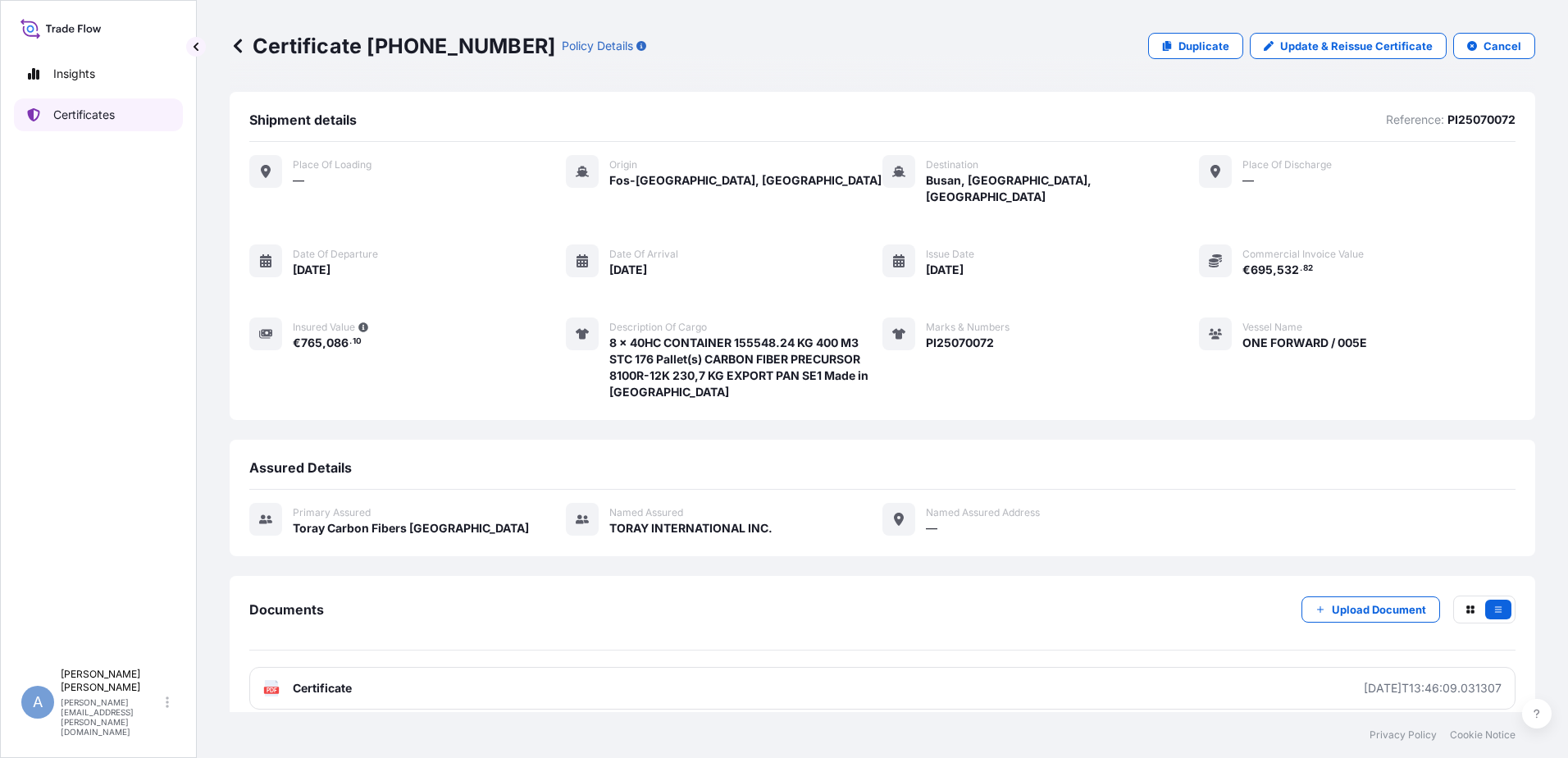
click at [102, 106] on link "Certificates" at bounding box center [98, 115] width 169 height 33
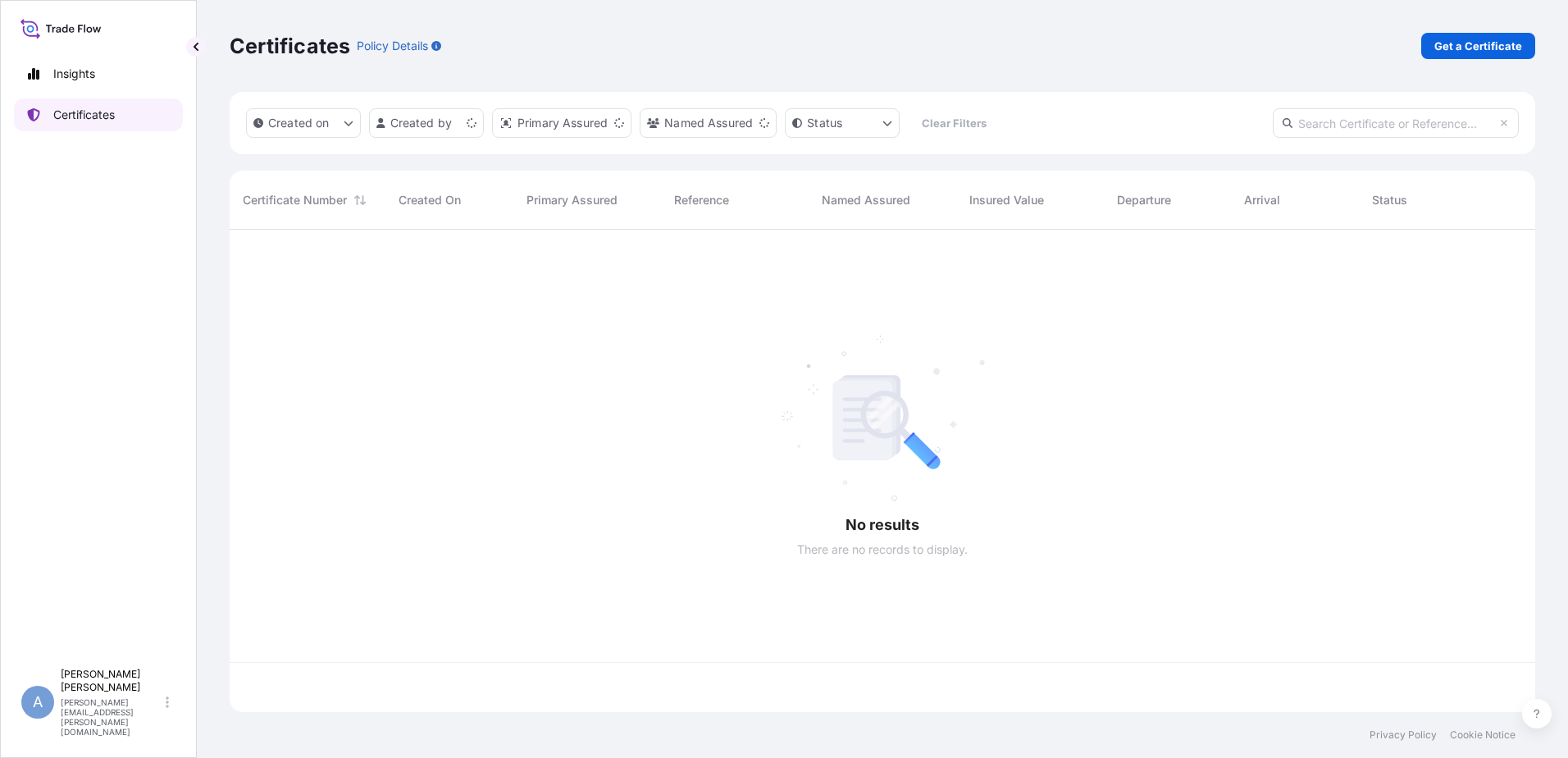
scroll to position [479, 1294]
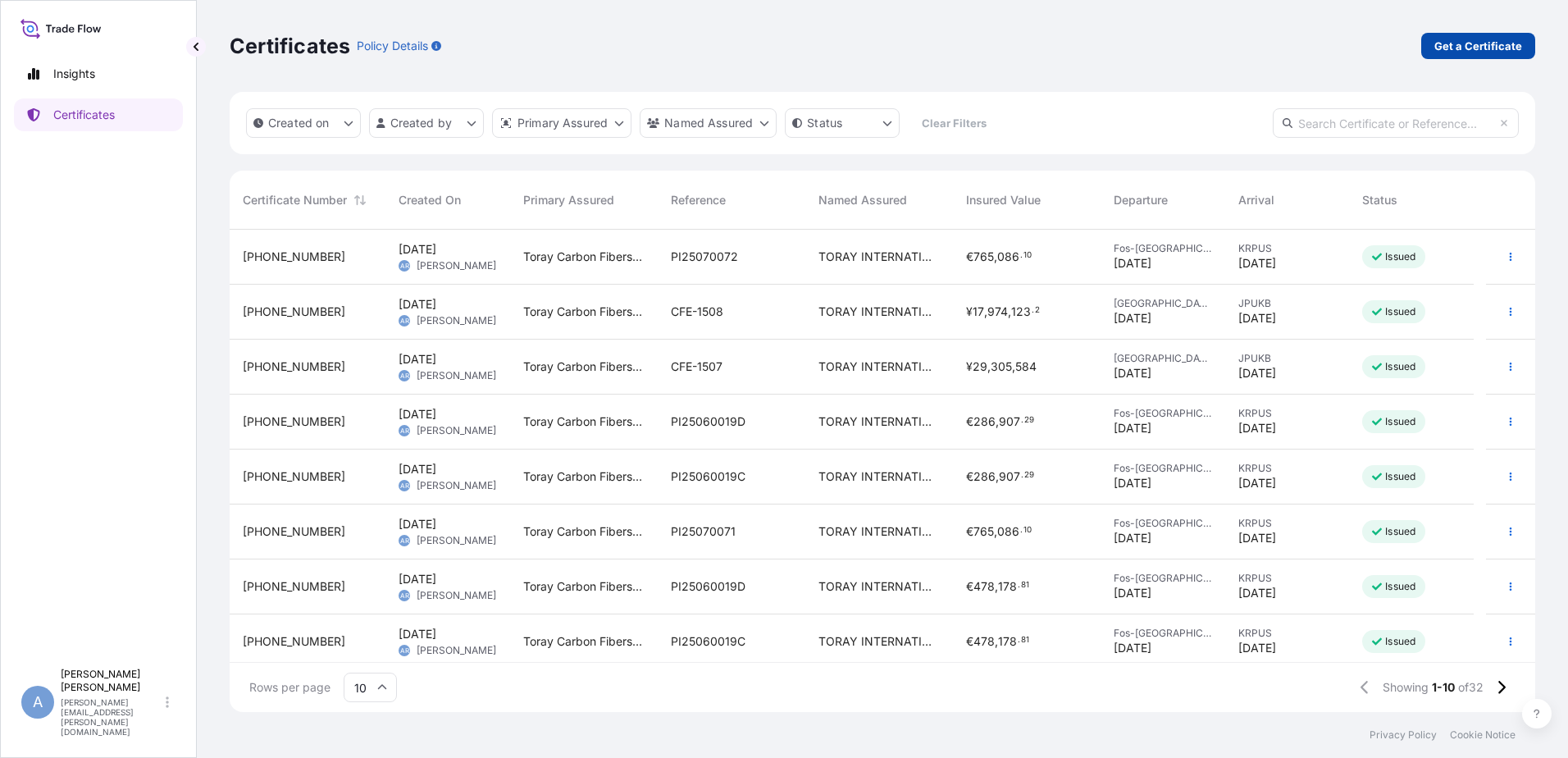
click at [1513, 46] on p "Get a Certificate" at bounding box center [1478, 46] width 88 height 17
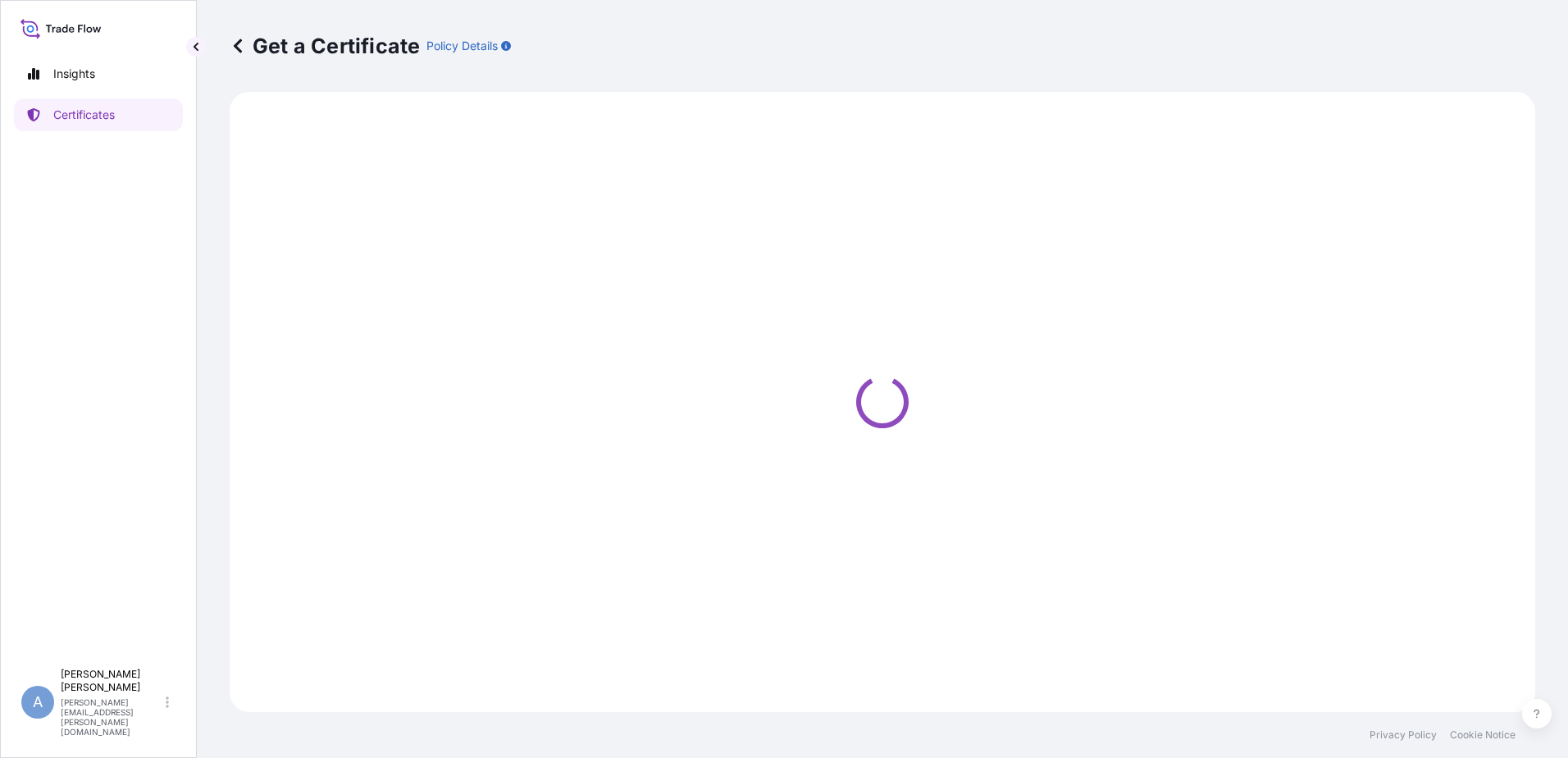
select select "Ocean Vessel"
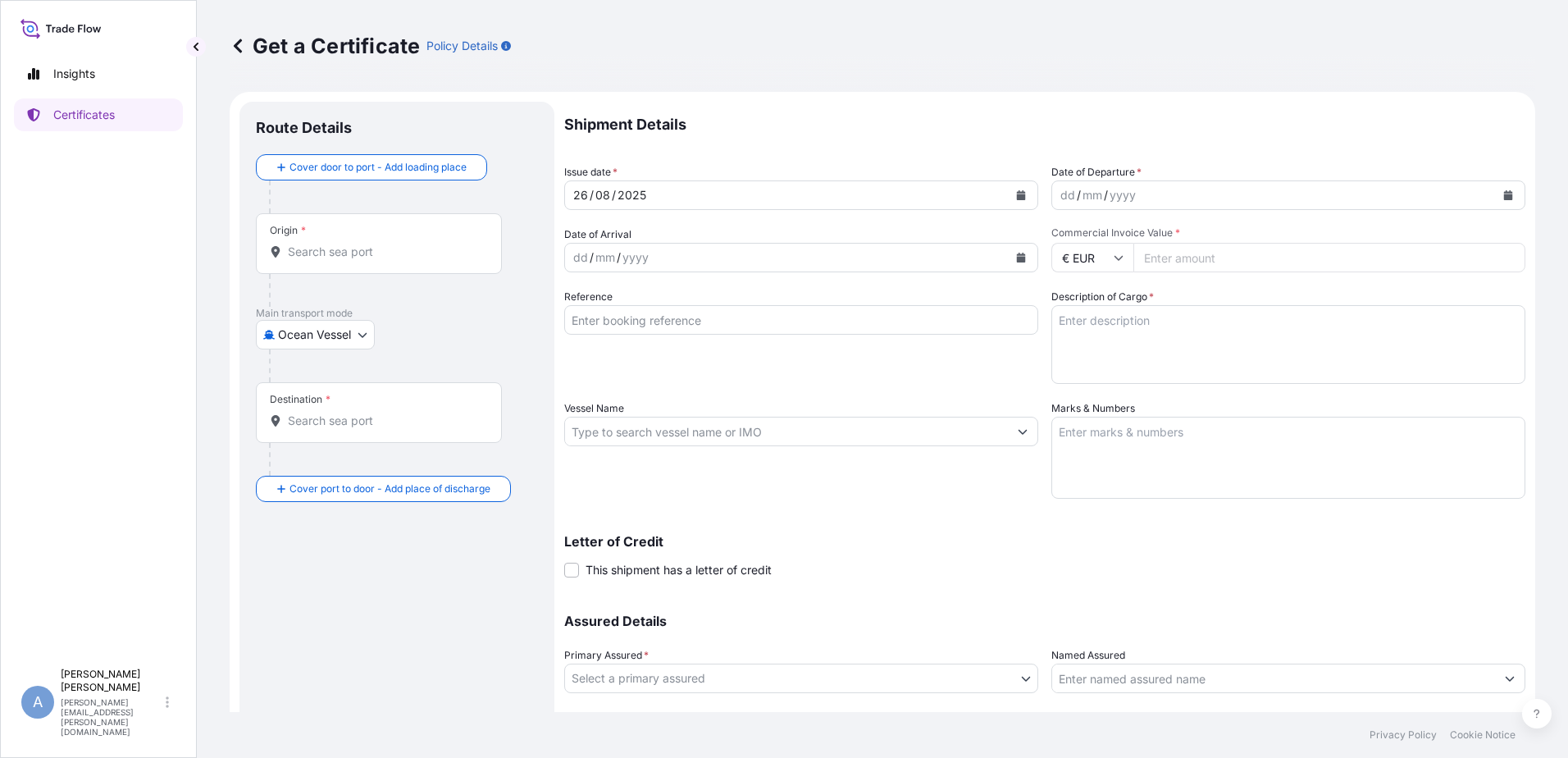
click at [333, 242] on div "Origin *" at bounding box center [379, 243] width 246 height 60
click at [333, 244] on input "Origin *" at bounding box center [384, 252] width 193 height 17
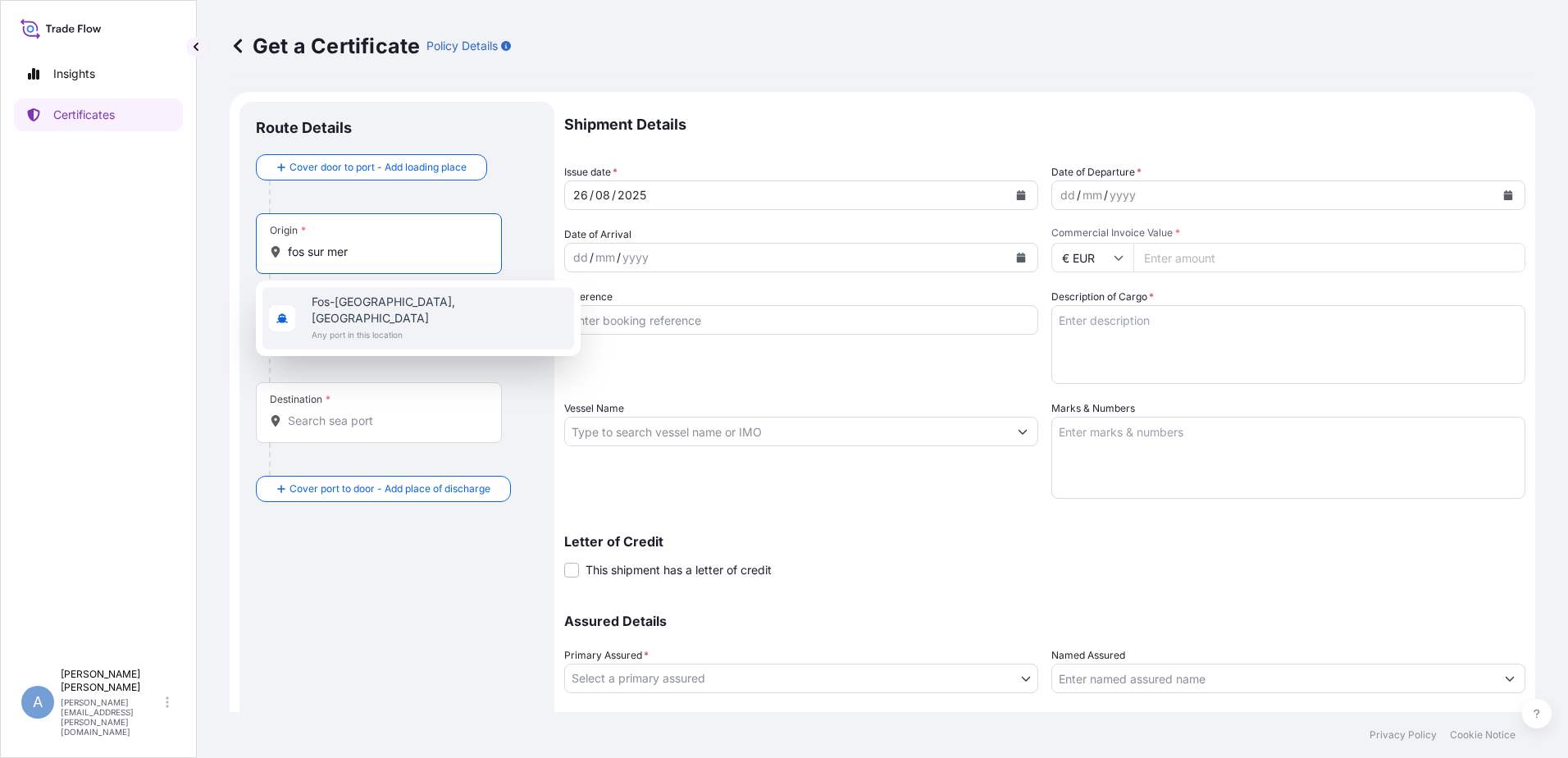
click at [406, 303] on span "Fos-[GEOGRAPHIC_DATA], [GEOGRAPHIC_DATA]" at bounding box center [440, 310] width 256 height 33
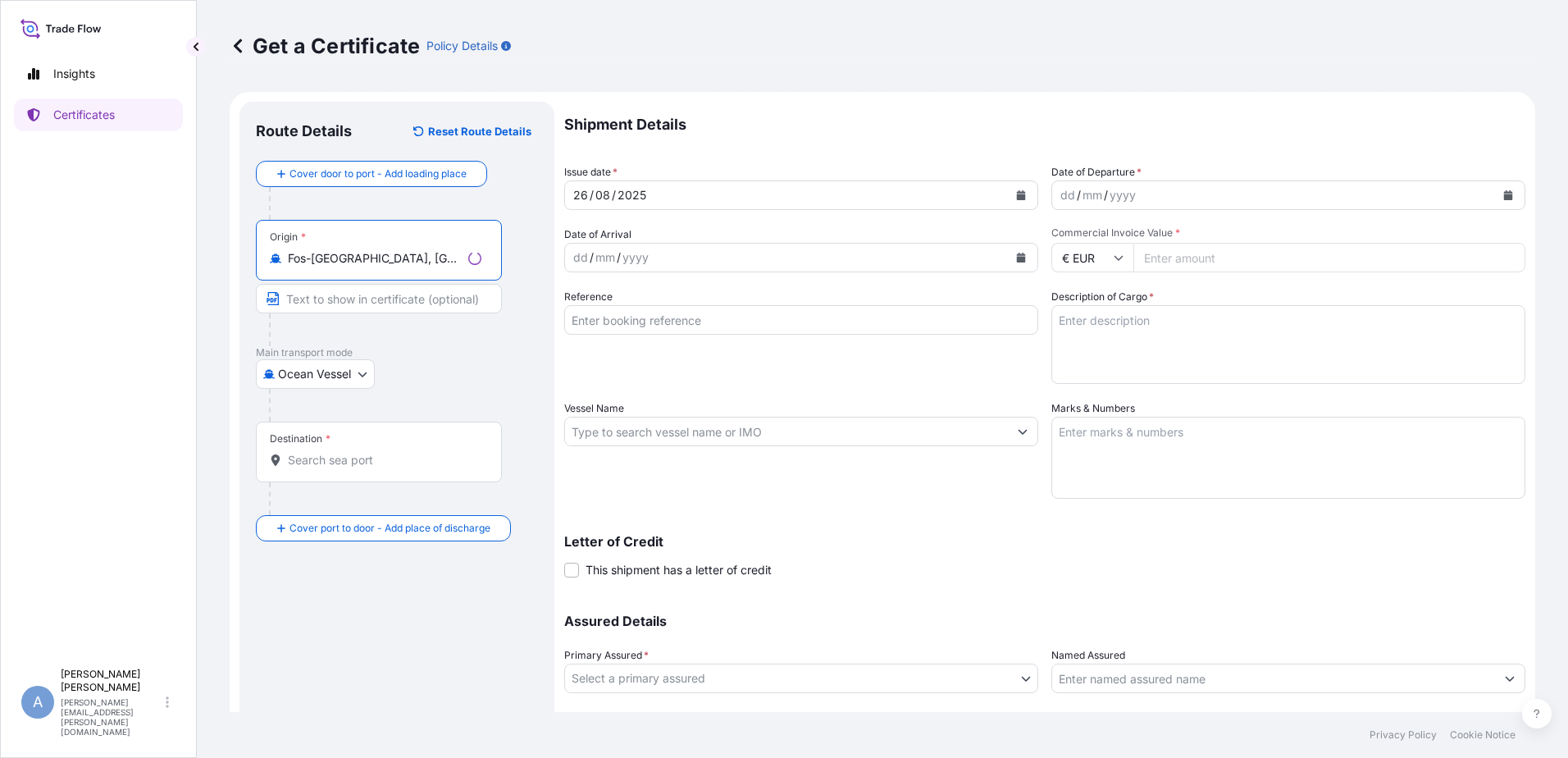
type input "Fos-[GEOGRAPHIC_DATA], [GEOGRAPHIC_DATA]"
click at [350, 455] on input "Destination *" at bounding box center [384, 460] width 193 height 17
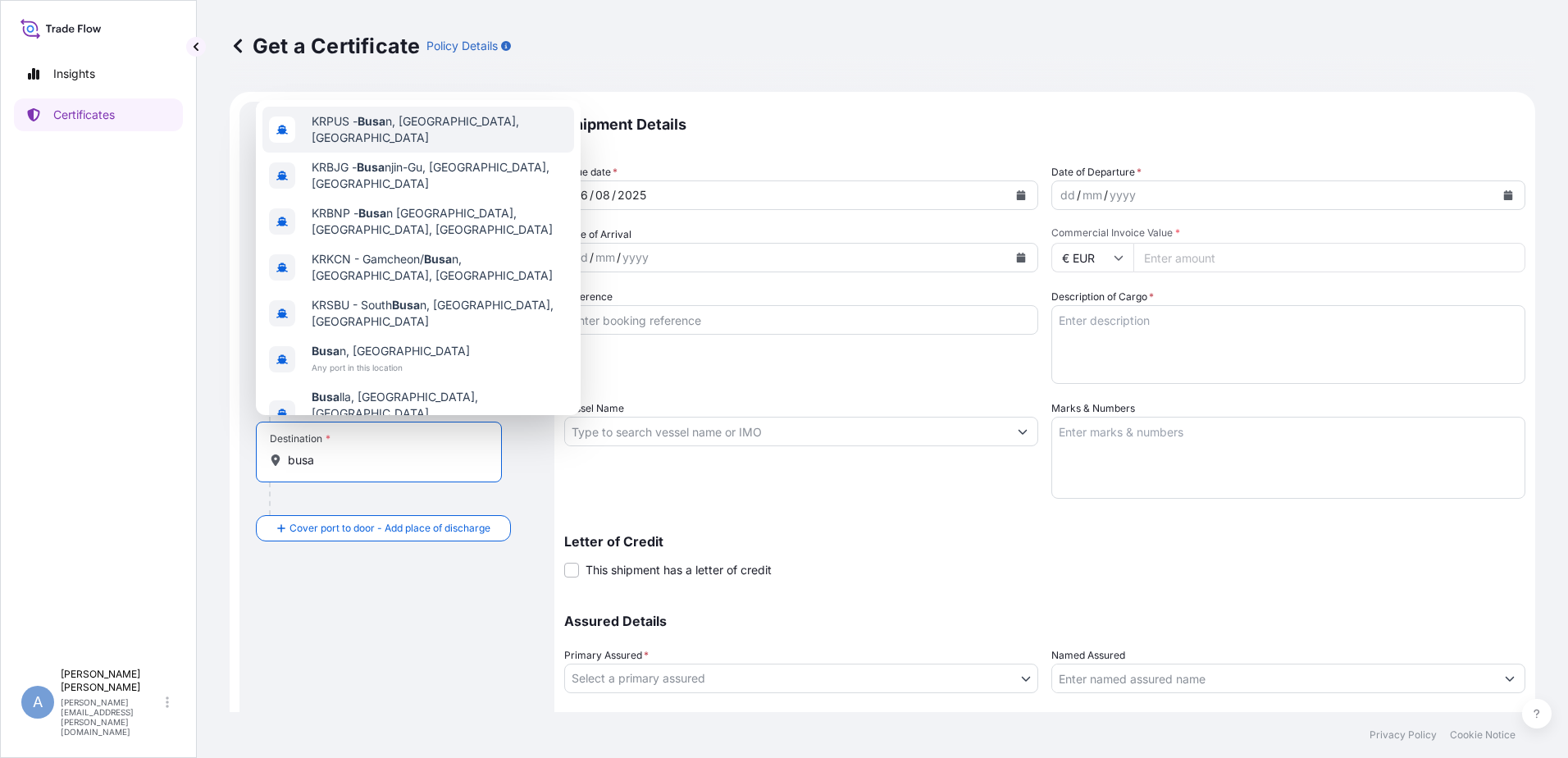
click at [410, 145] on span "KRPUS - Busa n, [GEOGRAPHIC_DATA], [GEOGRAPHIC_DATA]" at bounding box center [440, 130] width 256 height 33
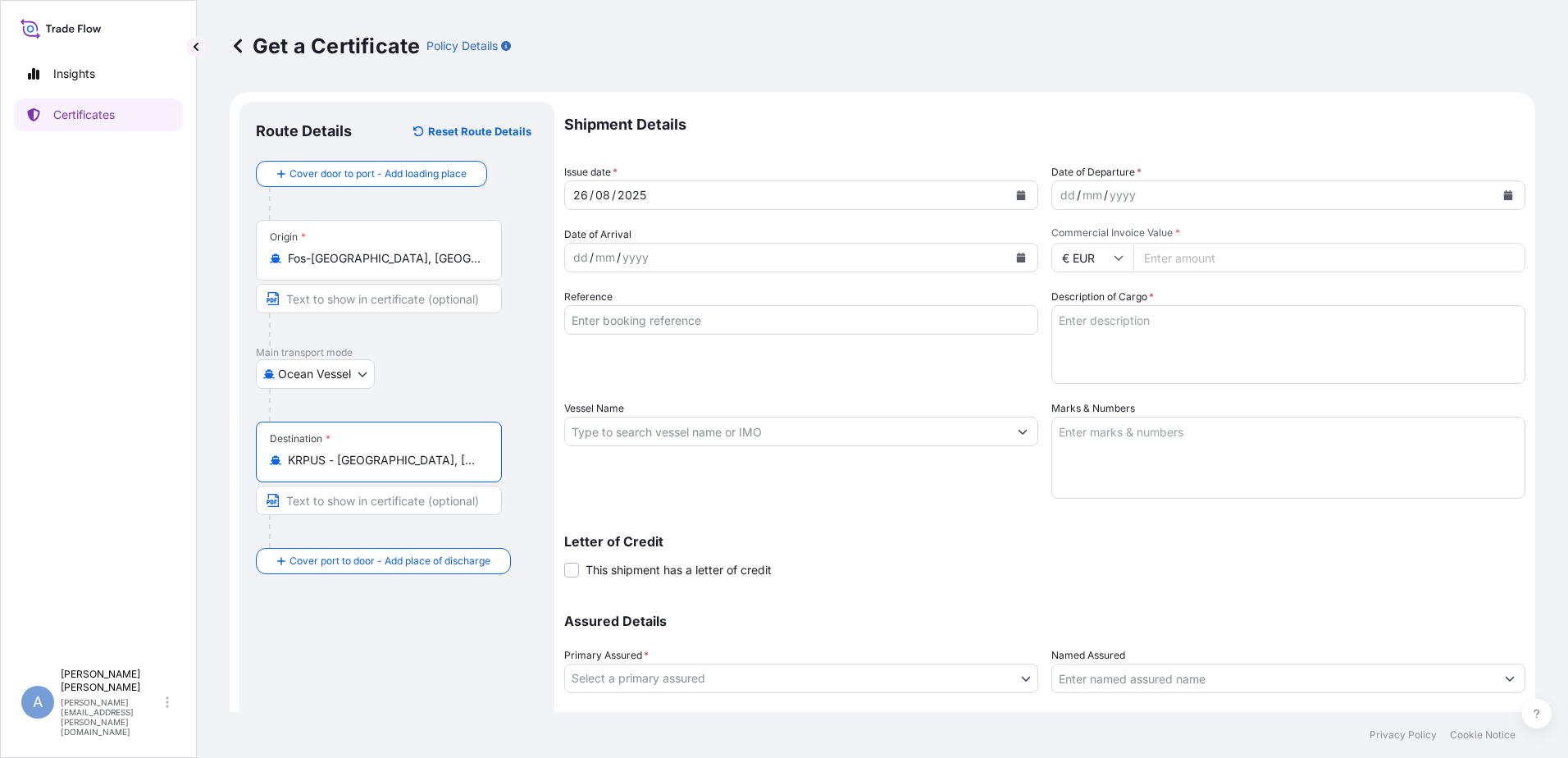
type input "KRPUS - [GEOGRAPHIC_DATA], [GEOGRAPHIC_DATA], [GEOGRAPHIC_DATA]"
click at [1013, 264] on button "Calendar" at bounding box center [1021, 258] width 26 height 26
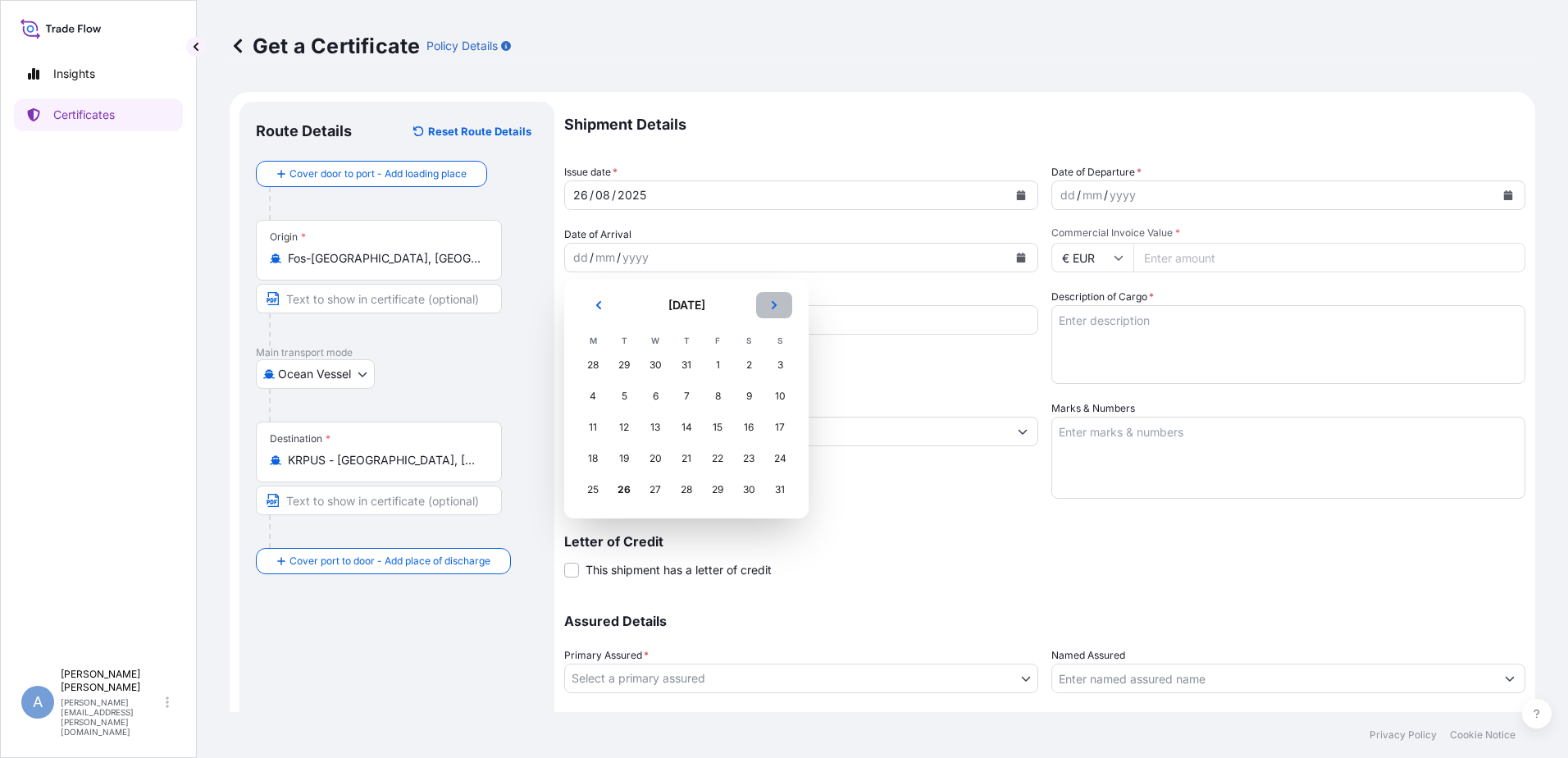
click at [783, 303] on button "Next" at bounding box center [774, 305] width 36 height 26
click at [645, 428] on div "15" at bounding box center [655, 427] width 30 height 30
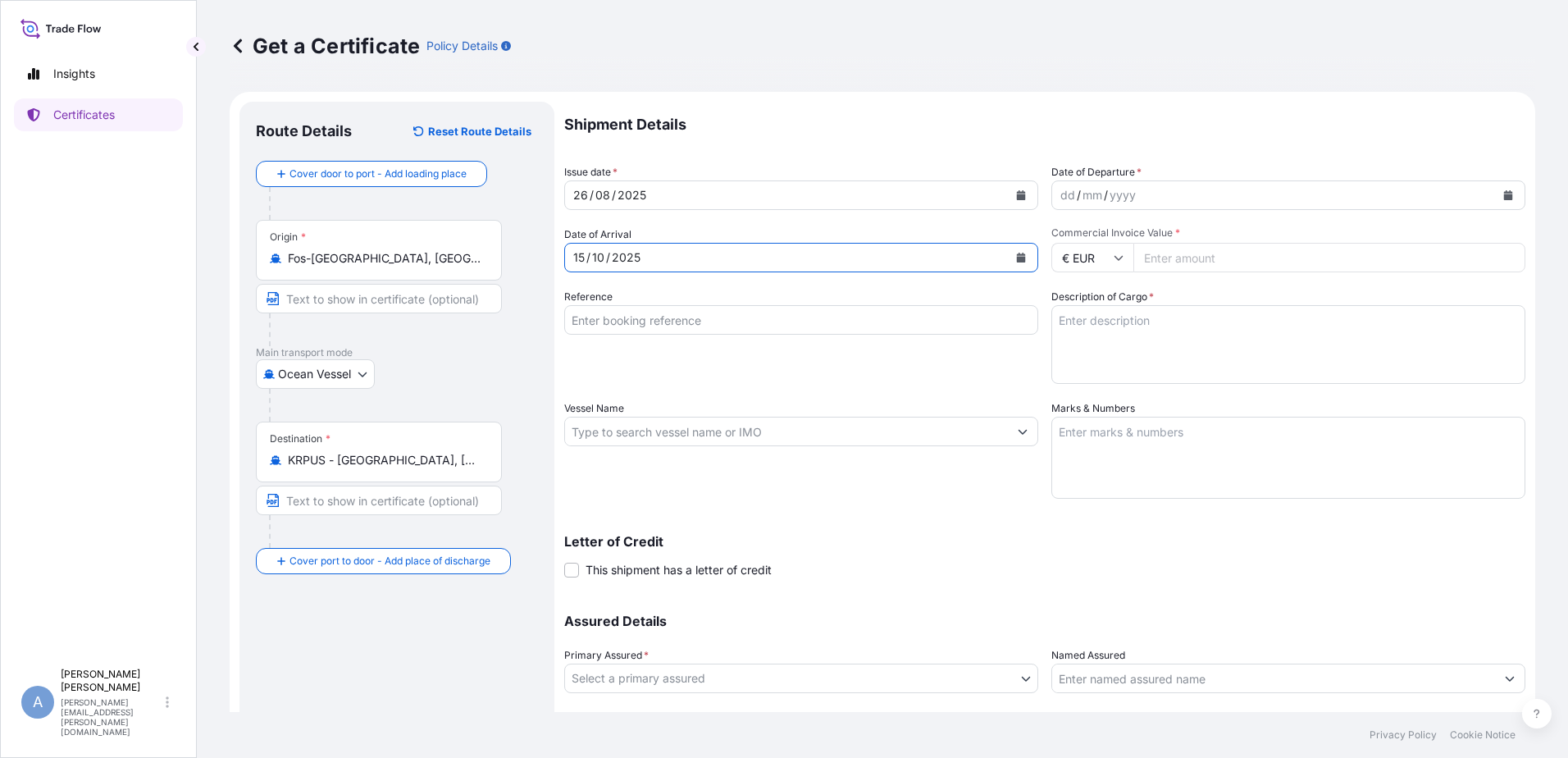
click at [1340, 195] on div "dd / mm / yyyy" at bounding box center [1274, 195] width 443 height 30
click at [1495, 195] on button "Calendar" at bounding box center [1508, 195] width 26 height 26
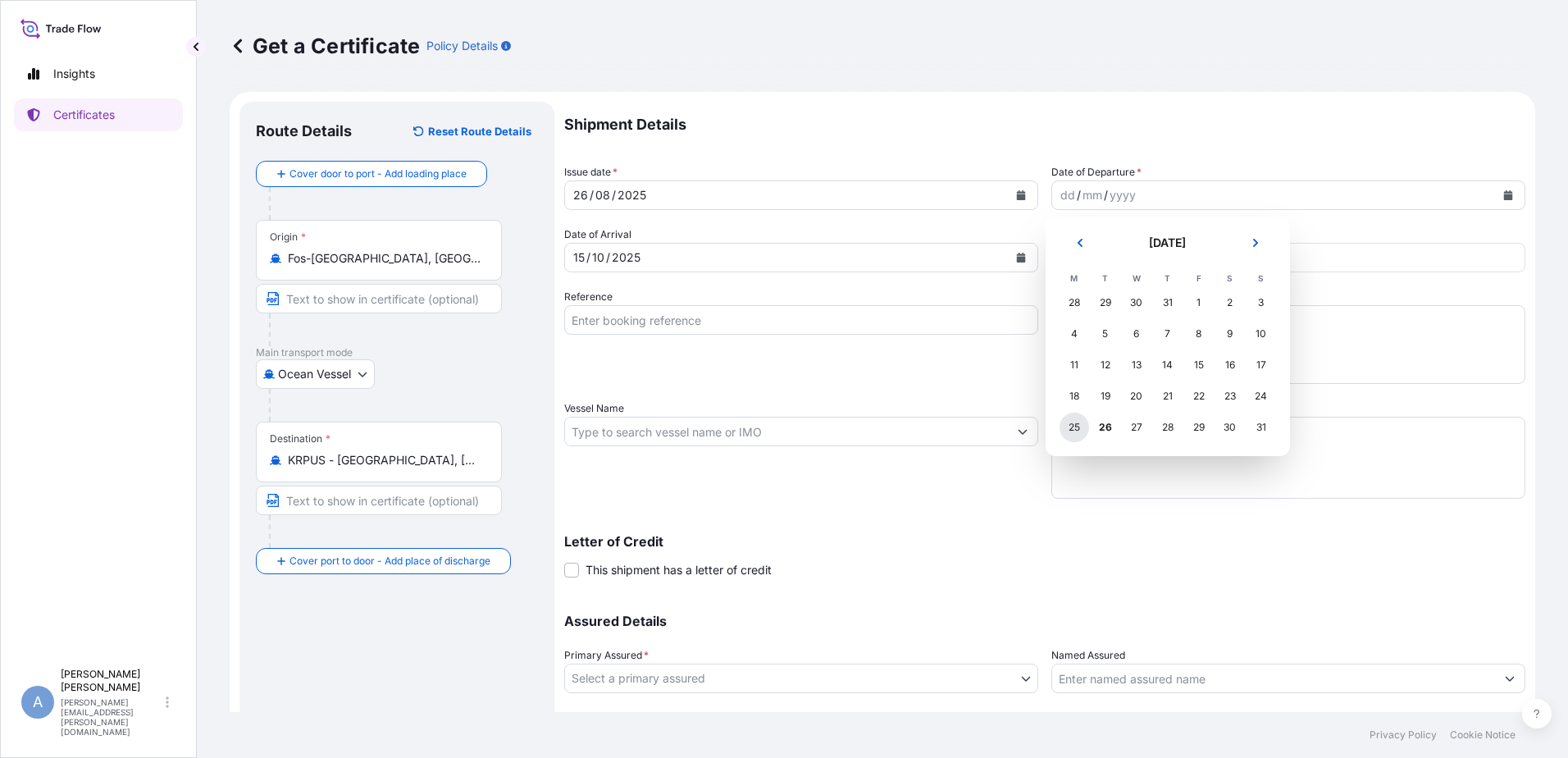
click at [1064, 427] on div "25" at bounding box center [1075, 427] width 30 height 30
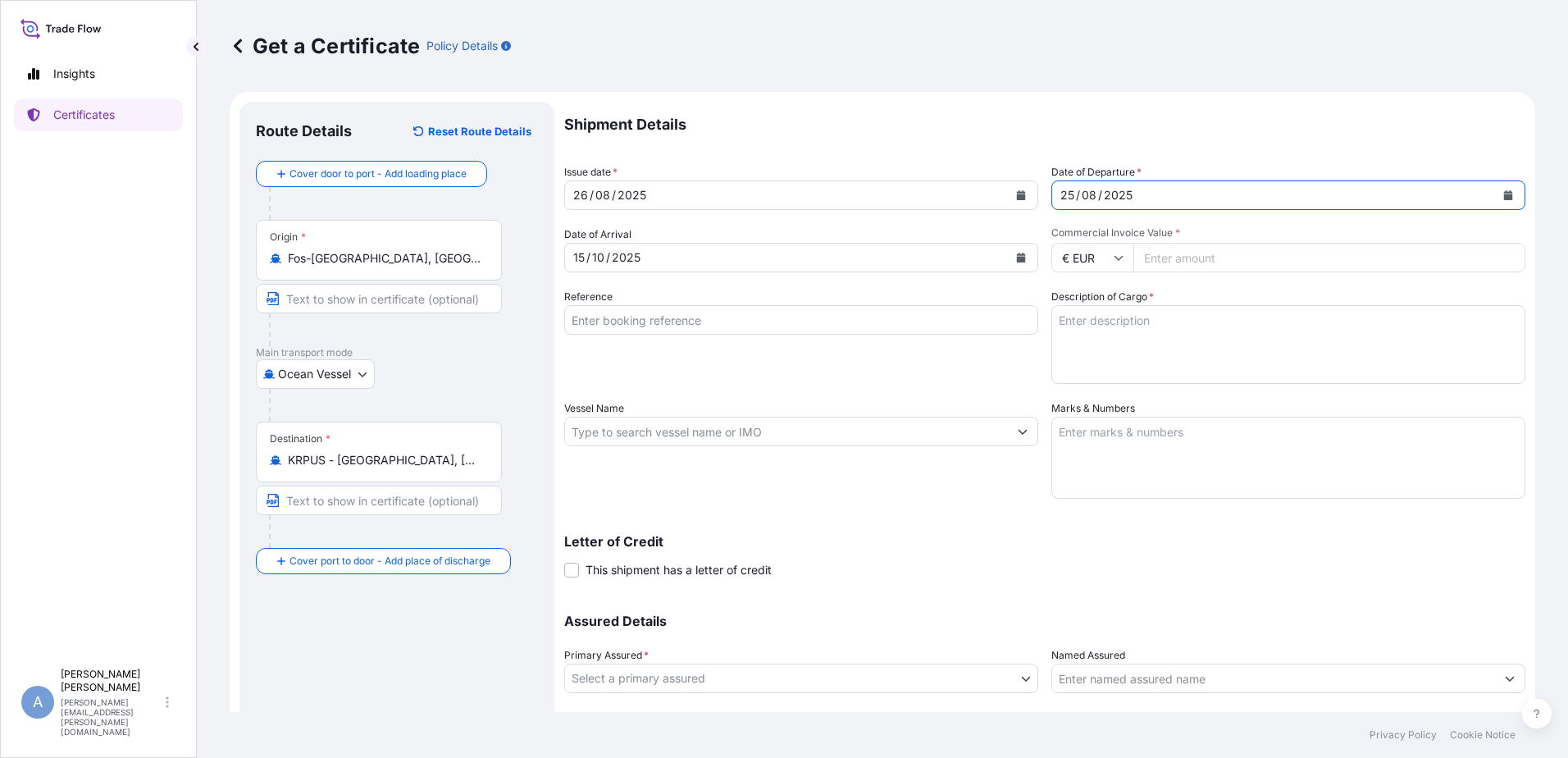
click at [1172, 252] on input "Commercial Invoice Value *" at bounding box center [1329, 258] width 392 height 30
click at [1207, 257] on input "Commercial Invoice Value *" at bounding box center [1329, 258] width 392 height 30
type input "695532"
type input "695532.82"
click at [614, 314] on input "Reference" at bounding box center [801, 320] width 474 height 30
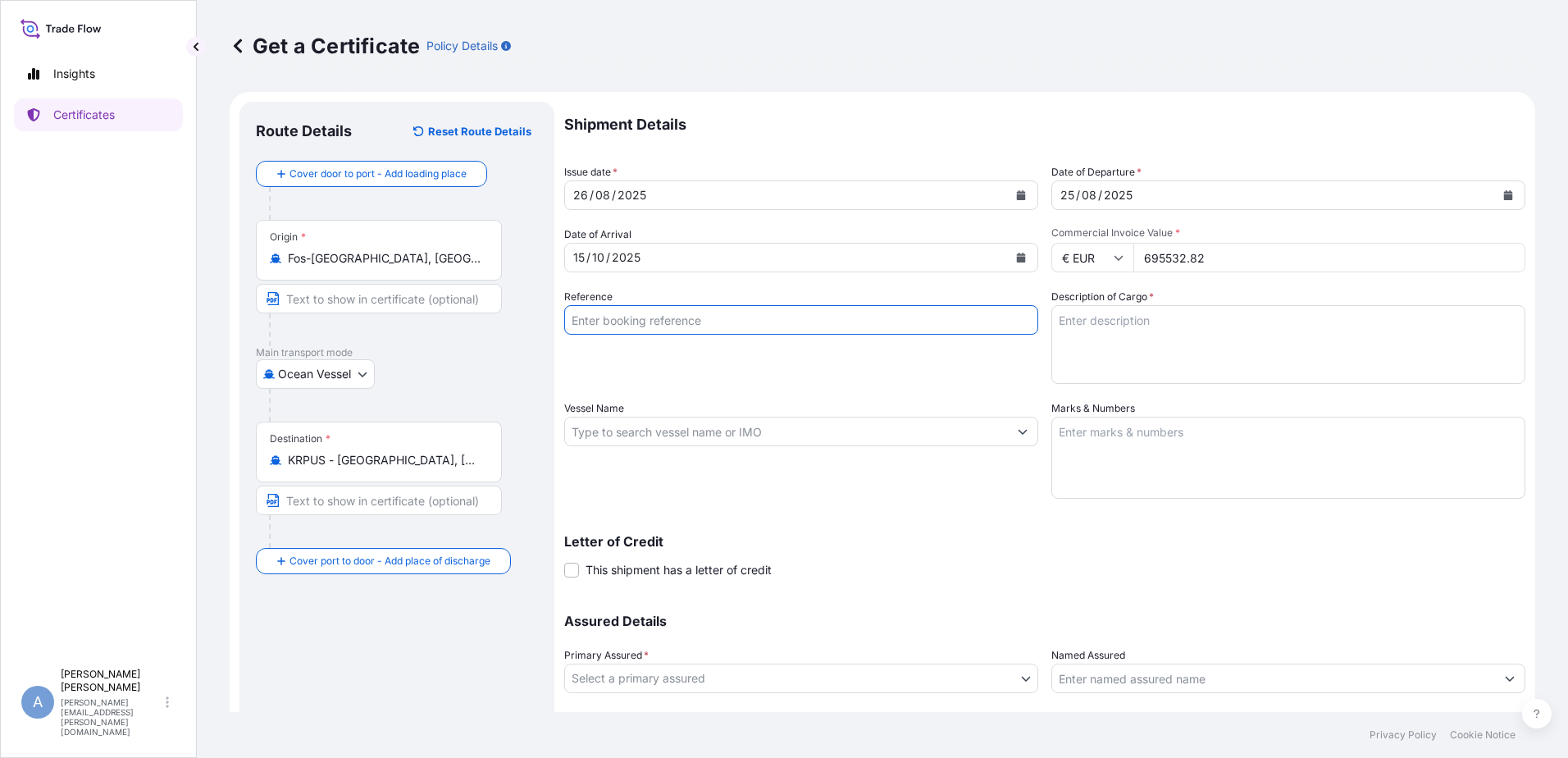
type input "PI25070072"
type input "ONE FORWARD / 005E"
type input "TORAY INTERNATIONAL INC."
click at [1244, 345] on textarea "Description of Cargo *" at bounding box center [1288, 344] width 474 height 79
click at [1228, 469] on textarea "Marks & Numbers" at bounding box center [1288, 457] width 474 height 82
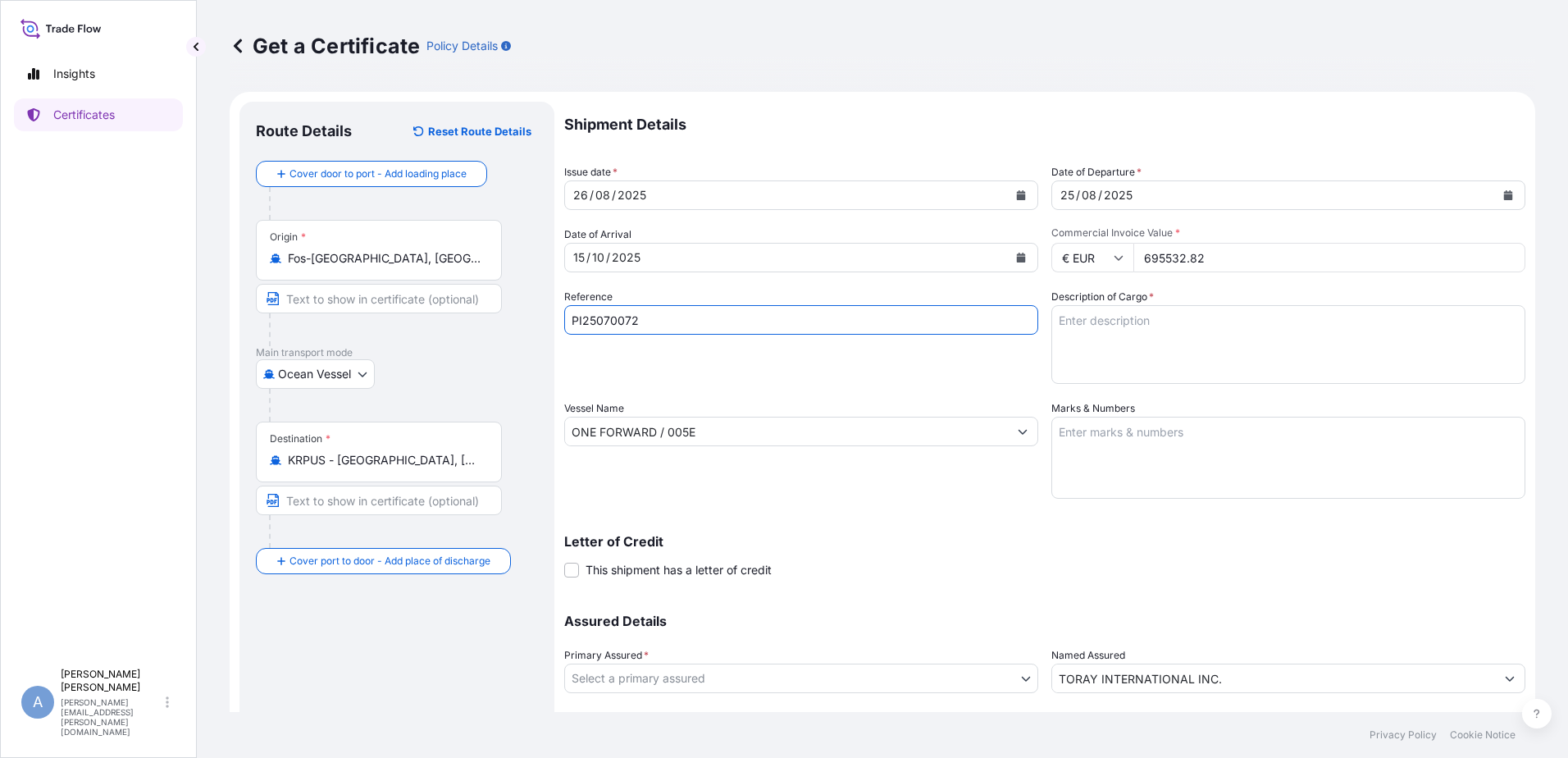
drag, startPoint x: 670, startPoint y: 310, endPoint x: 565, endPoint y: 317, distance: 105.2
click at [565, 317] on input "PI25070072" at bounding box center [801, 320] width 474 height 30
click at [1251, 437] on textarea "Marks & Numbers" at bounding box center [1288, 457] width 474 height 82
paste textarea "PI25070072"
type textarea "PI25070072"
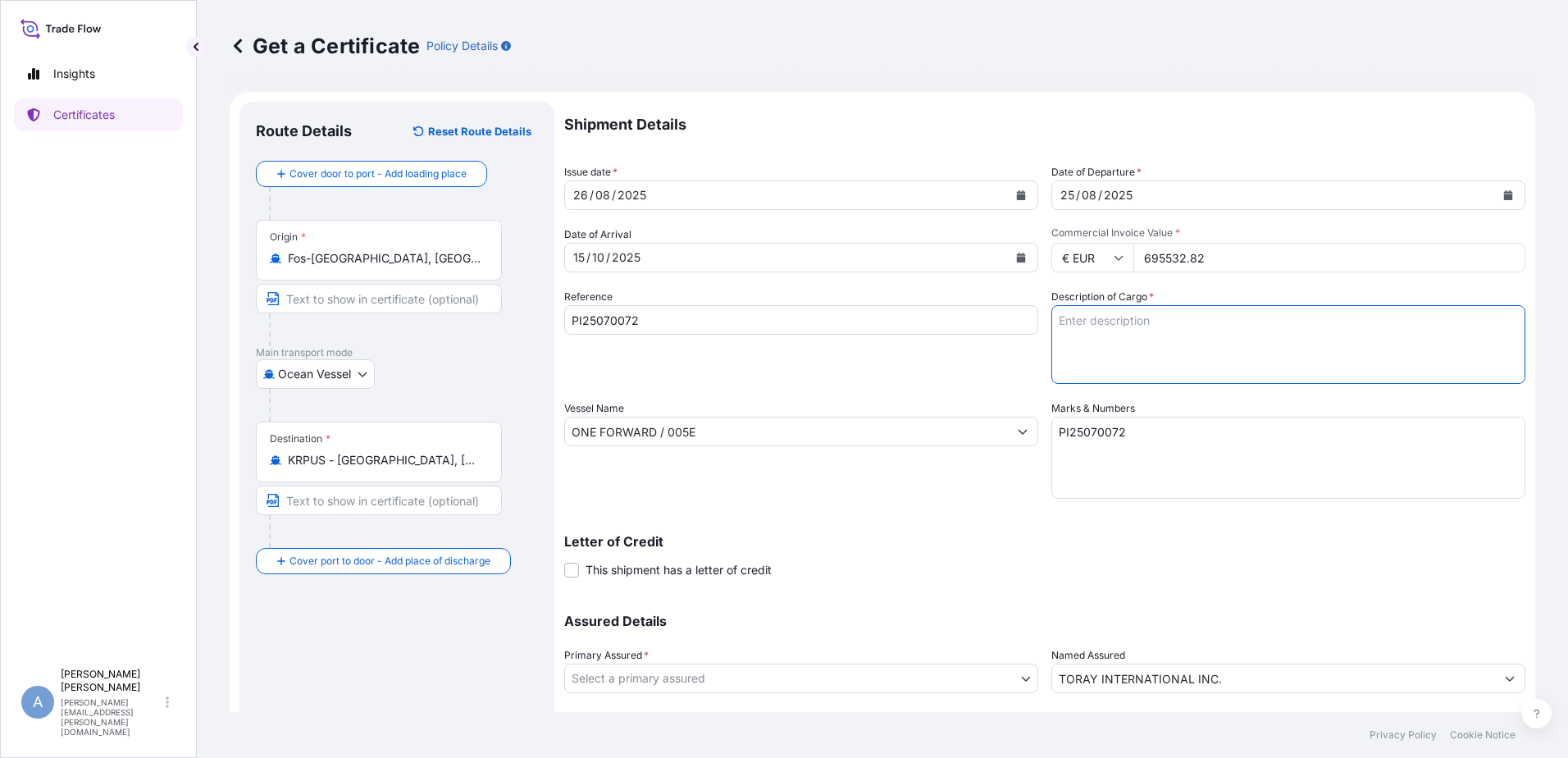
click at [1080, 345] on textarea "Description of Cargo *" at bounding box center [1288, 344] width 474 height 79
paste textarea "8 x 40HC CONTAINER 155548.24 KG 400 M3 STC 176 Pallet(s) CARBON FIBER PRECURSOR…"
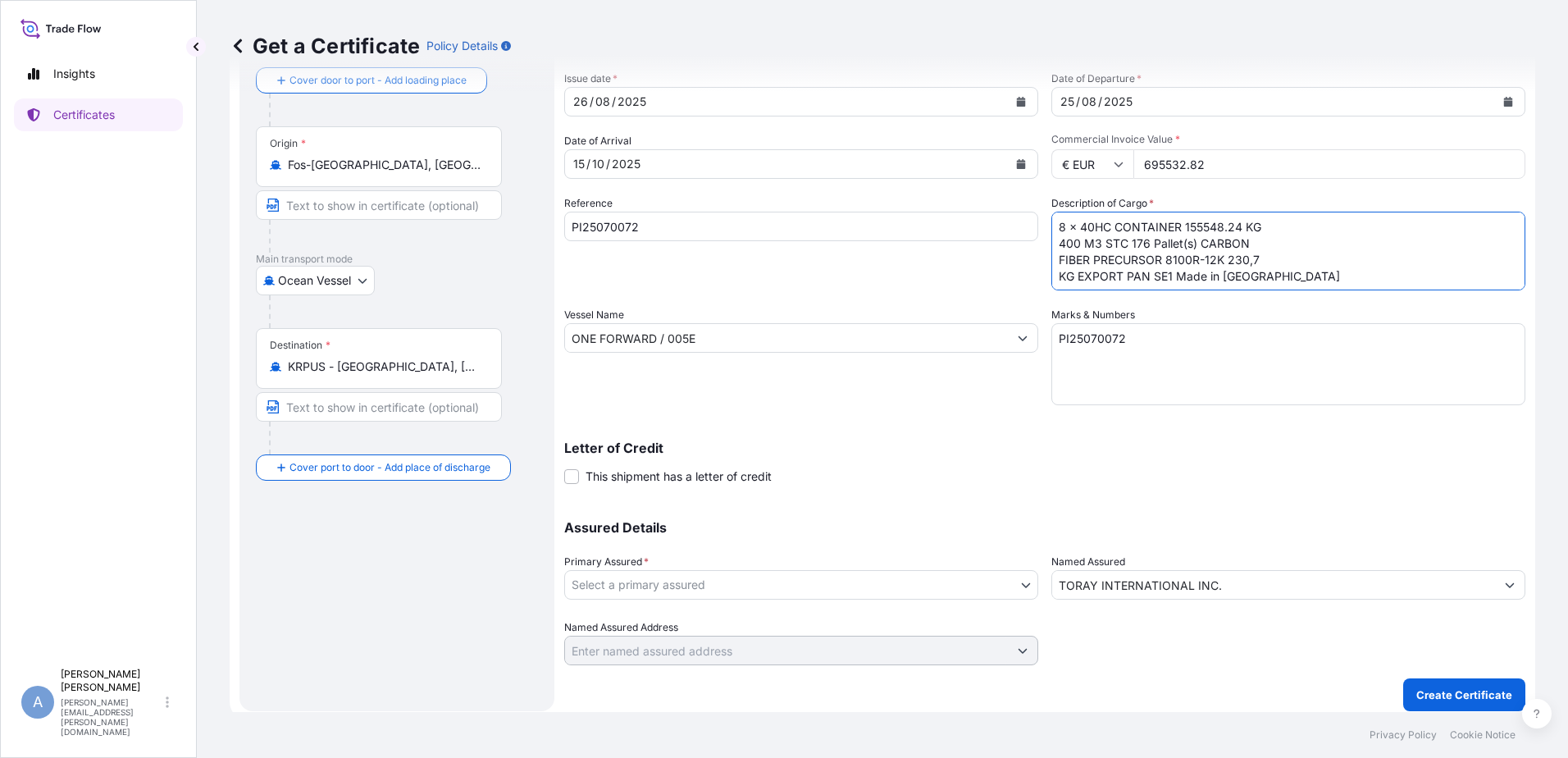
scroll to position [102, 0]
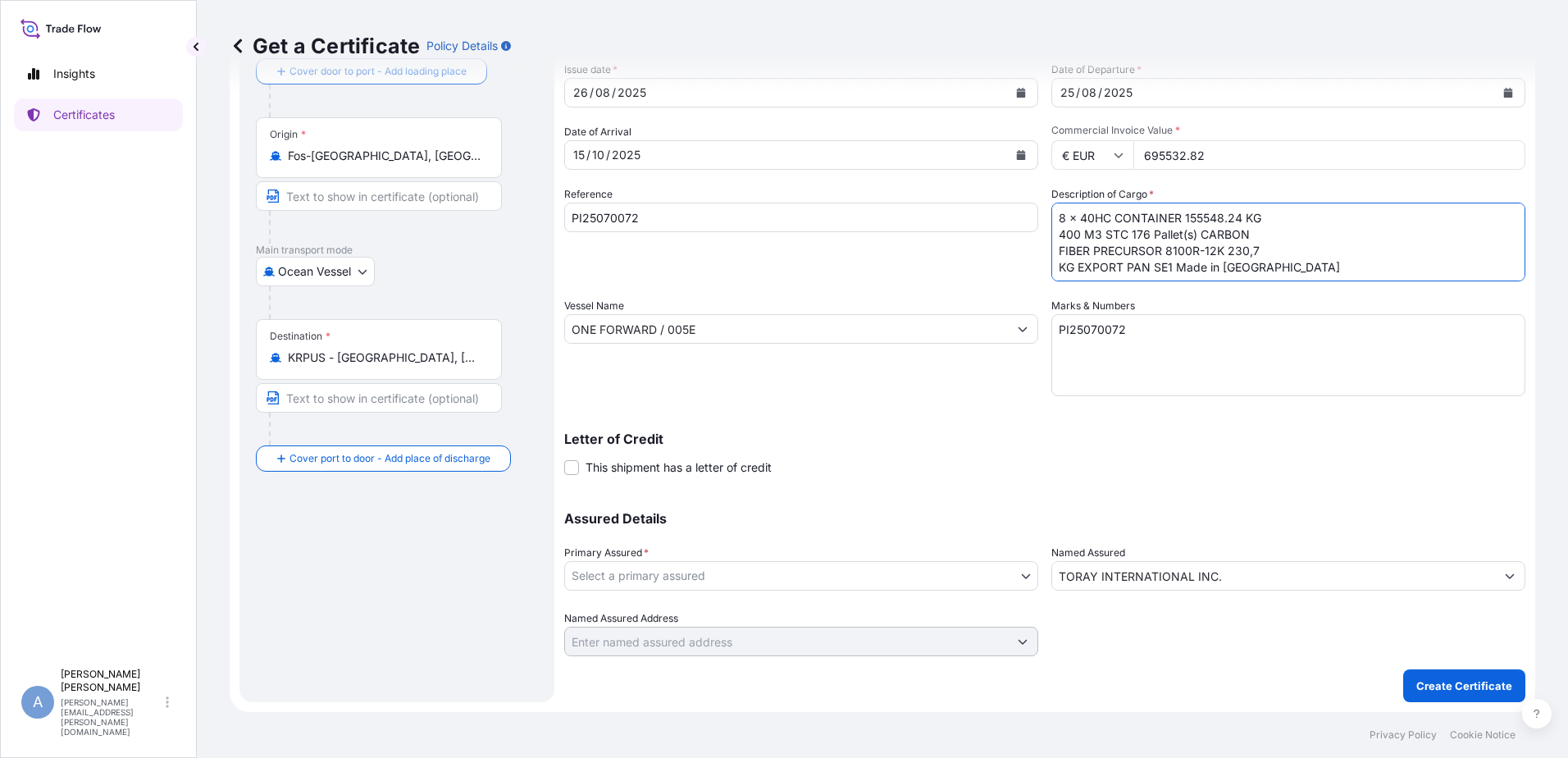
type textarea "8 x 40HC CONTAINER 155548.24 KG 400 M3 STC 176 Pallet(s) CARBON FIBER PRECURSOR…"
click at [867, 572] on body "Insights Certificates A [PERSON_NAME] Rybacki [EMAIL_ADDRESS][PERSON_NAME][DOMA…" at bounding box center [784, 379] width 1568 height 758
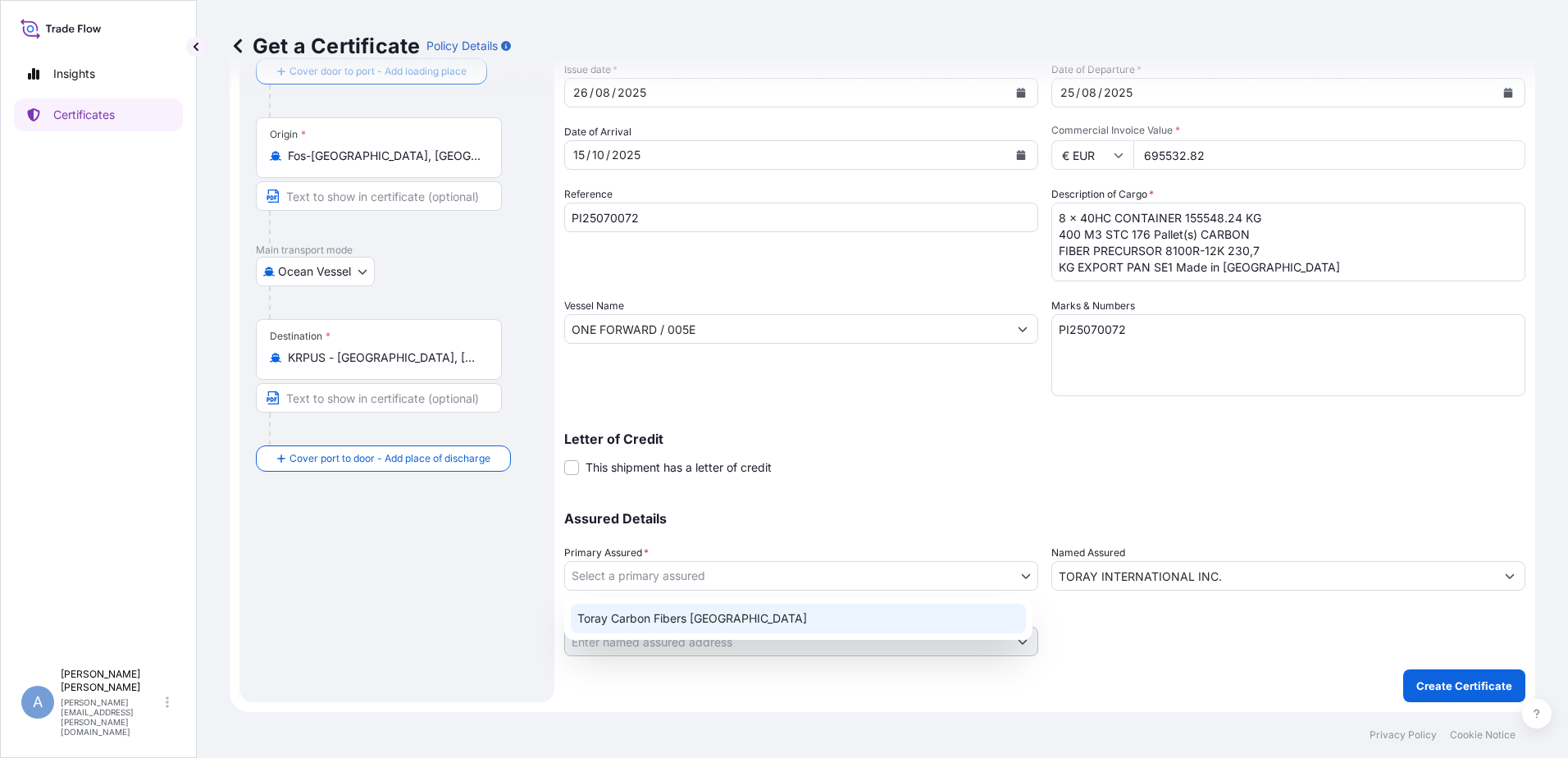
click at [809, 631] on div "Toray Carbon Fibers [GEOGRAPHIC_DATA]" at bounding box center [798, 618] width 455 height 30
select select "31817"
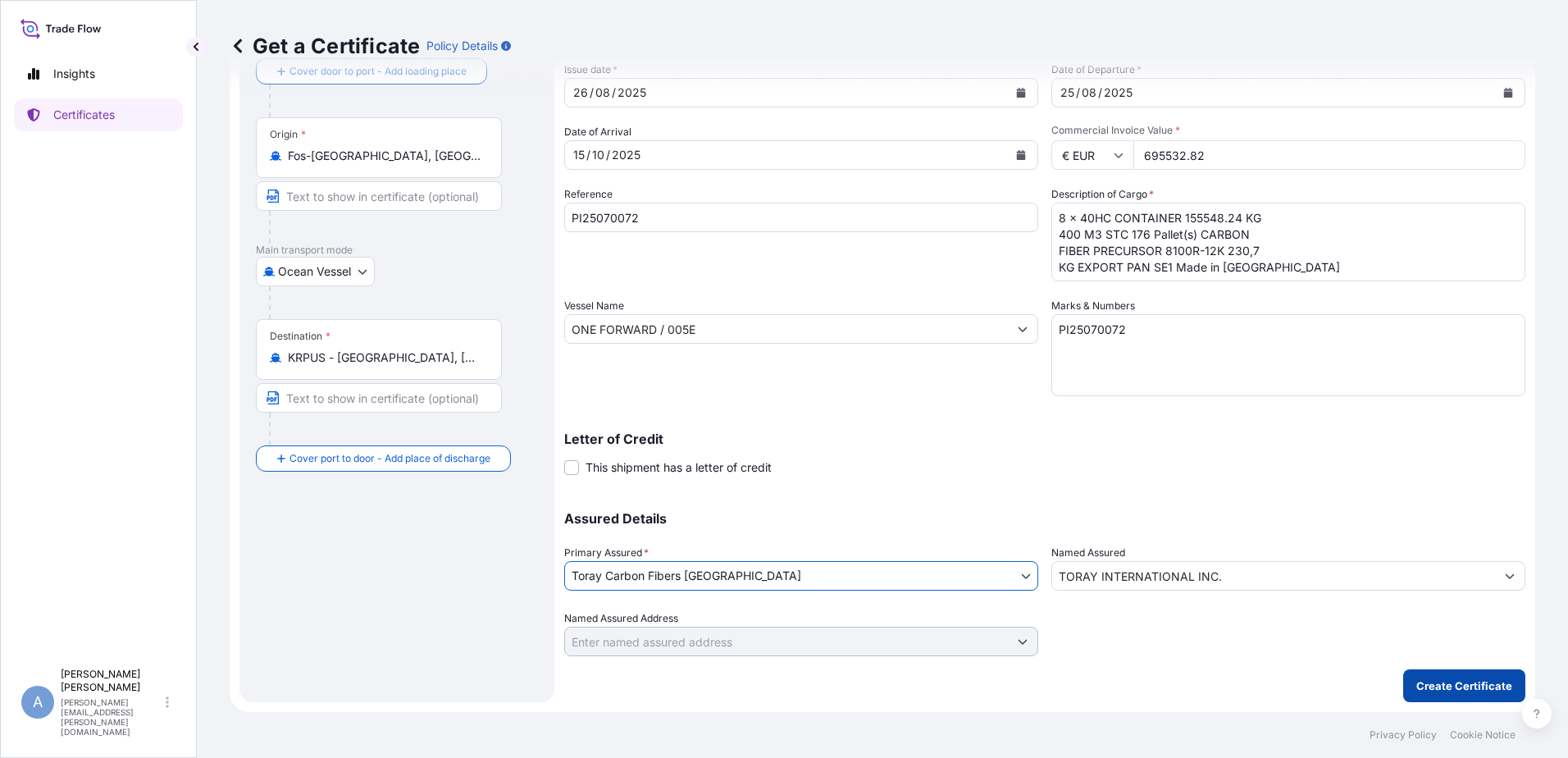
click at [1490, 687] on p "Create Certificate" at bounding box center [1465, 686] width 96 height 17
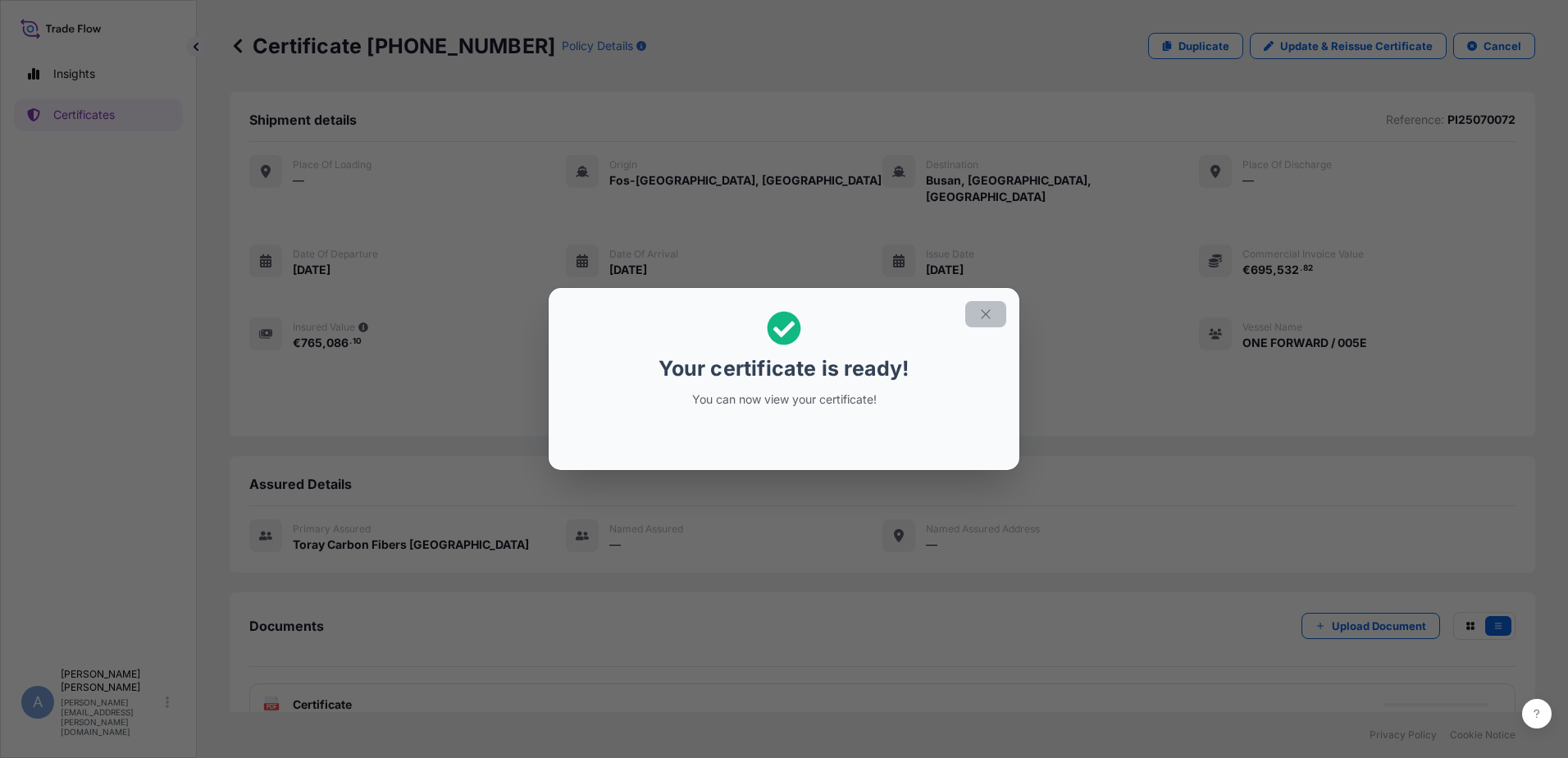
click at [991, 314] on icon "button" at bounding box center [986, 314] width 15 height 15
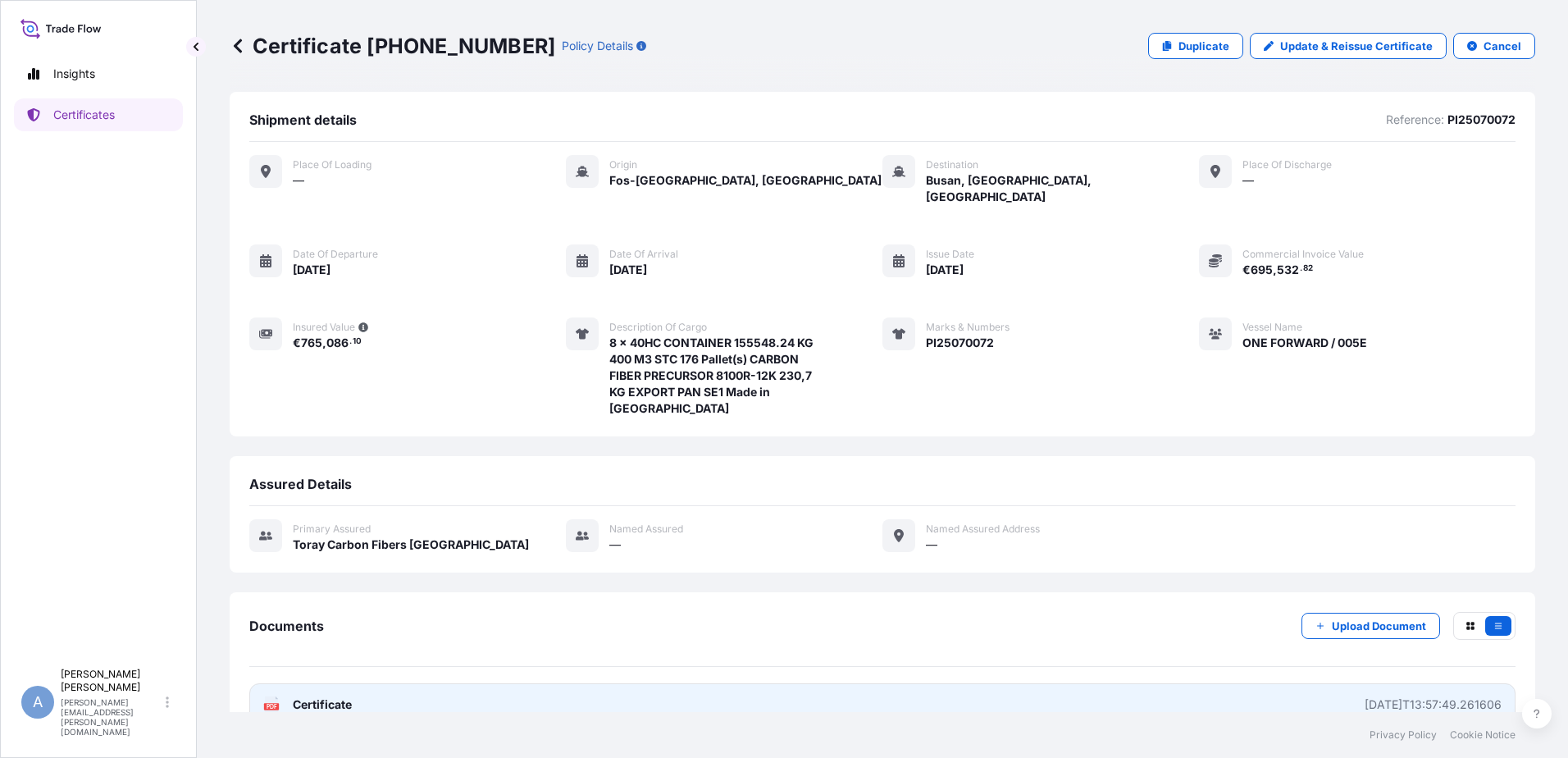
click at [345, 696] on span "Certificate" at bounding box center [322, 704] width 59 height 17
